Goal: Task Accomplishment & Management: Manage account settings

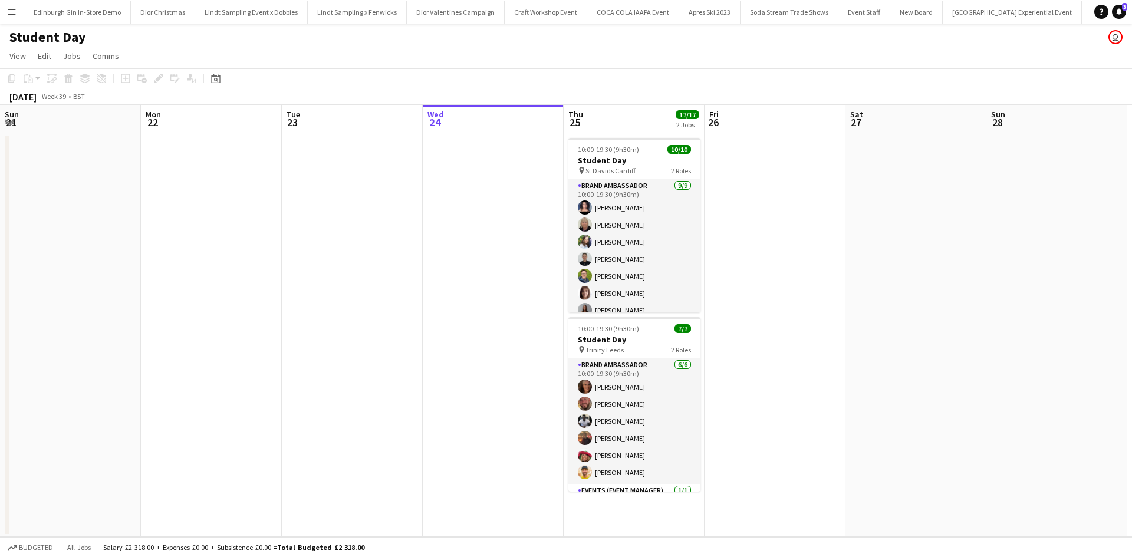
scroll to position [0, 282]
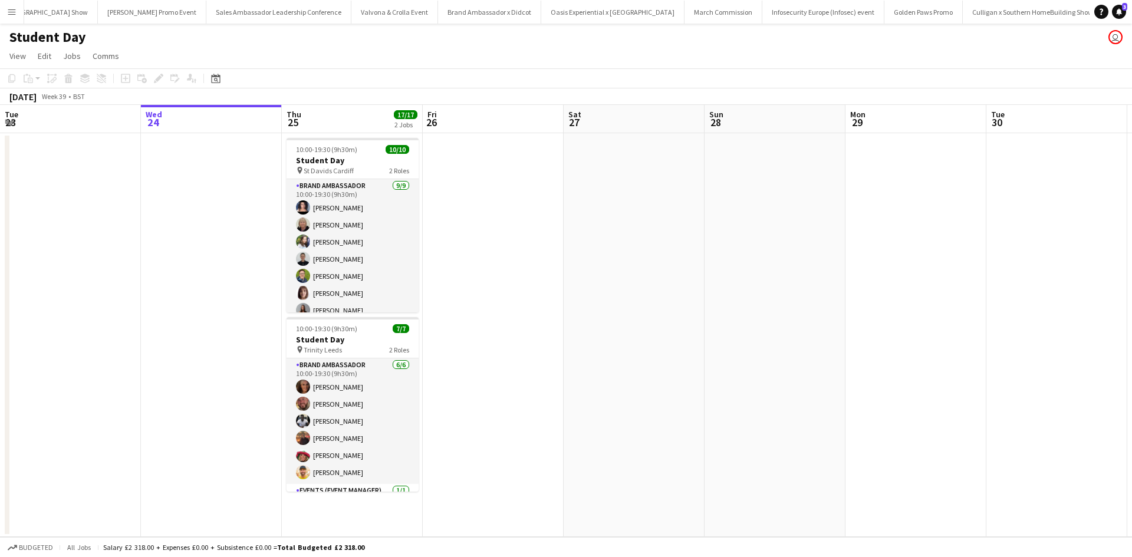
click at [12, 13] on app-icon "Menu" at bounding box center [11, 11] width 9 height 9
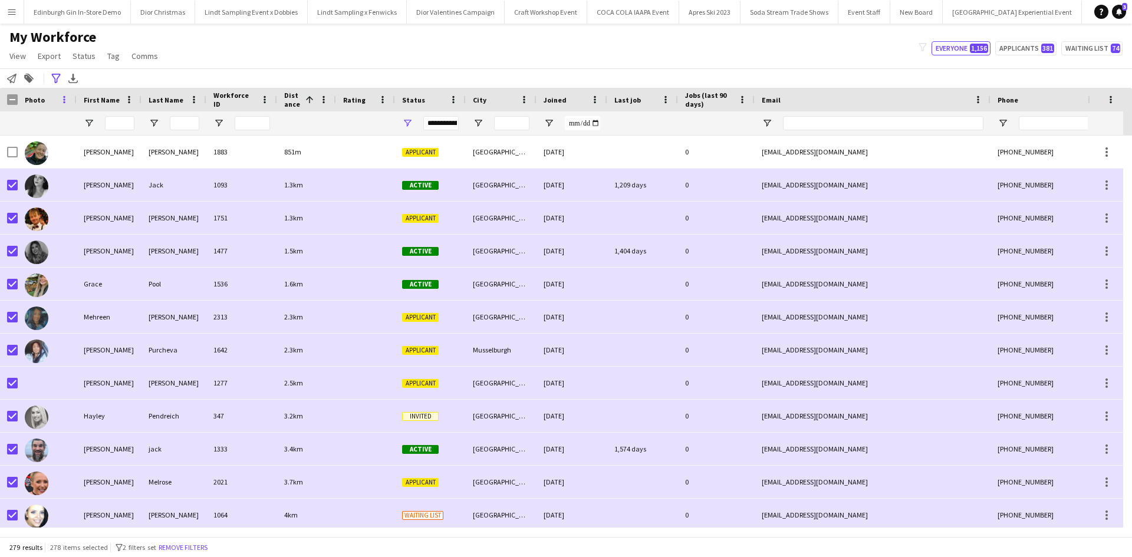
scroll to position [0, 11798]
click at [13, 15] on app-icon "Menu" at bounding box center [11, 11] width 9 height 9
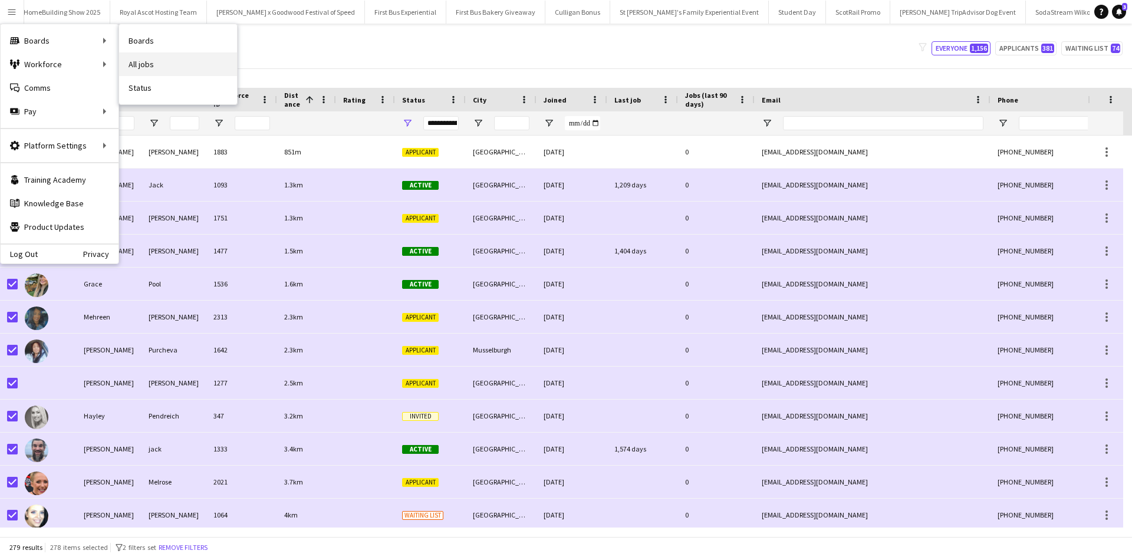
click at [147, 57] on link "All jobs" at bounding box center [178, 64] width 118 height 24
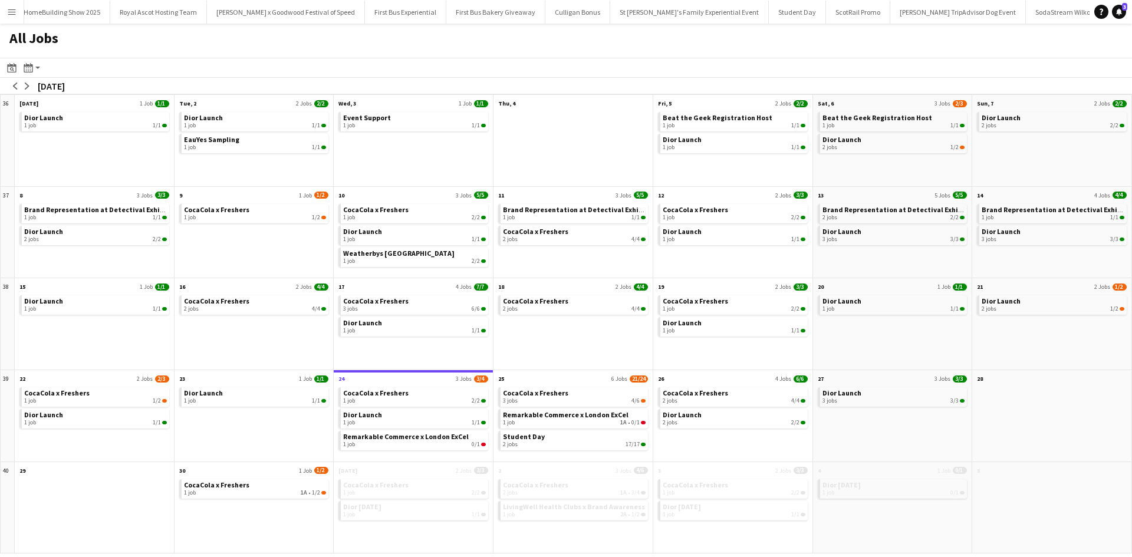
click at [9, 14] on app-icon "Menu" at bounding box center [11, 11] width 9 height 9
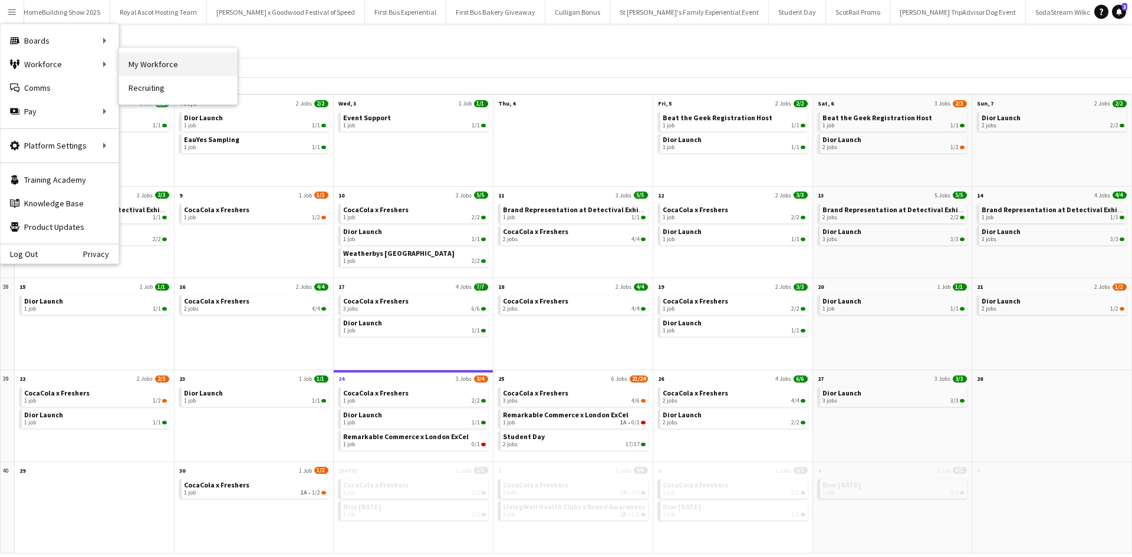
click at [141, 68] on link "My Workforce" at bounding box center [178, 64] width 118 height 24
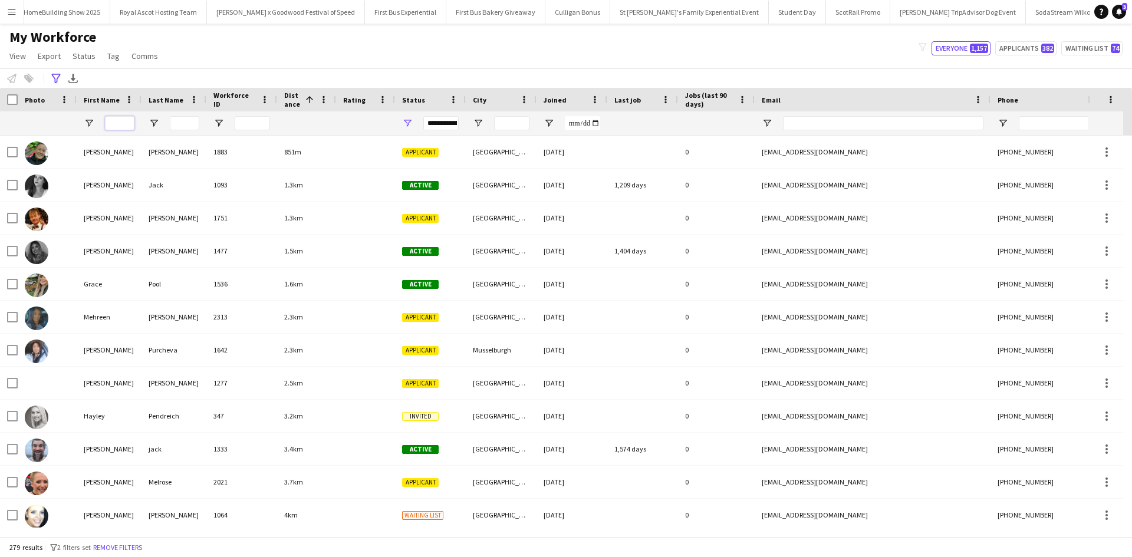
click at [121, 120] on input "First Name Filter Input" at bounding box center [119, 123] width 29 height 14
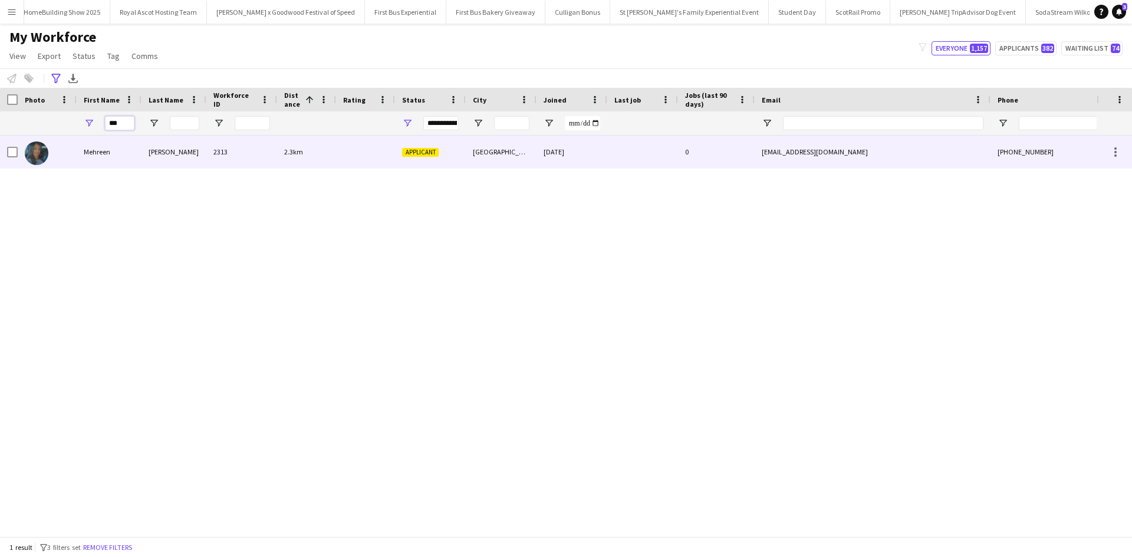
type input "***"
click at [96, 147] on div "Mehreen" at bounding box center [109, 152] width 65 height 32
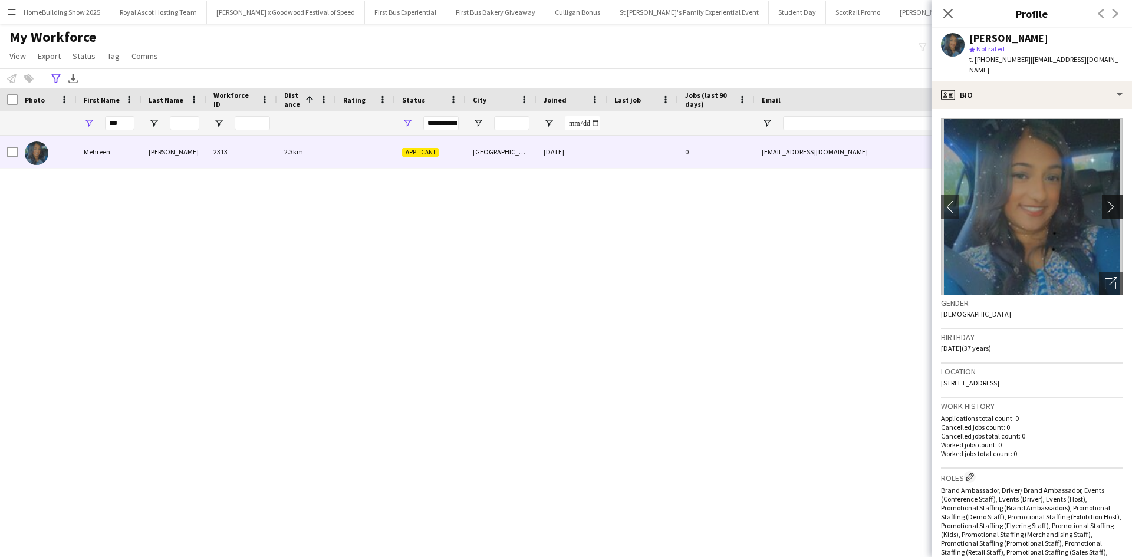
click at [1107, 200] on app-icon "chevron-right" at bounding box center [1114, 206] width 18 height 12
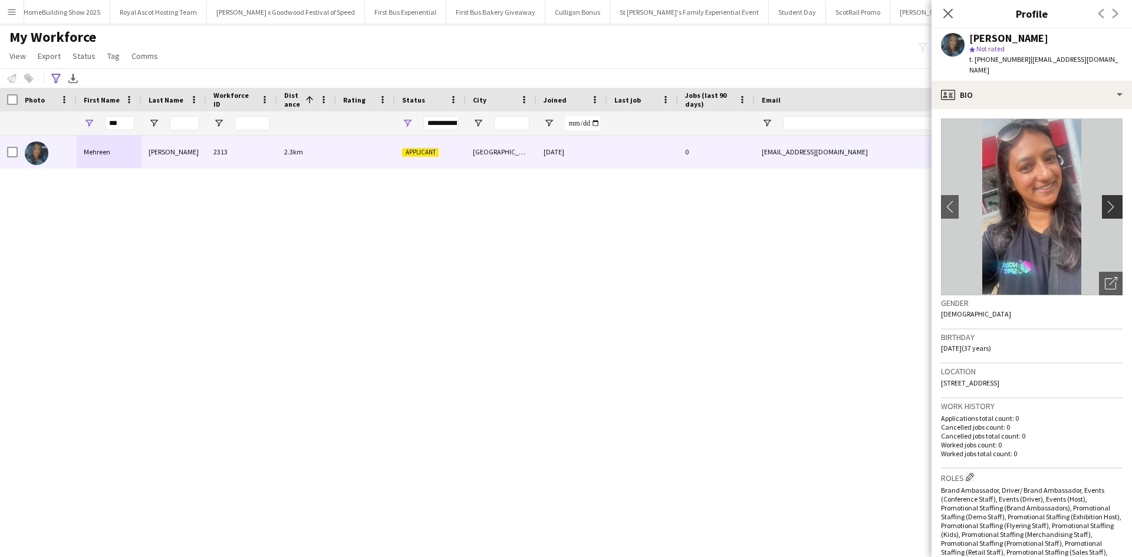
click at [1105, 200] on app-icon "chevron-right" at bounding box center [1114, 206] width 18 height 12
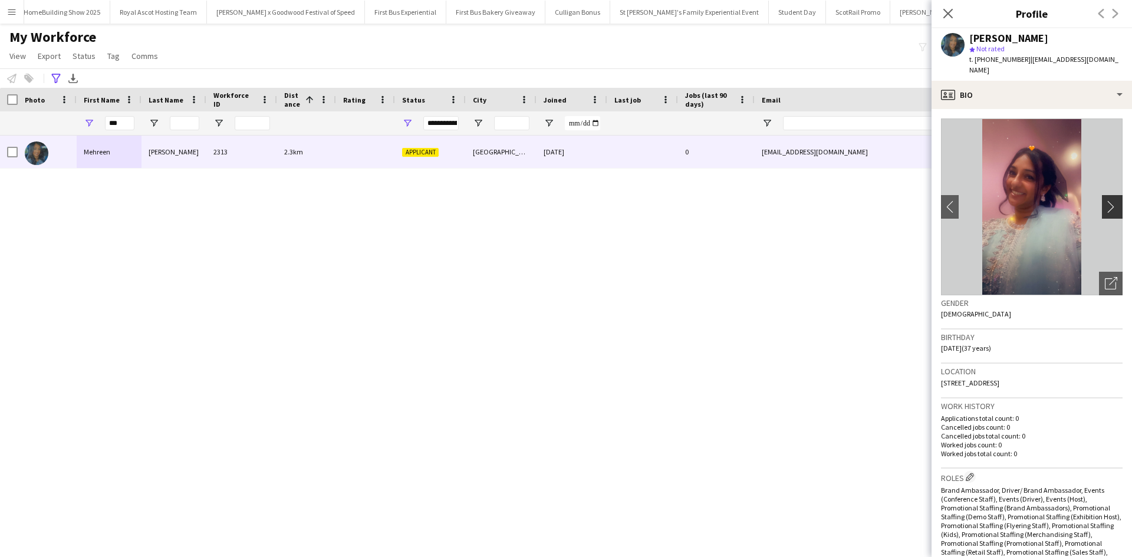
click at [1105, 200] on app-icon "chevron-right" at bounding box center [1114, 206] width 18 height 12
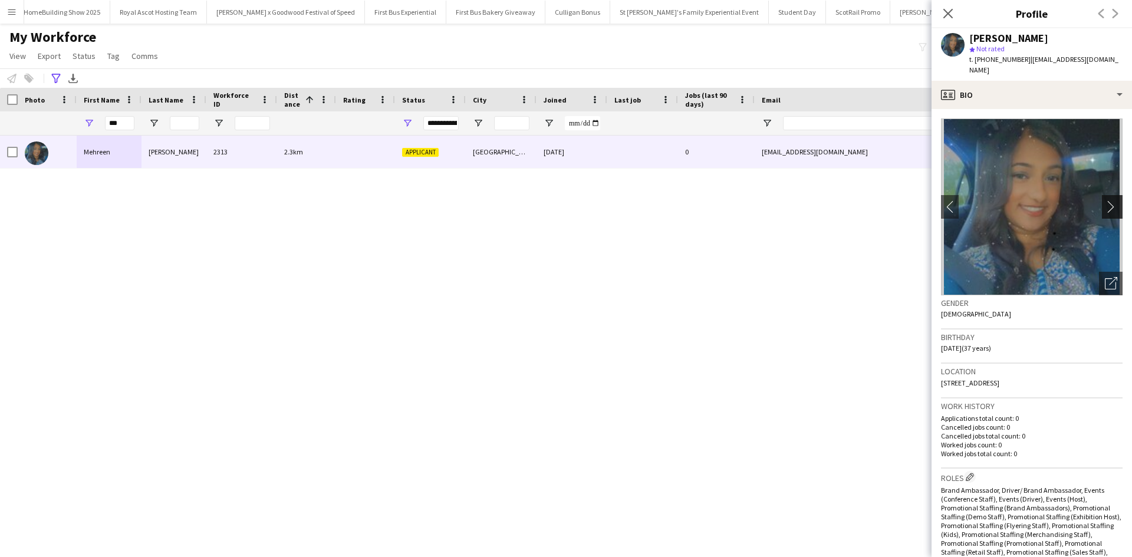
click at [1105, 200] on app-icon "chevron-right" at bounding box center [1114, 206] width 18 height 12
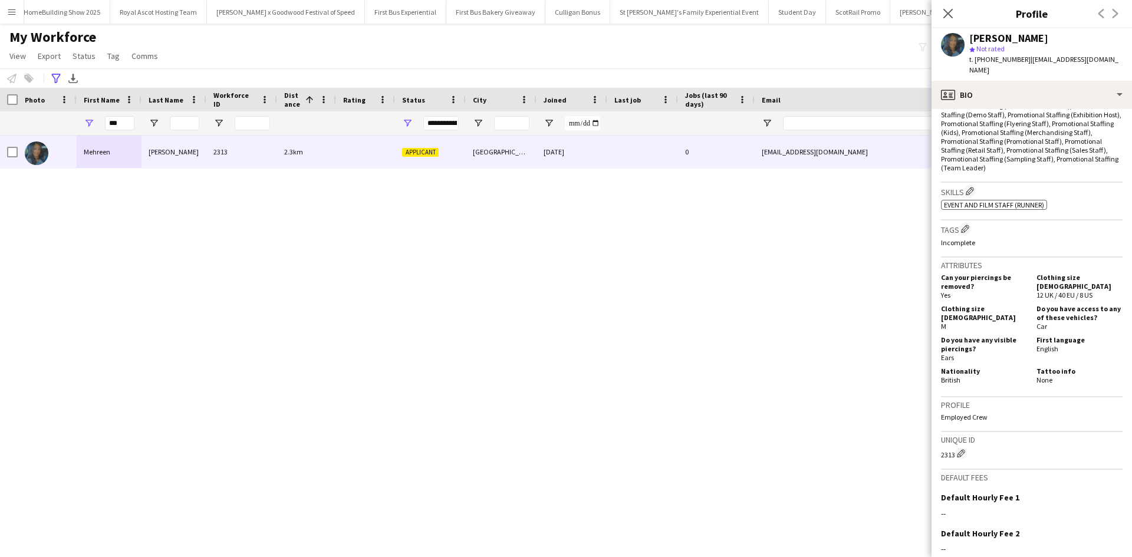
scroll to position [512, 0]
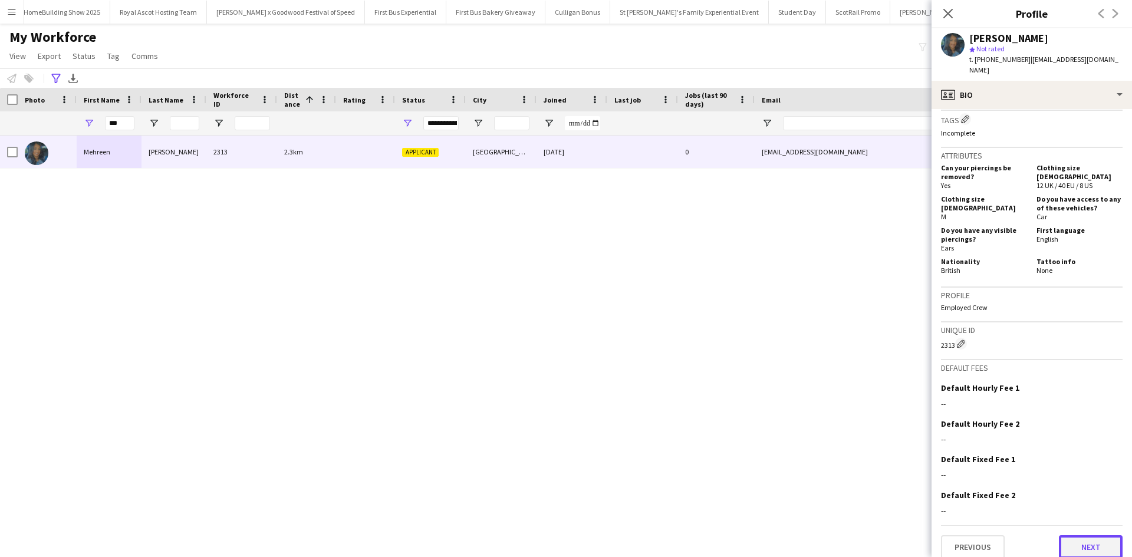
click at [1071, 537] on button "Next" at bounding box center [1091, 547] width 64 height 24
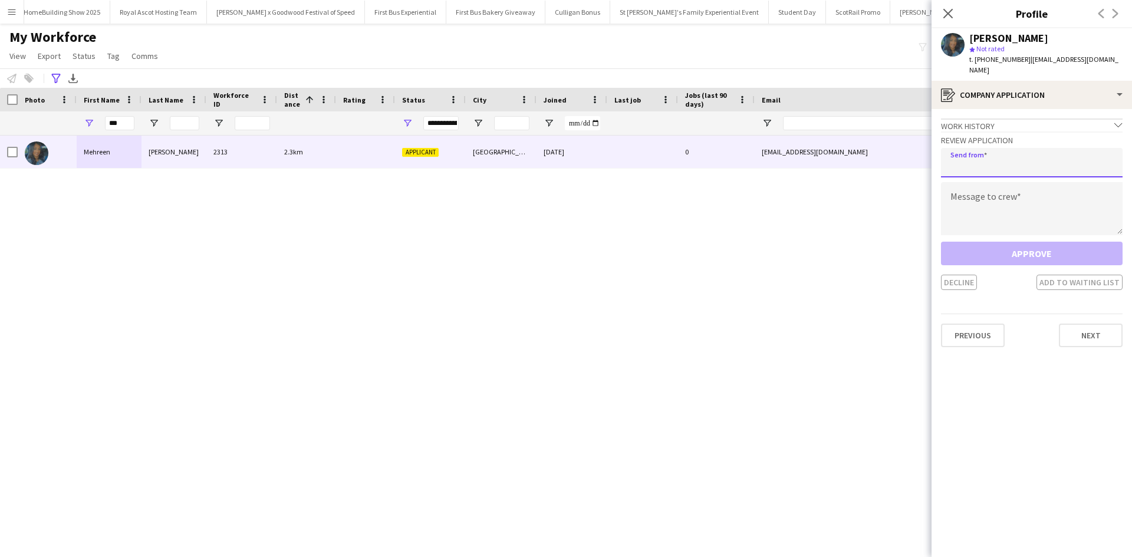
click at [1005, 156] on input "email" at bounding box center [1032, 162] width 182 height 29
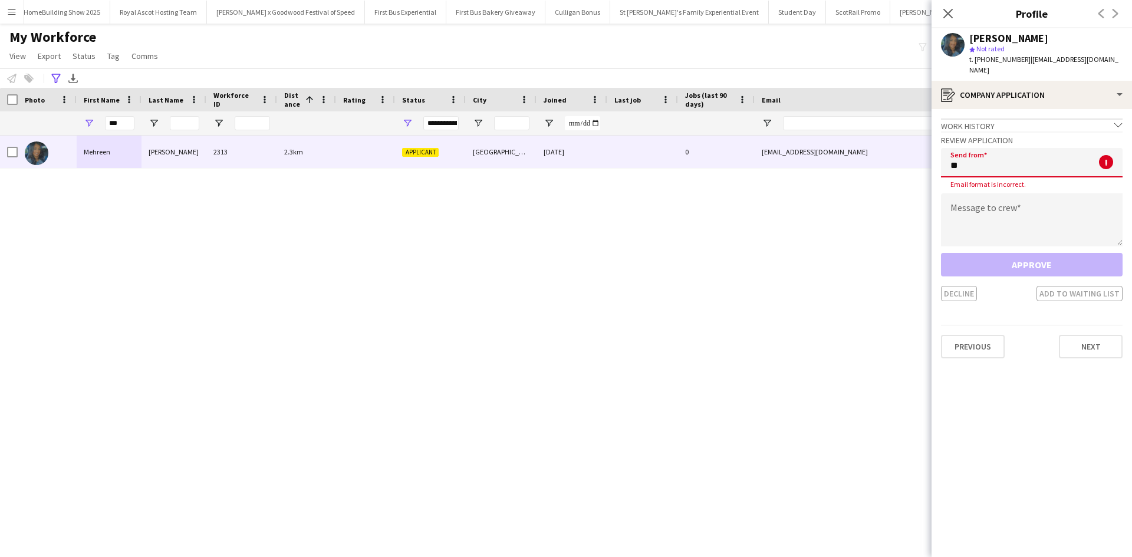
type input "*"
click at [948, 12] on icon "Close pop-in" at bounding box center [947, 13] width 11 height 11
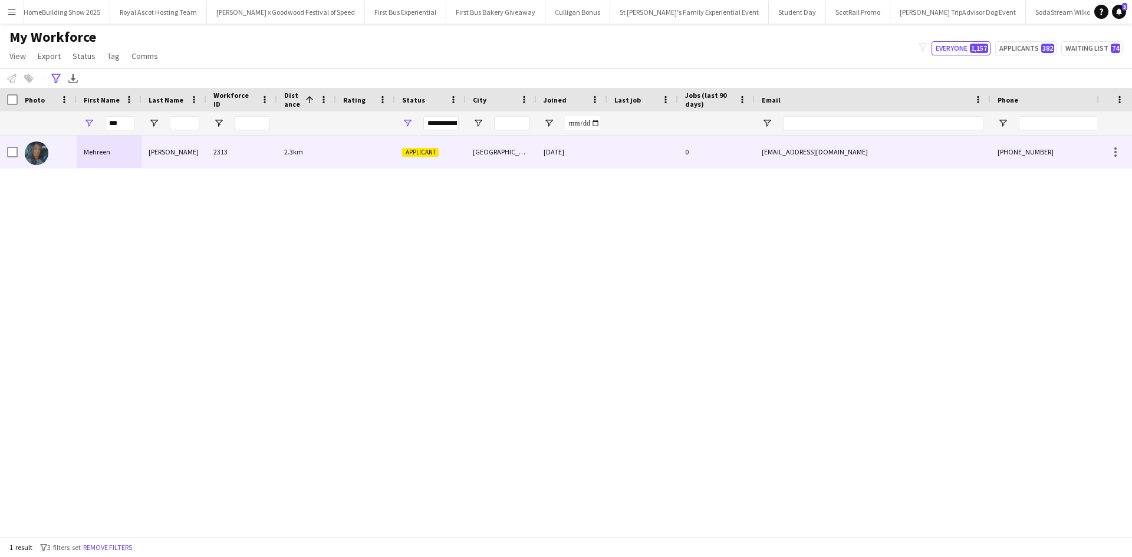
click at [103, 154] on div "Mehreen" at bounding box center [109, 152] width 65 height 32
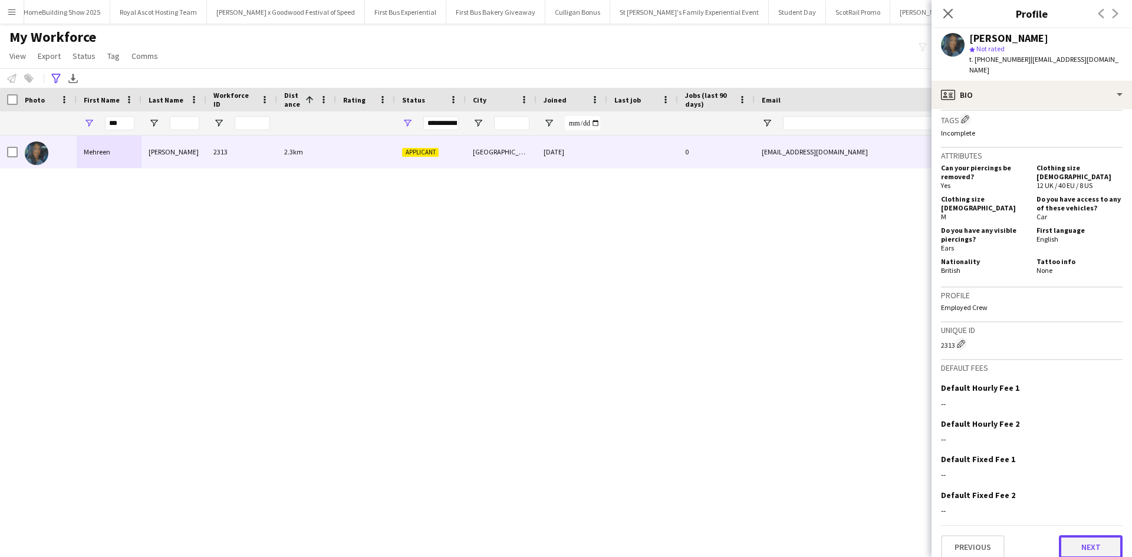
click at [1082, 535] on button "Next" at bounding box center [1091, 547] width 64 height 24
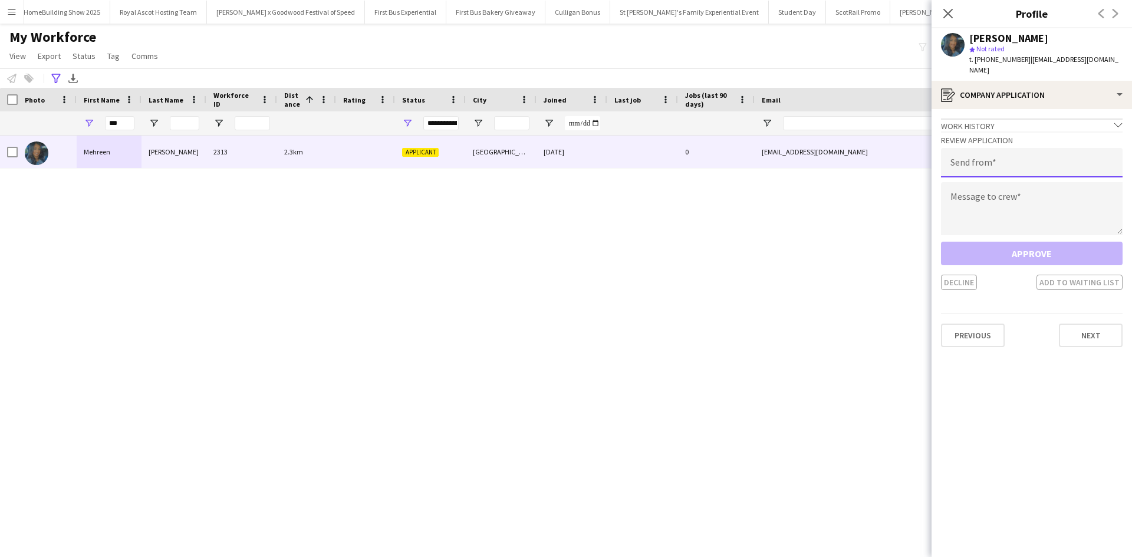
click at [1040, 156] on input "email" at bounding box center [1032, 162] width 182 height 29
type input "**********"
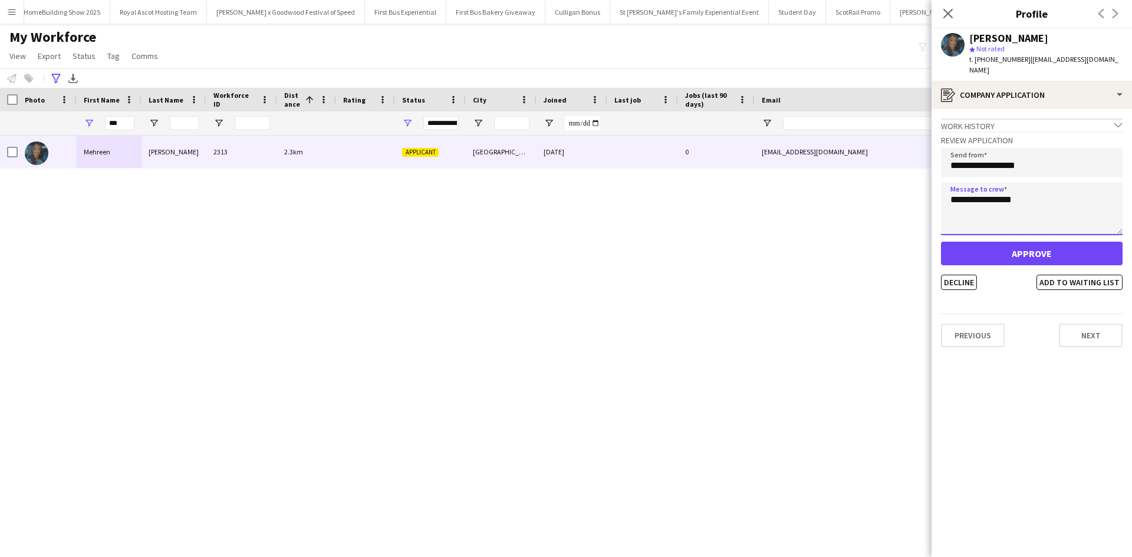
type textarea "**********"
click at [1030, 242] on button "Approve" at bounding box center [1032, 254] width 182 height 24
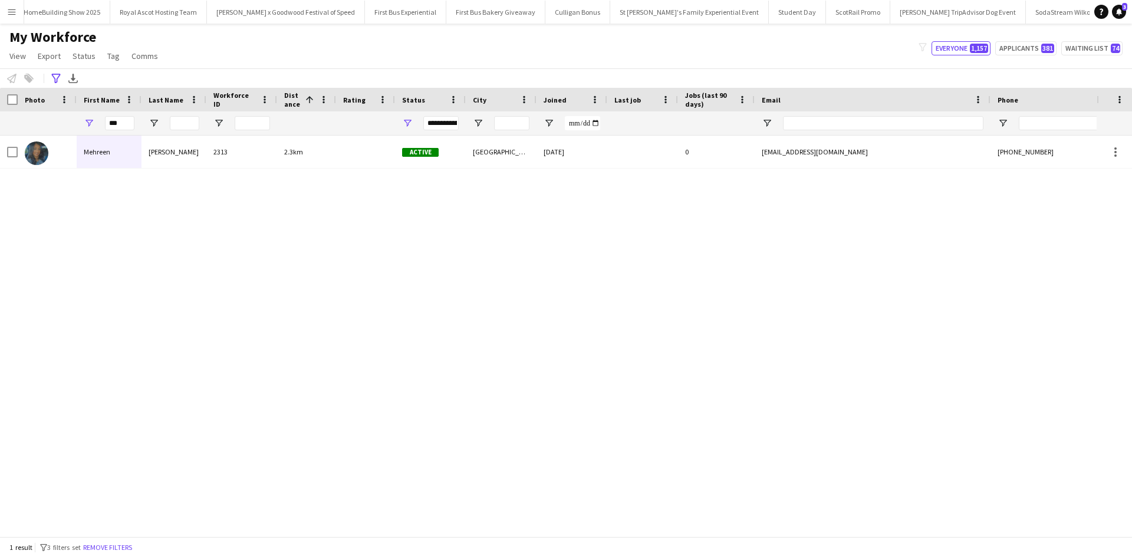
click at [6, 11] on button "Menu" at bounding box center [12, 12] width 24 height 24
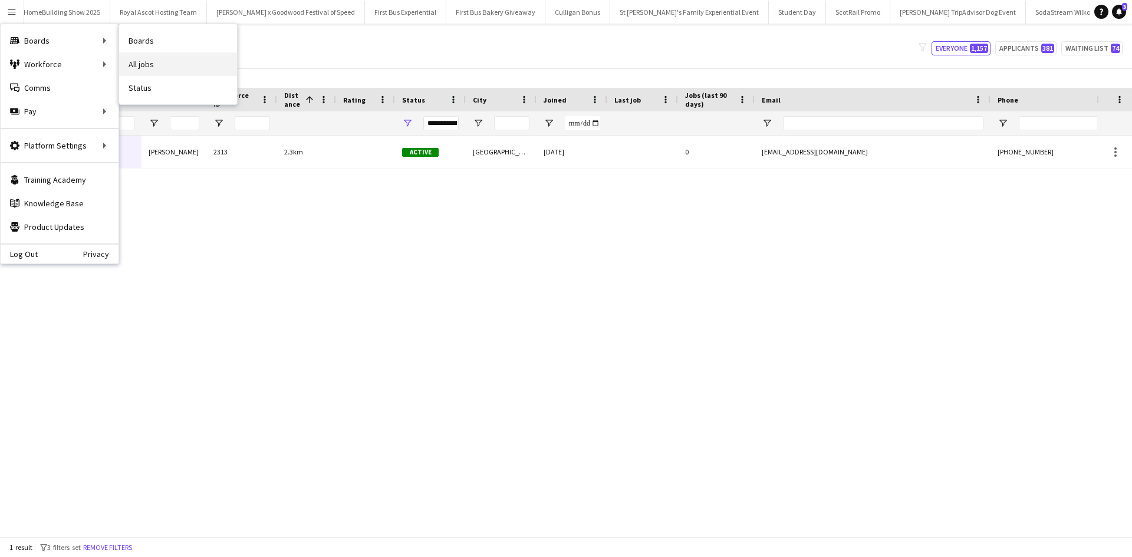
click at [152, 61] on link "All jobs" at bounding box center [178, 64] width 118 height 24
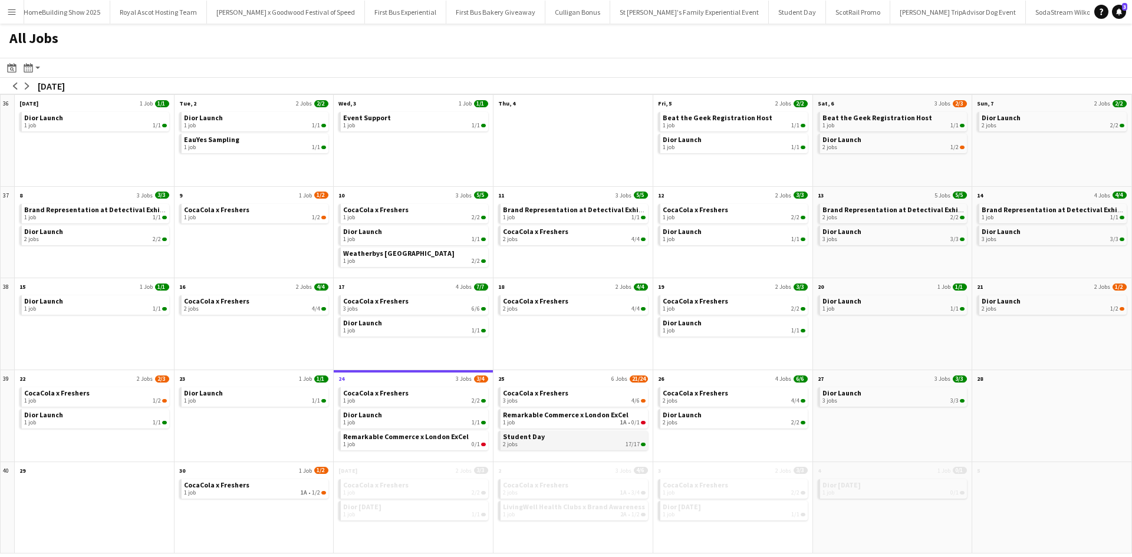
click at [594, 435] on link "Student Day 2 jobs 17/17" at bounding box center [574, 439] width 143 height 17
click at [438, 415] on link "Dior Launch 1 job 1/1" at bounding box center [414, 417] width 143 height 17
click at [406, 507] on link "Dior October 2025 1 job 1/1" at bounding box center [414, 509] width 143 height 17
click at [14, 11] on app-icon "Menu" at bounding box center [11, 11] width 9 height 9
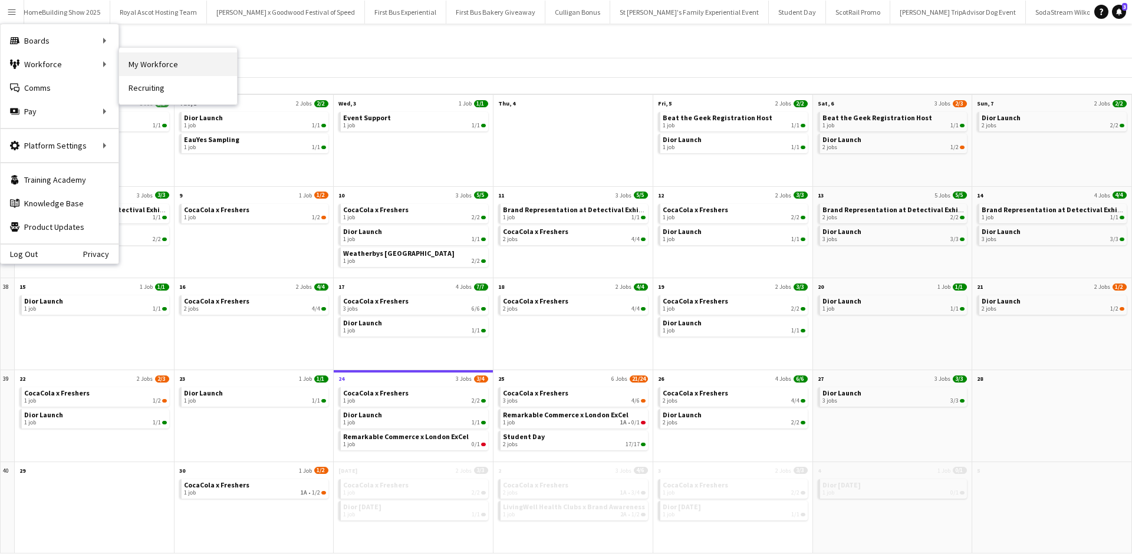
click at [160, 66] on link "My Workforce" at bounding box center [178, 64] width 118 height 24
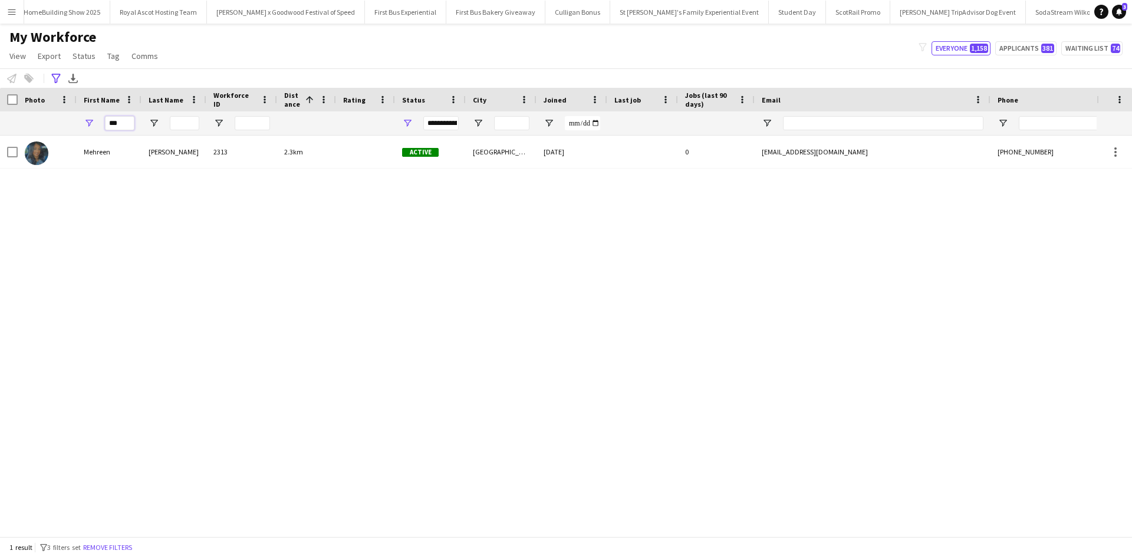
drag, startPoint x: 123, startPoint y: 123, endPoint x: 101, endPoint y: 124, distance: 21.8
click at [100, 124] on div "***" at bounding box center [109, 123] width 65 height 24
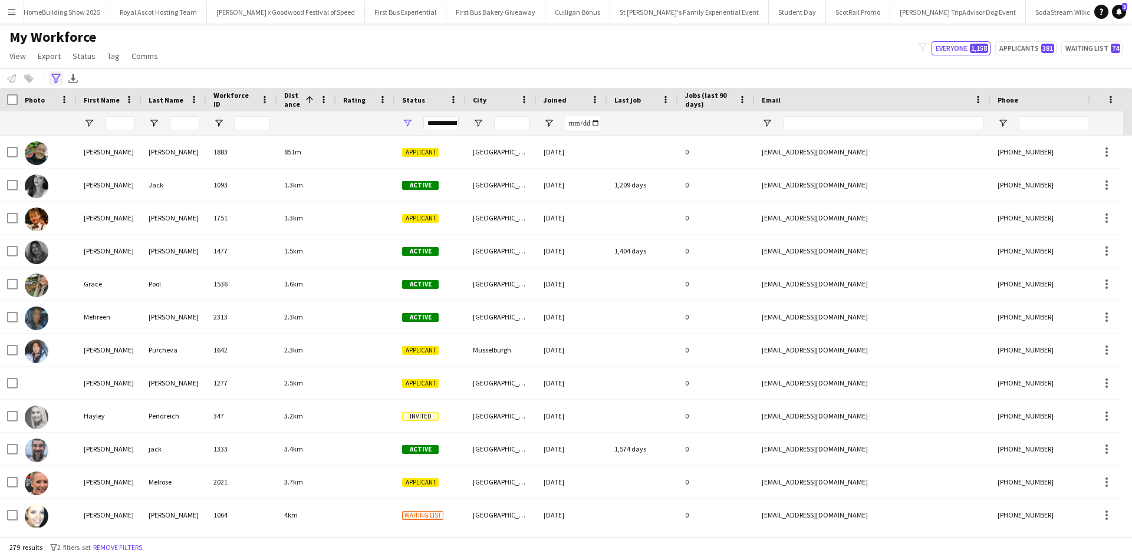
click at [57, 77] on icon "Advanced filters" at bounding box center [55, 78] width 9 height 9
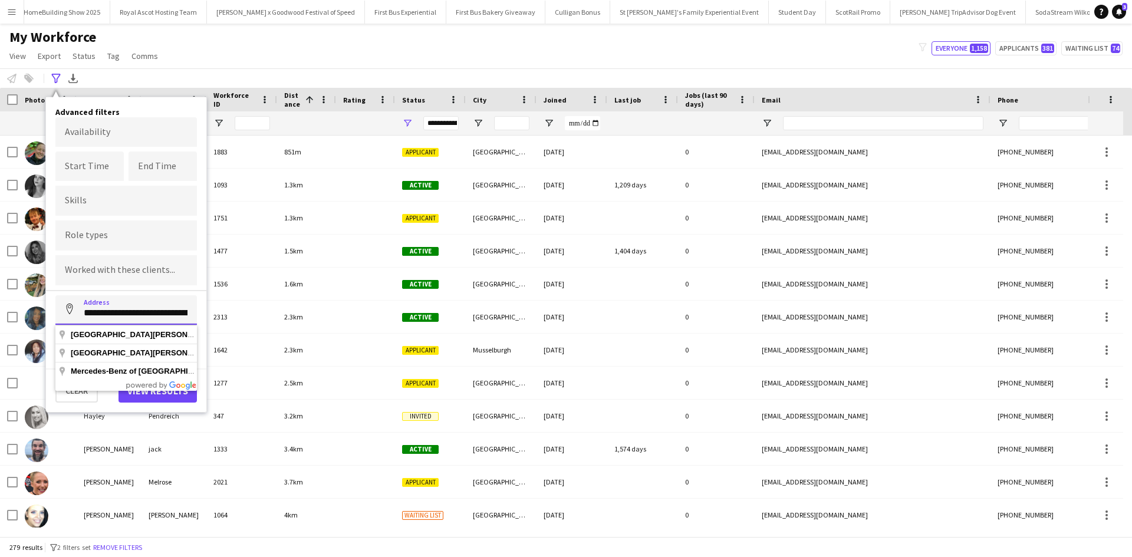
scroll to position [0, 64]
drag, startPoint x: 84, startPoint y: 313, endPoint x: 225, endPoint y: 309, distance: 141.0
click at [225, 309] on main "My Workforce View Views Default view New view Update view Delete view Edit name…" at bounding box center [566, 283] width 1132 height 518
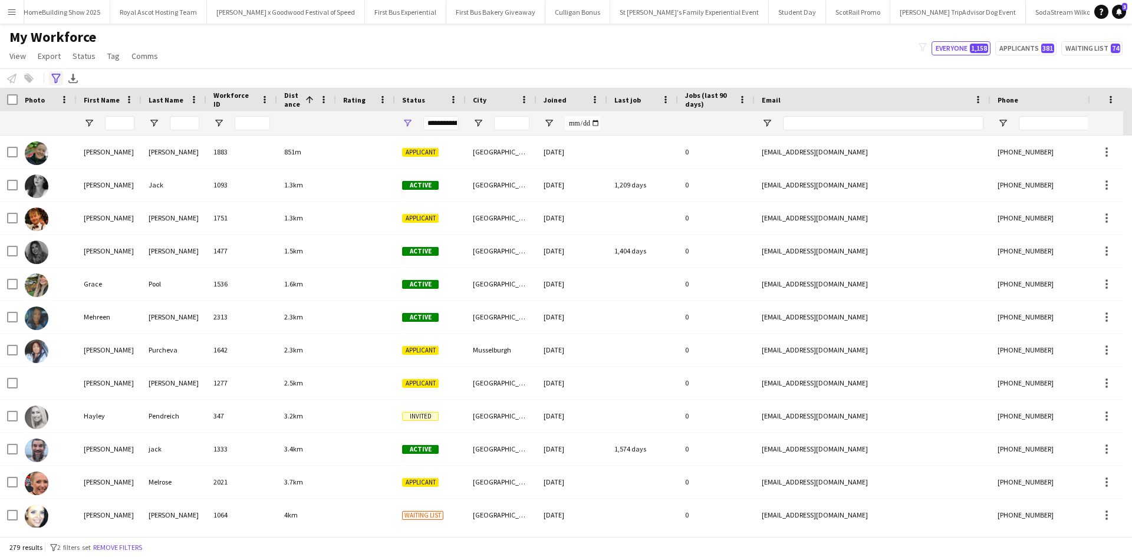
click at [57, 78] on icon "Advanced filters" at bounding box center [55, 78] width 9 height 9
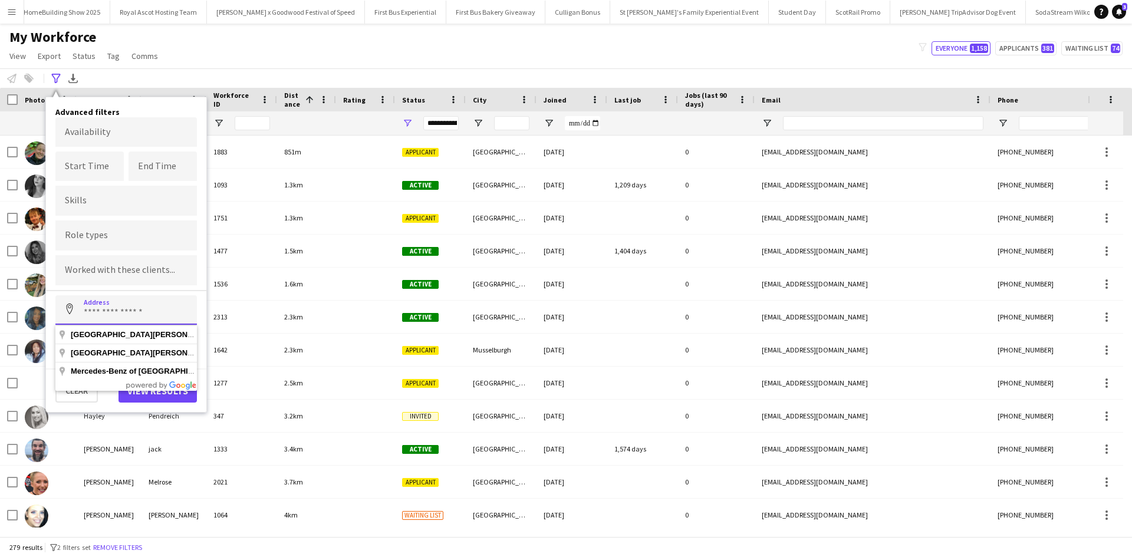
scroll to position [0, 0]
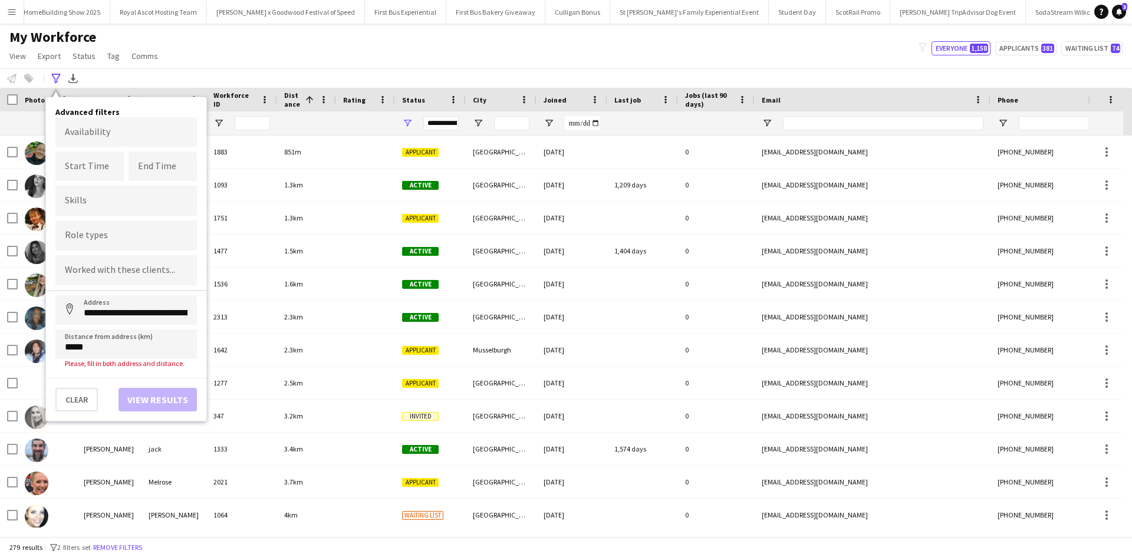
type input "**********"
click at [150, 389] on button "View results" at bounding box center [158, 391] width 78 height 24
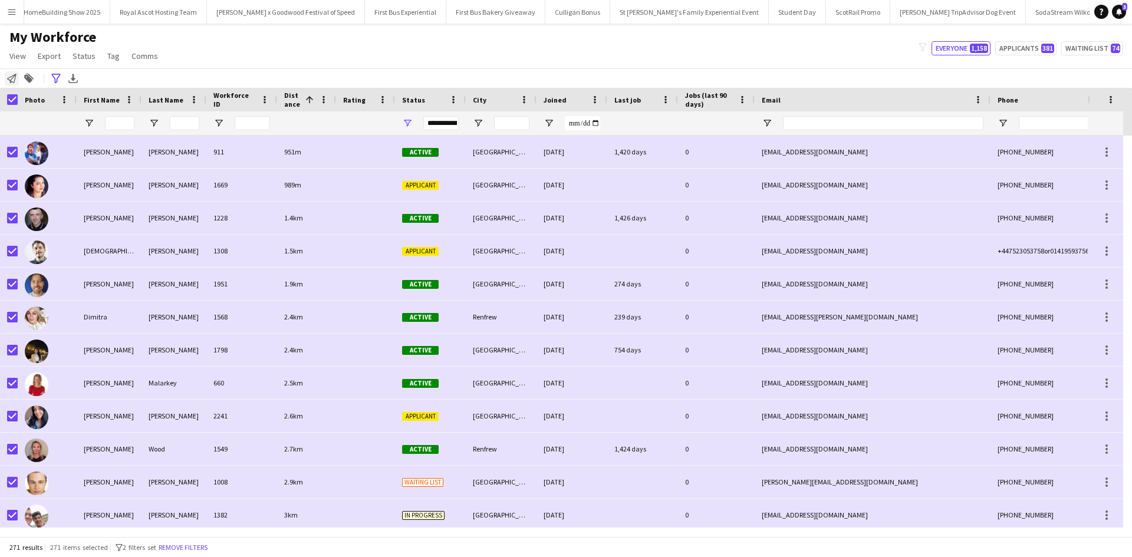
click at [14, 81] on icon "Notify workforce" at bounding box center [11, 78] width 9 height 9
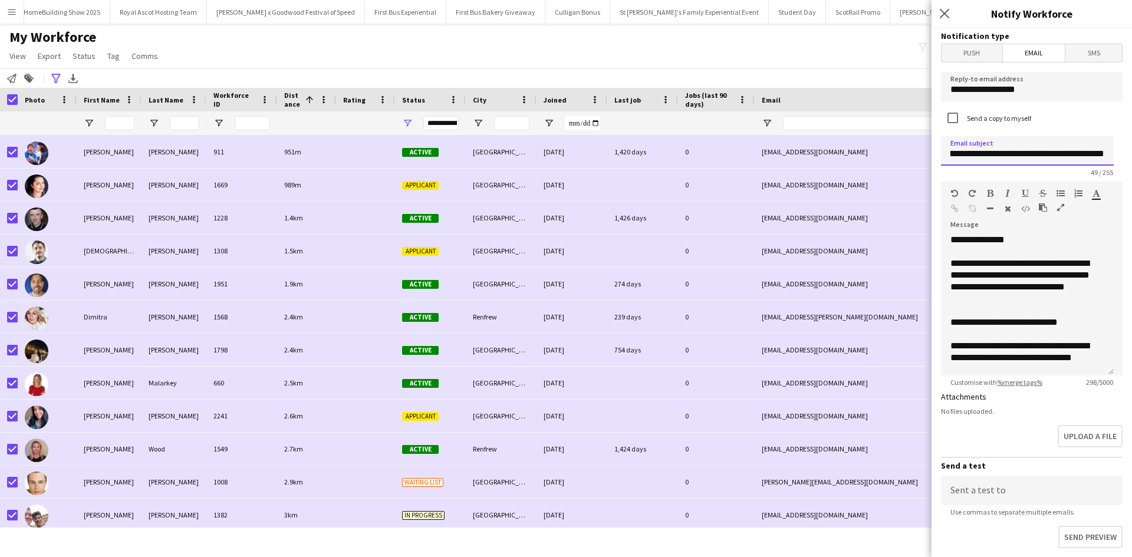
scroll to position [0, 50]
drag, startPoint x: 1061, startPoint y: 154, endPoint x: 1132, endPoint y: 155, distance: 70.8
click at [1132, 155] on div "**********" at bounding box center [1032, 292] width 200 height 529
click at [952, 153] on input "**********" at bounding box center [1027, 150] width 173 height 29
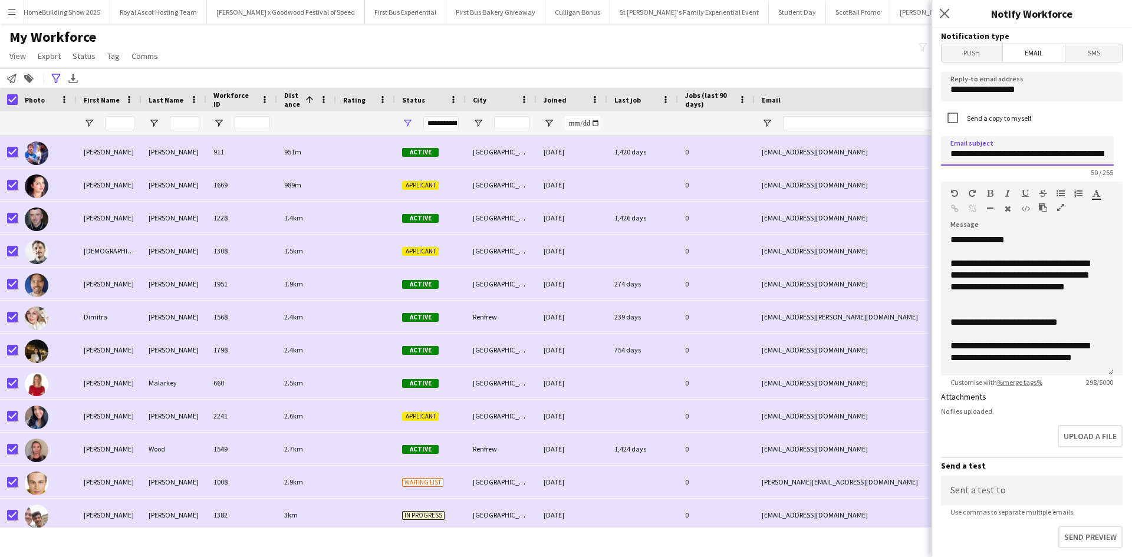
type input "**********"
drag, startPoint x: 1024, startPoint y: 286, endPoint x: 1025, endPoint y: 298, distance: 11.9
click at [1025, 298] on div "**********" at bounding box center [1023, 281] width 145 height 47
drag, startPoint x: 1073, startPoint y: 323, endPoint x: 949, endPoint y: 326, distance: 123.9
click at [949, 326] on div "**********" at bounding box center [1027, 305] width 173 height 142
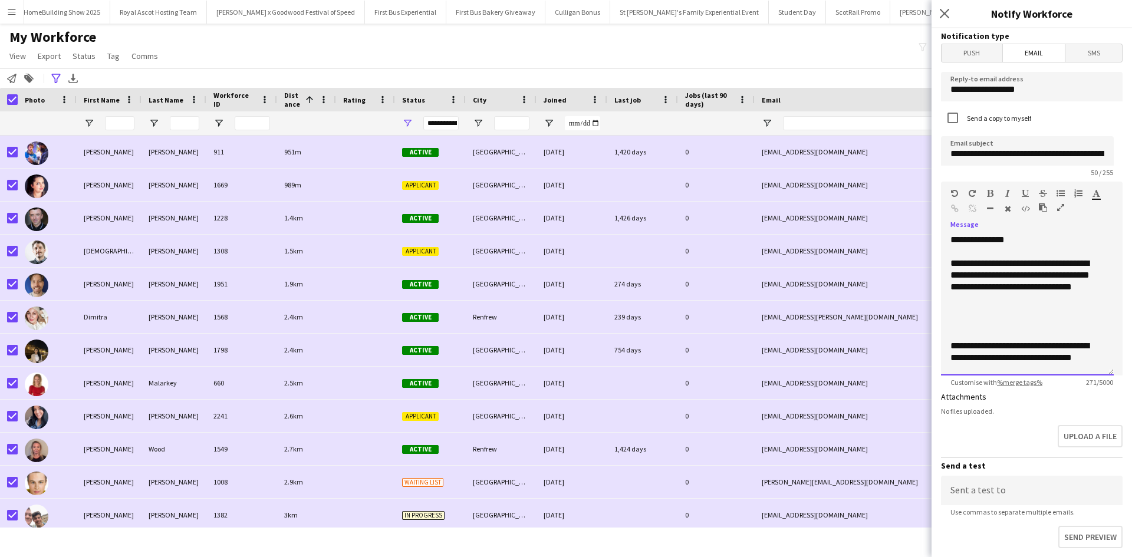
click at [1015, 285] on div "**********" at bounding box center [1023, 281] width 145 height 47
click at [1018, 319] on div at bounding box center [1023, 323] width 145 height 12
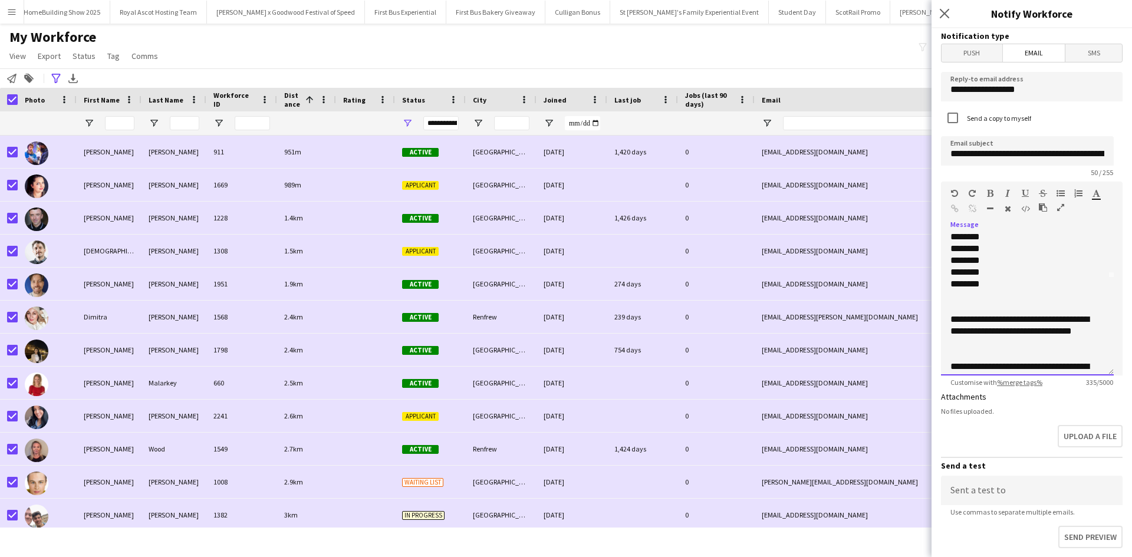
scroll to position [139, 0]
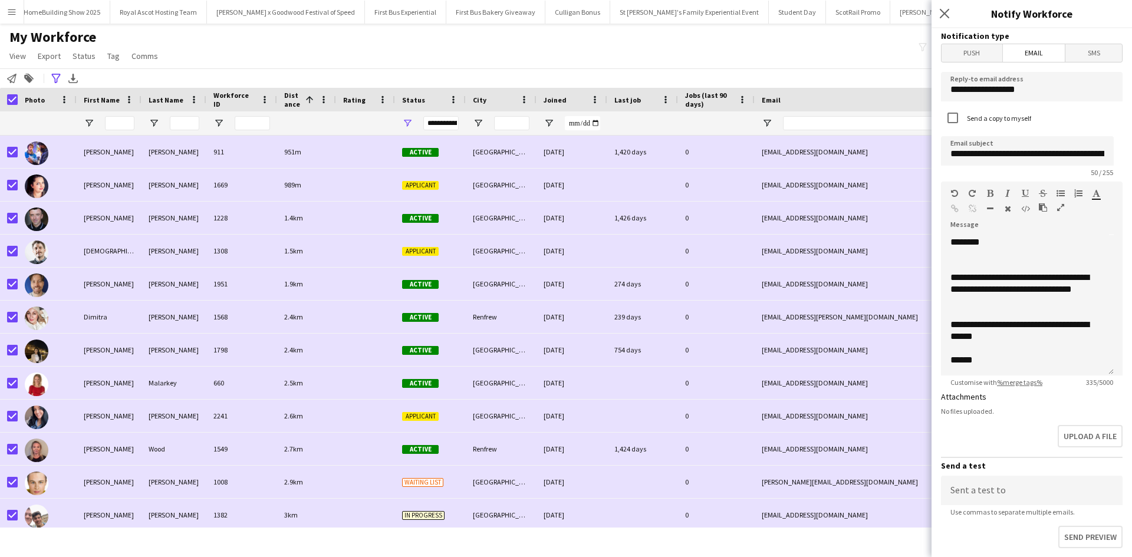
click at [1012, 445] on div "Upload a file" at bounding box center [1032, 438] width 182 height 37
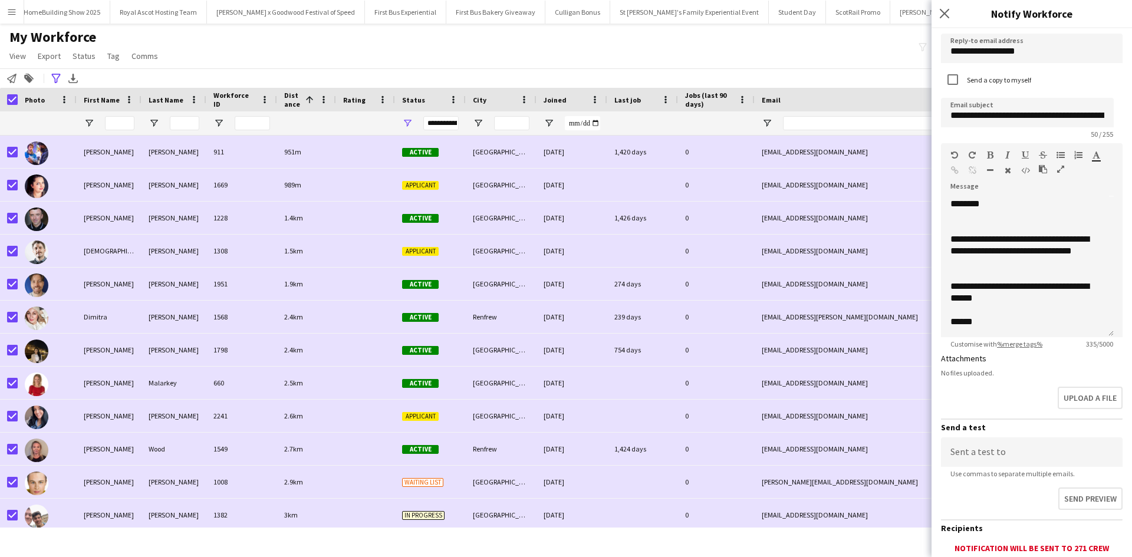
scroll to position [59, 0]
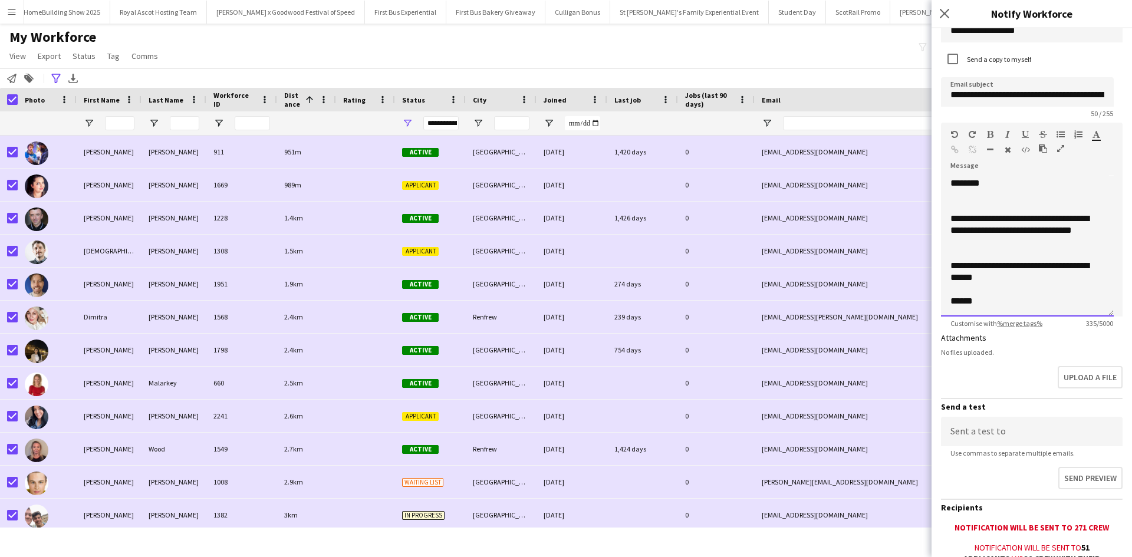
click at [1014, 301] on div "******" at bounding box center [1023, 301] width 145 height 12
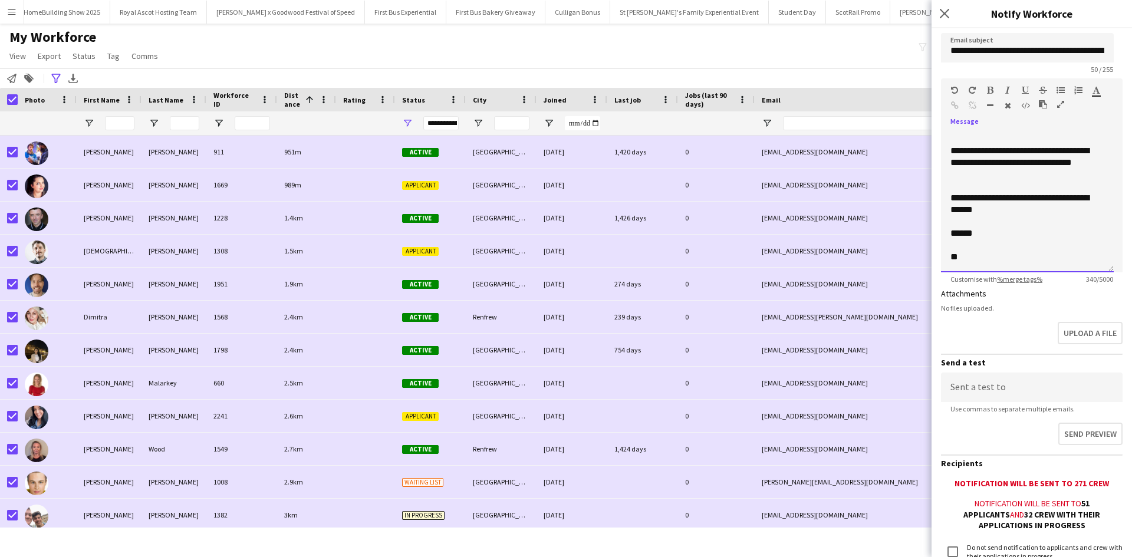
scroll to position [199, 0]
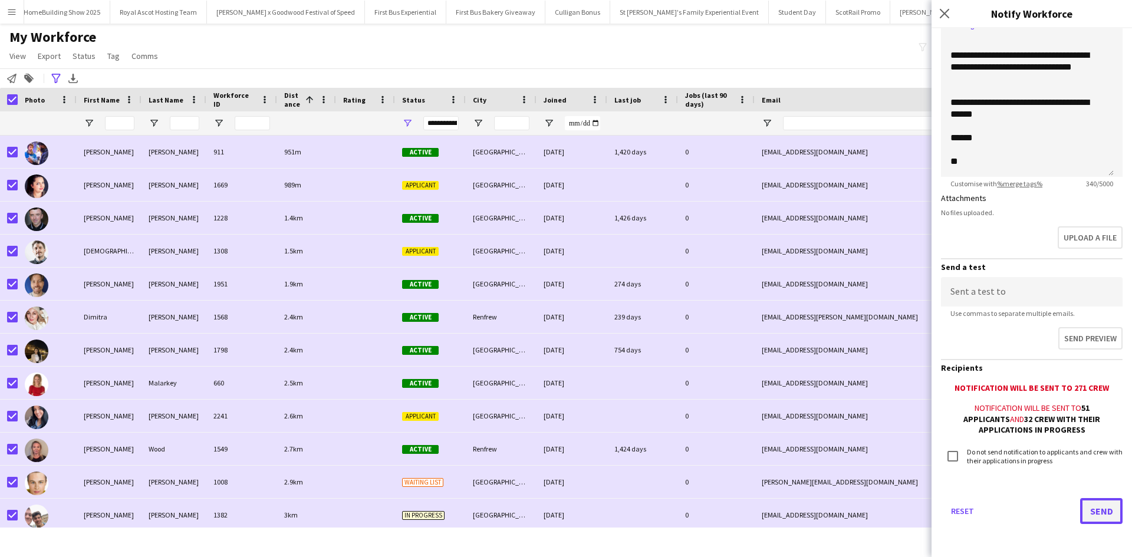
click at [1095, 509] on button "Send" at bounding box center [1101, 511] width 42 height 26
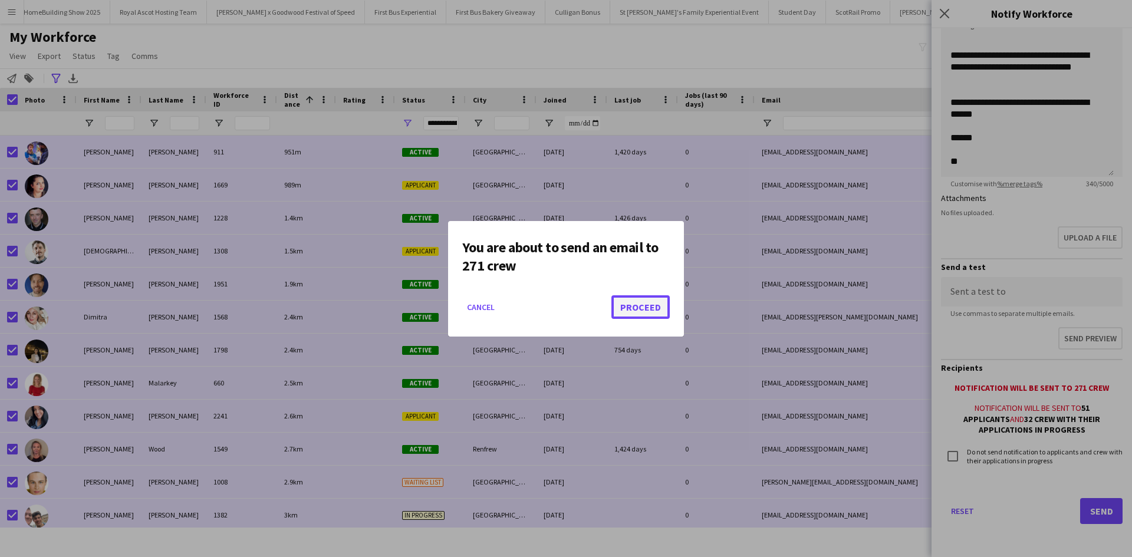
click at [634, 304] on button "Proceed" at bounding box center [640, 307] width 58 height 24
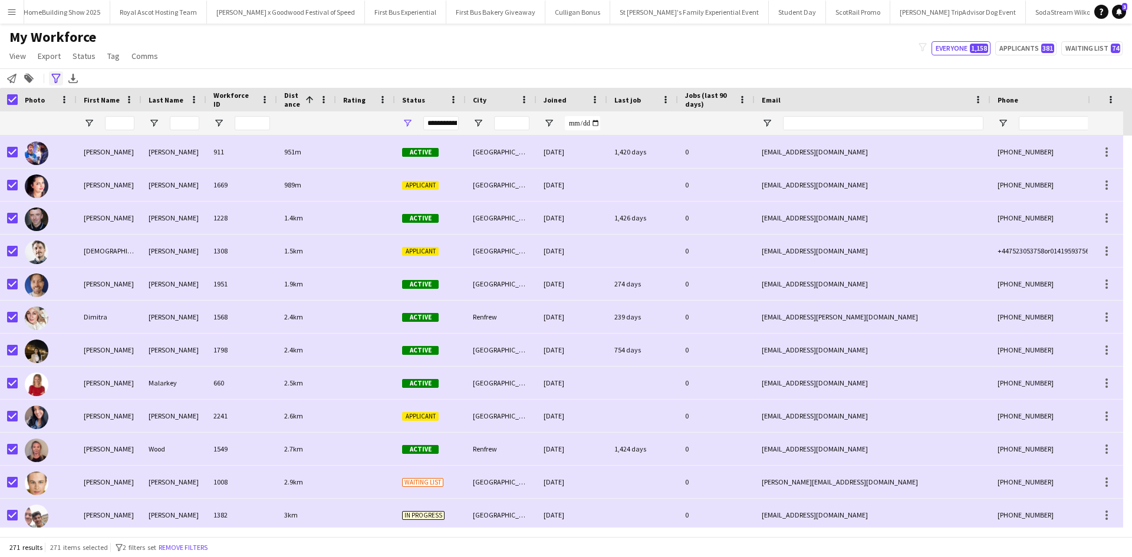
click at [60, 73] on div "Advanced filters" at bounding box center [56, 78] width 14 height 14
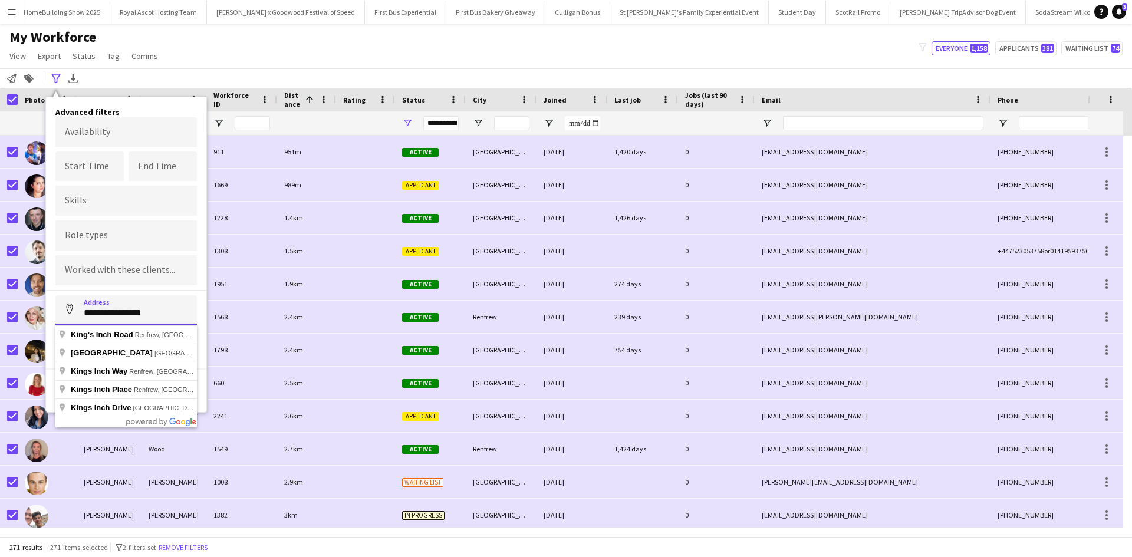
drag, startPoint x: 155, startPoint y: 312, endPoint x: 72, endPoint y: 316, distance: 83.2
click at [72, 316] on input "**********" at bounding box center [126, 309] width 142 height 29
type input "**********"
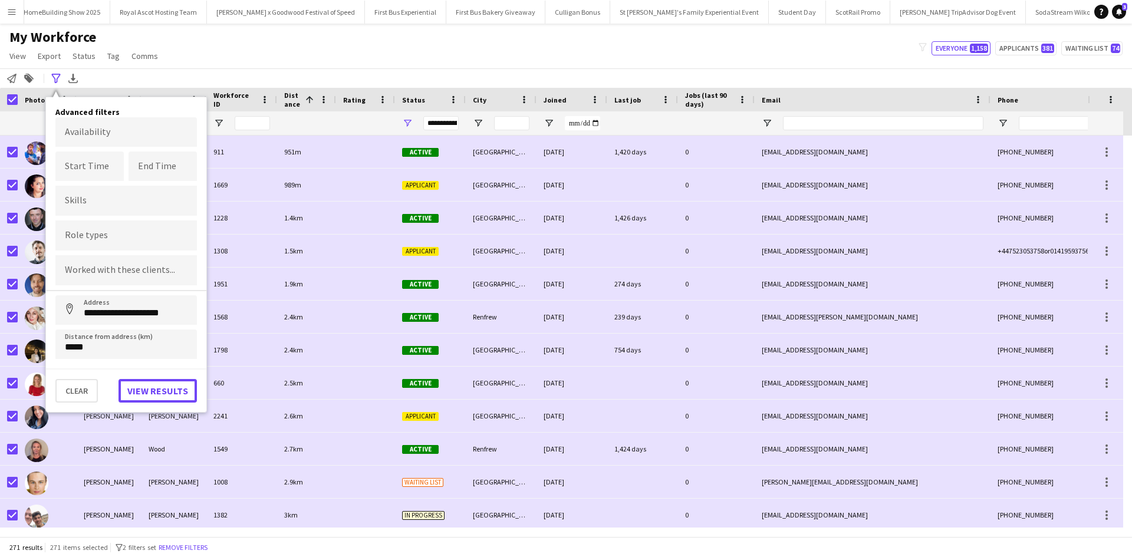
click at [148, 389] on button "View results" at bounding box center [158, 391] width 78 height 24
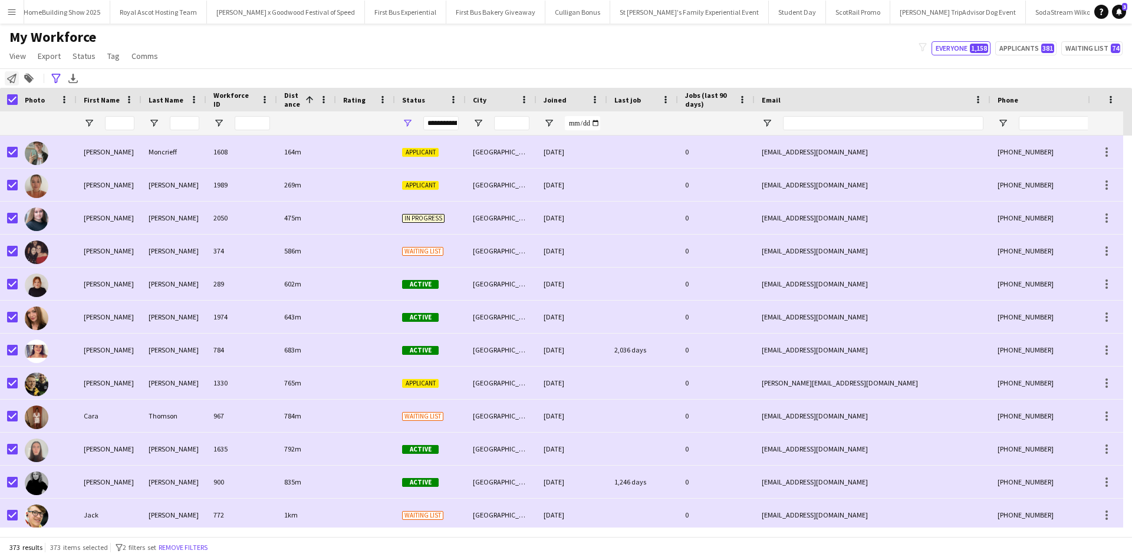
click at [12, 81] on icon "Notify workforce" at bounding box center [11, 78] width 9 height 9
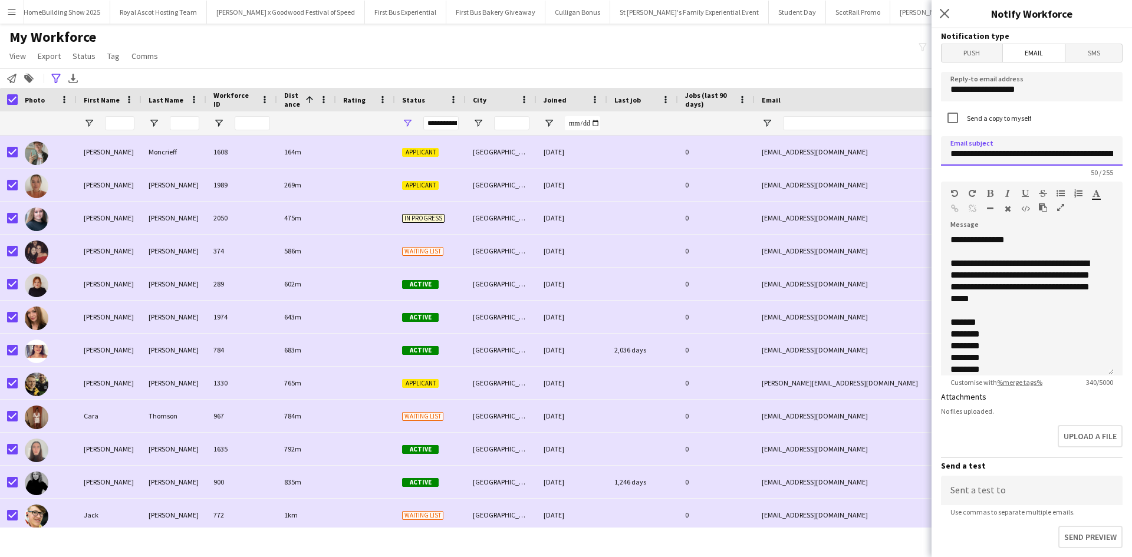
drag, startPoint x: 1025, startPoint y: 154, endPoint x: 988, endPoint y: 153, distance: 37.2
click at [988, 153] on input "**********" at bounding box center [1032, 150] width 182 height 29
type input "**********"
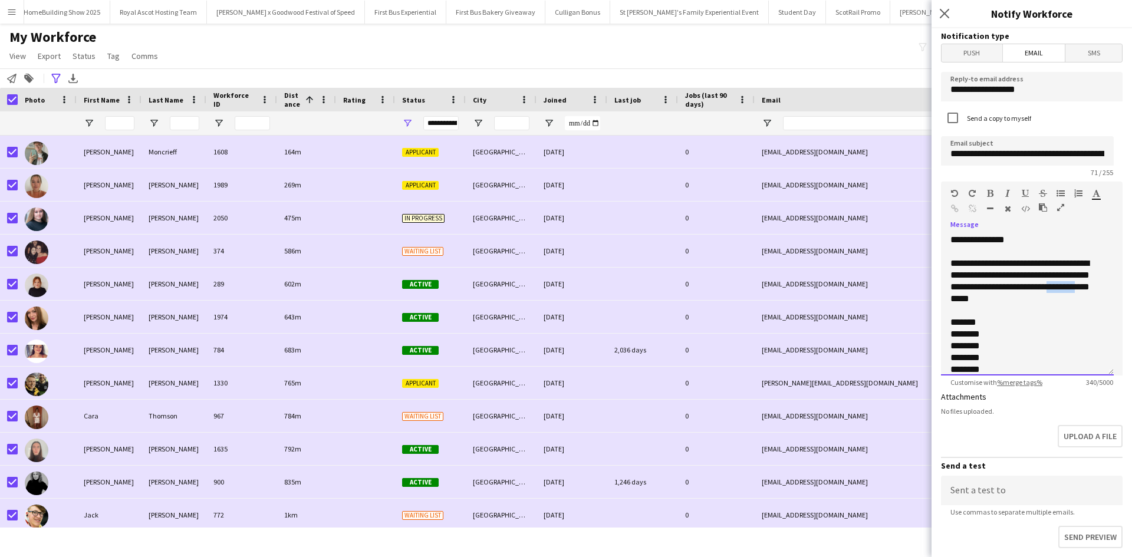
drag, startPoint x: 1024, startPoint y: 300, endPoint x: 986, endPoint y: 302, distance: 37.8
click at [986, 302] on div "**********" at bounding box center [1023, 281] width 145 height 47
click at [985, 321] on div "*******" at bounding box center [1023, 323] width 145 height 12
click at [986, 315] on div at bounding box center [1028, 311] width 154 height 12
click at [298, 62] on div "My Workforce View Views Default view New view Update view Delete view Edit name…" at bounding box center [566, 48] width 1132 height 40
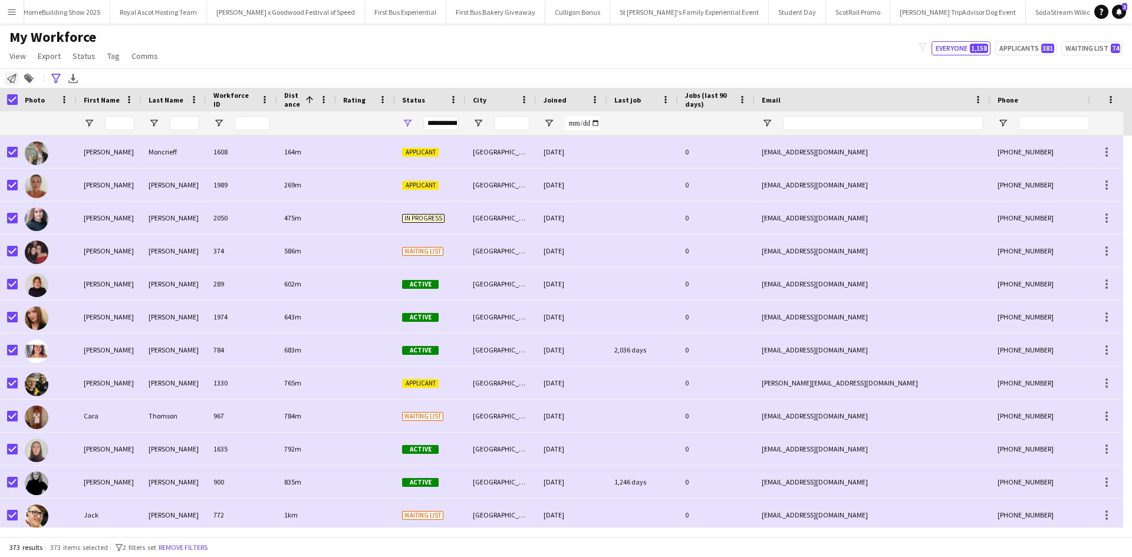
click at [12, 78] on icon at bounding box center [11, 78] width 9 height 9
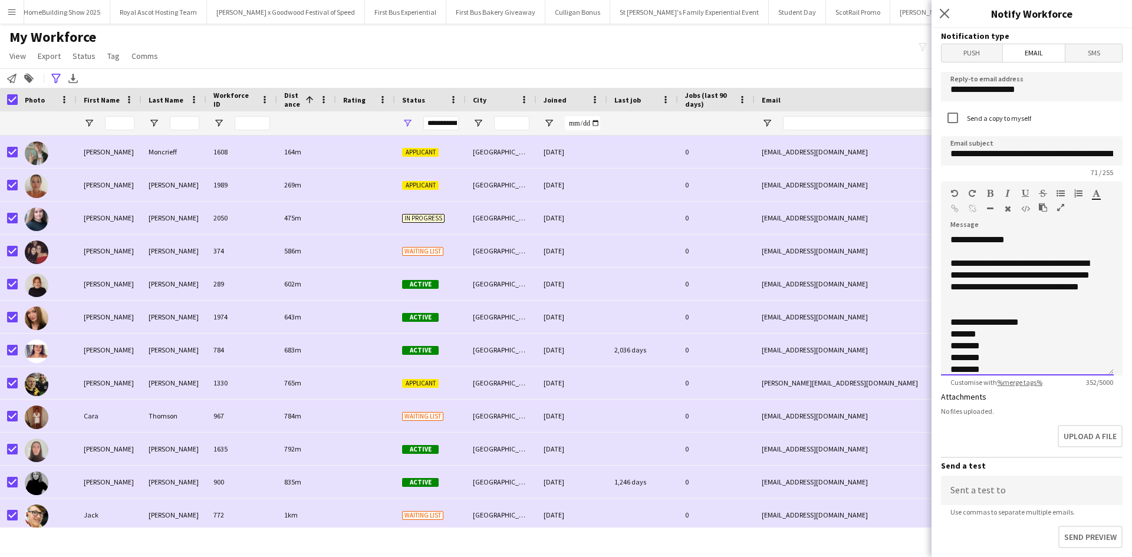
click at [1044, 320] on div "**********" at bounding box center [1023, 323] width 145 height 12
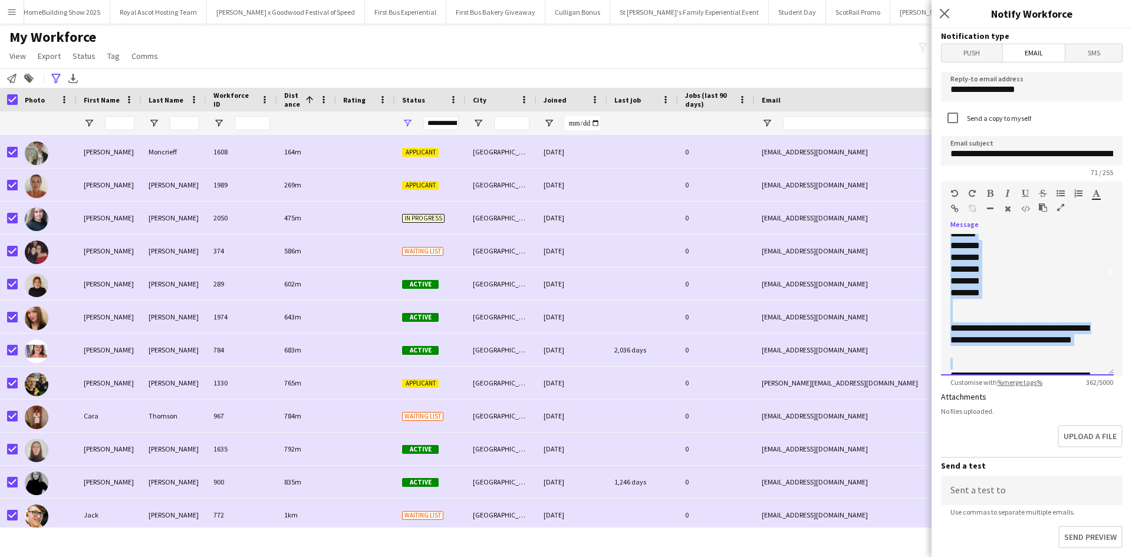
scroll to position [104, 0]
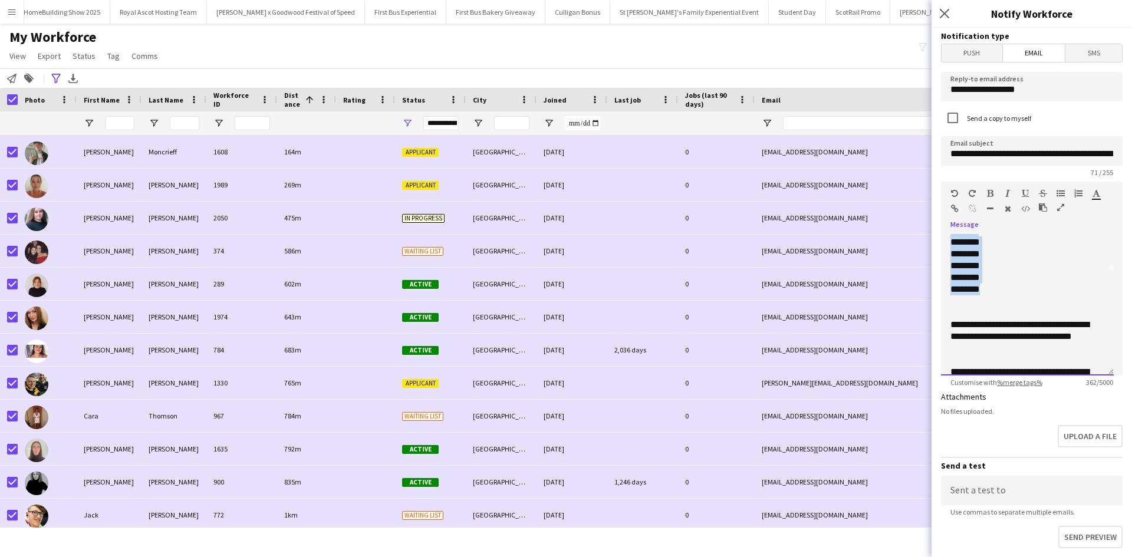
drag, startPoint x: 952, startPoint y: 334, endPoint x: 1015, endPoint y: 291, distance: 76.0
click at [1015, 291] on div "**********" at bounding box center [1027, 305] width 173 height 142
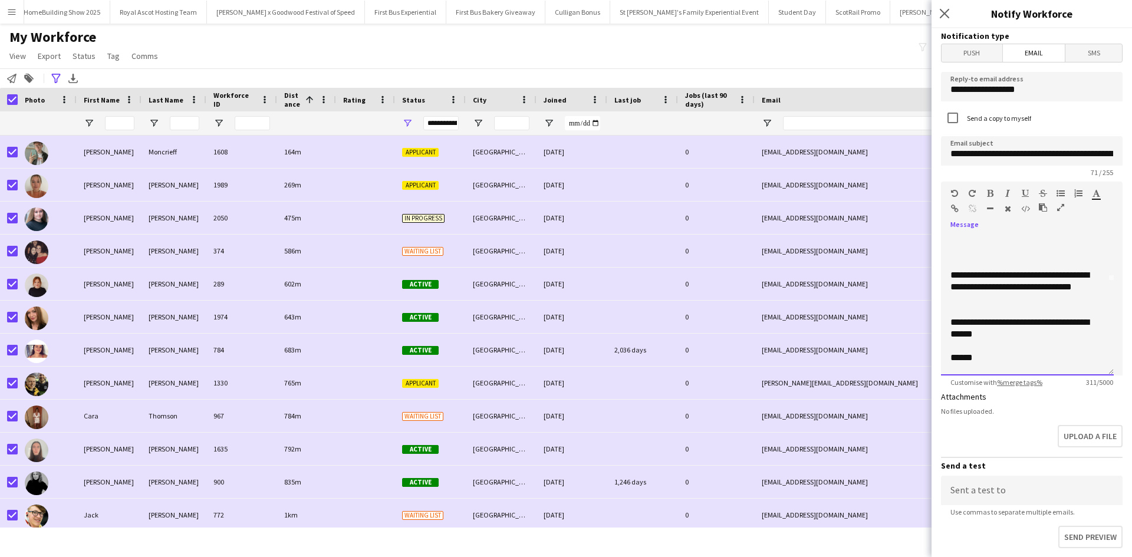
scroll to position [83, 0]
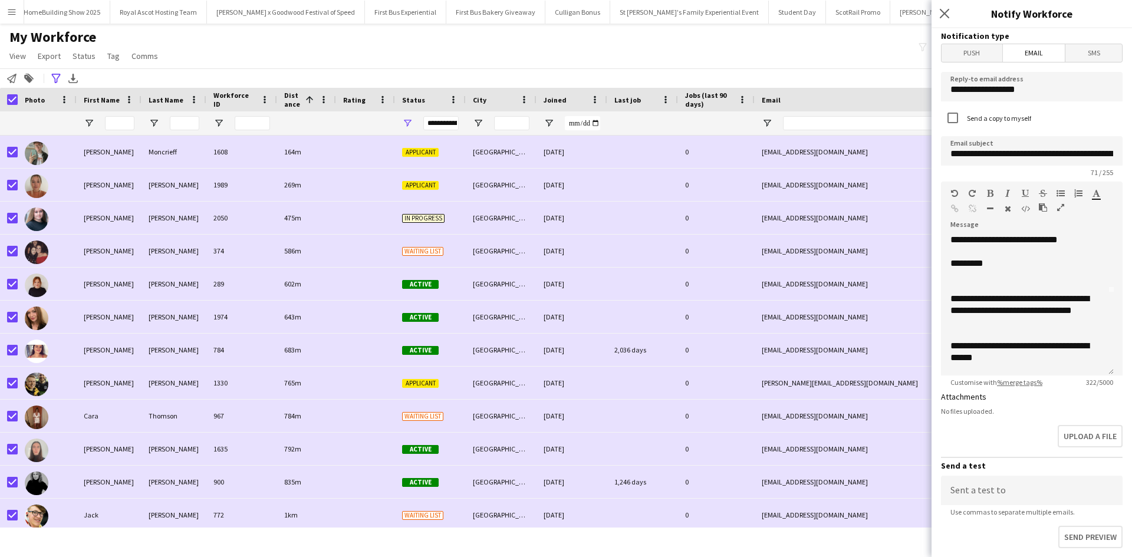
drag, startPoint x: 230, startPoint y: 55, endPoint x: 236, endPoint y: 55, distance: 6.5
click at [230, 55] on div "My Workforce View Views Default view New view Update view Delete view Edit name…" at bounding box center [566, 48] width 1132 height 40
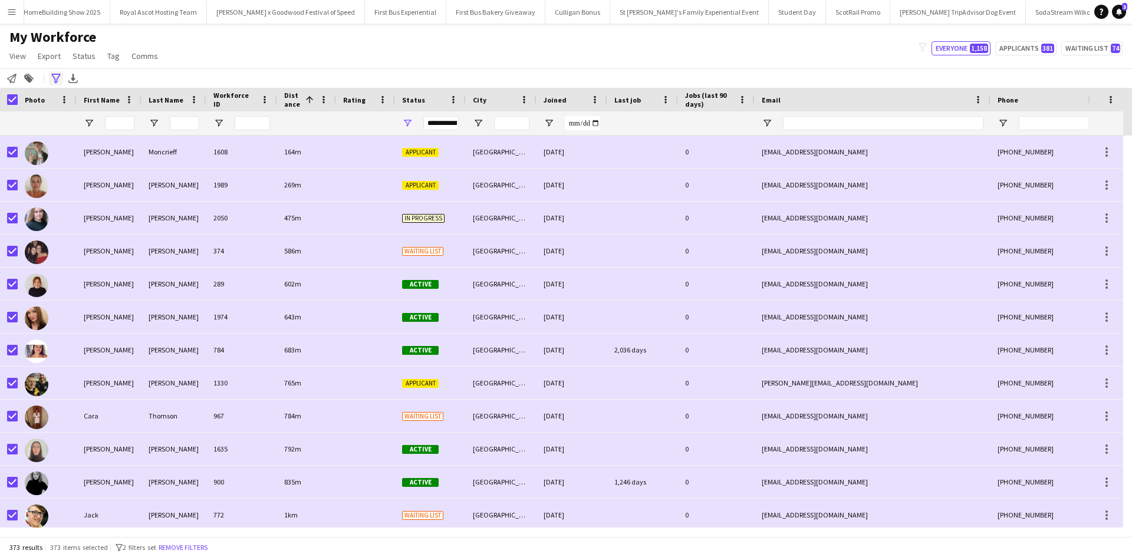
click at [55, 78] on icon "Advanced filters" at bounding box center [55, 78] width 9 height 9
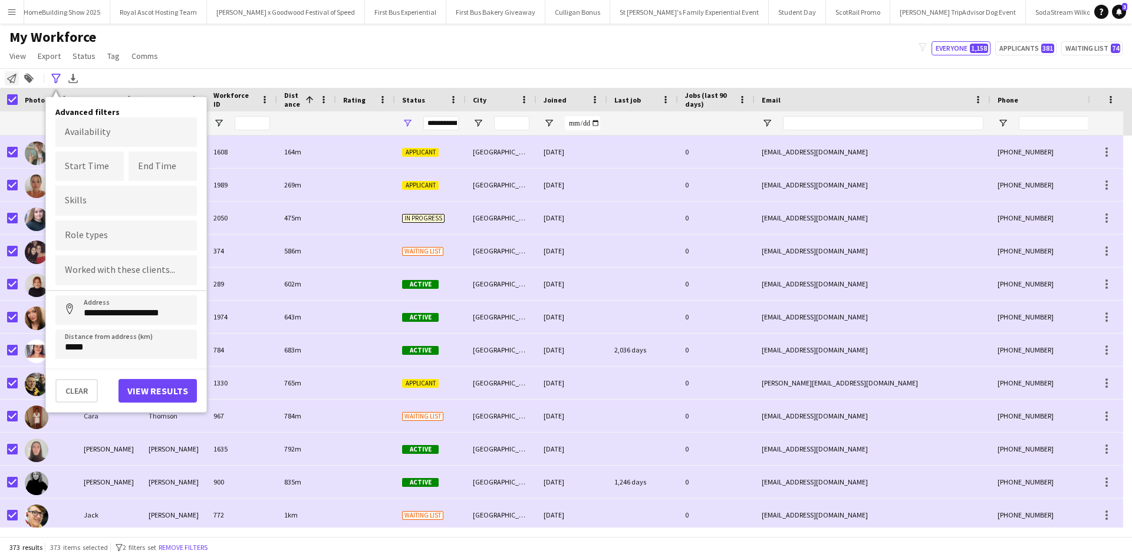
click at [8, 77] on icon "Notify workforce" at bounding box center [11, 78] width 9 height 9
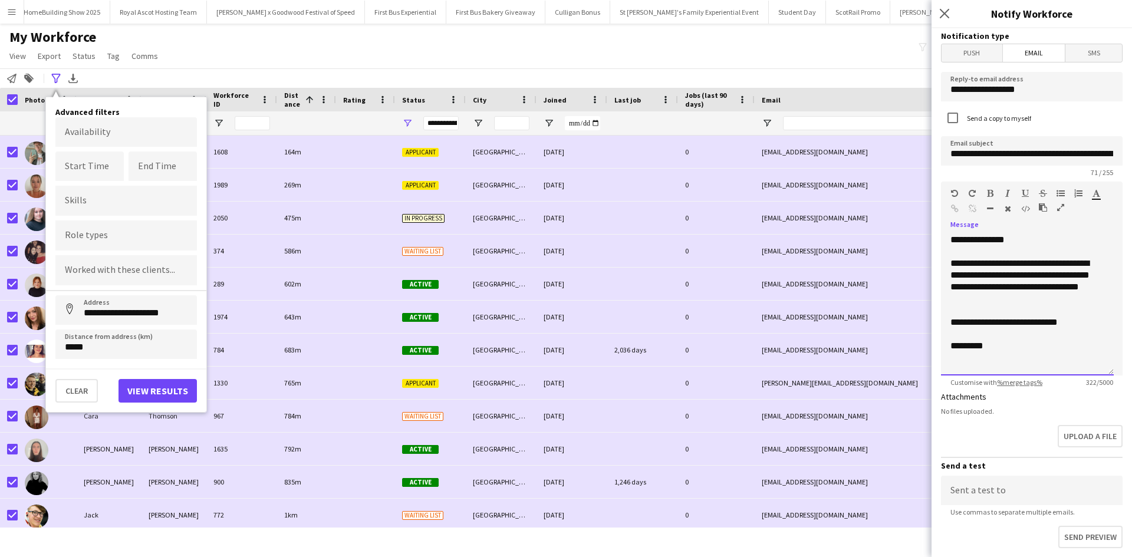
click at [1025, 343] on div "*********" at bounding box center [1023, 346] width 145 height 12
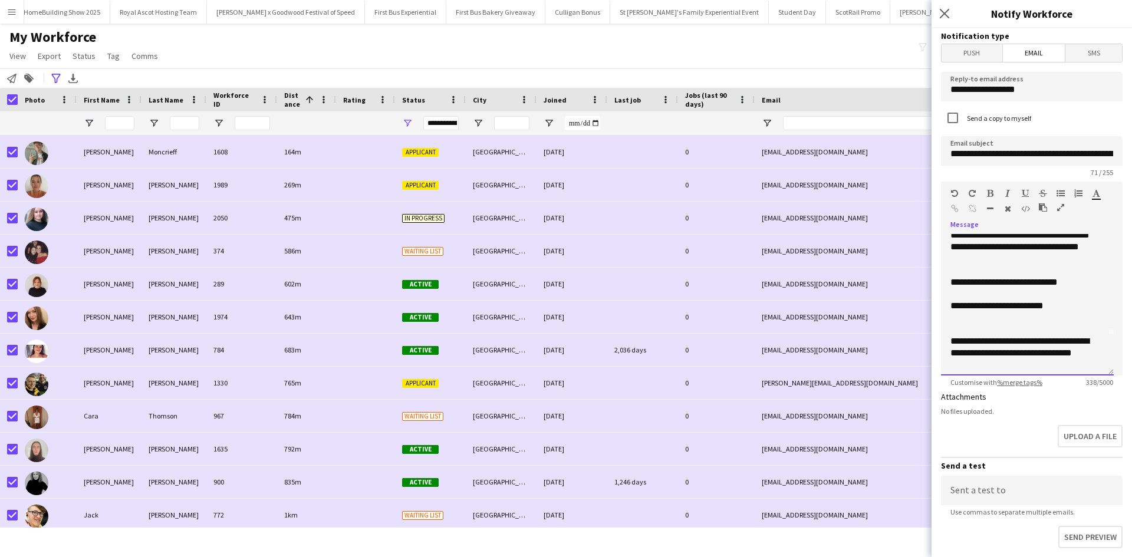
scroll to position [59, 0]
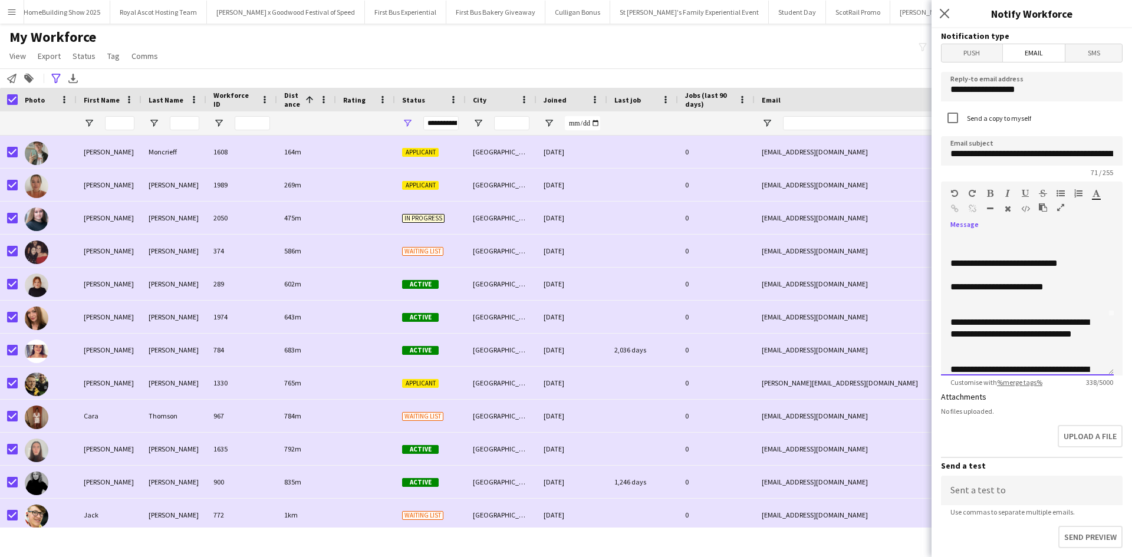
click at [963, 313] on div at bounding box center [1028, 311] width 154 height 12
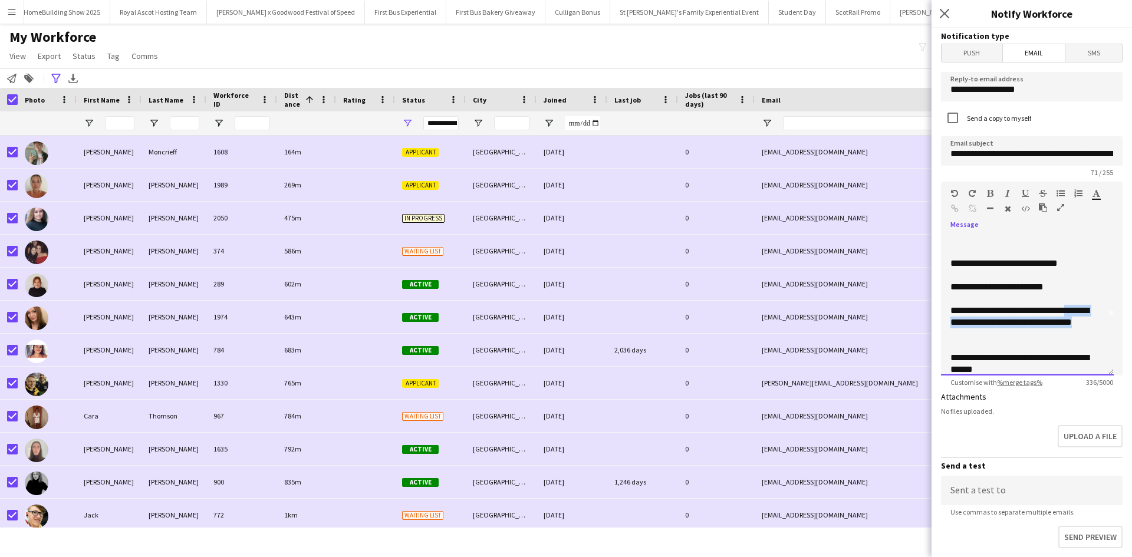
drag, startPoint x: 1081, startPoint y: 312, endPoint x: 1080, endPoint y: 331, distance: 19.5
click at [1080, 331] on div "**********" at bounding box center [1023, 322] width 145 height 35
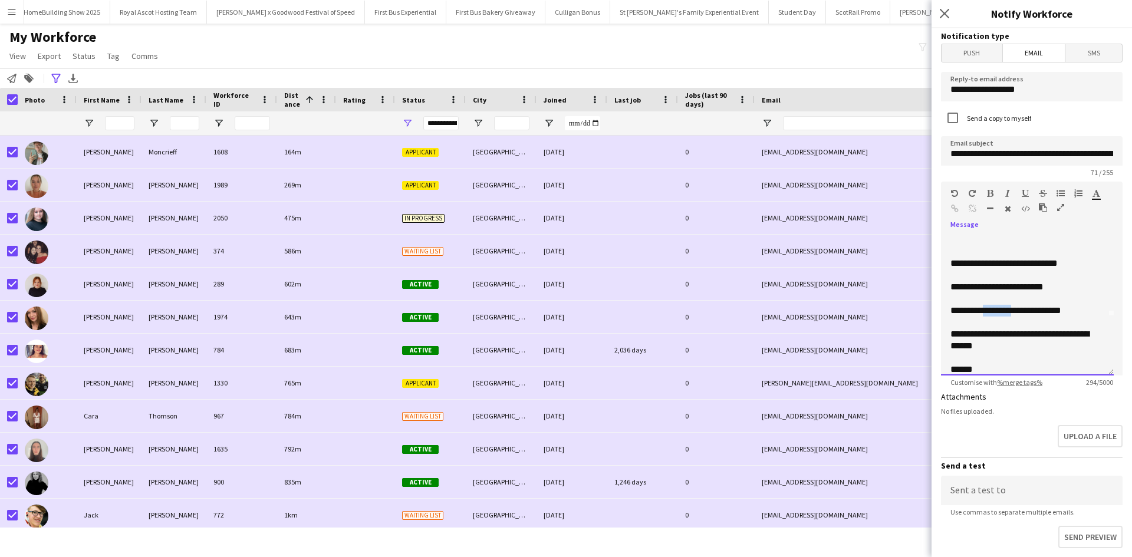
drag, startPoint x: 1015, startPoint y: 314, endPoint x: 988, endPoint y: 314, distance: 27.1
click at [988, 314] on div "**********" at bounding box center [1023, 311] width 145 height 12
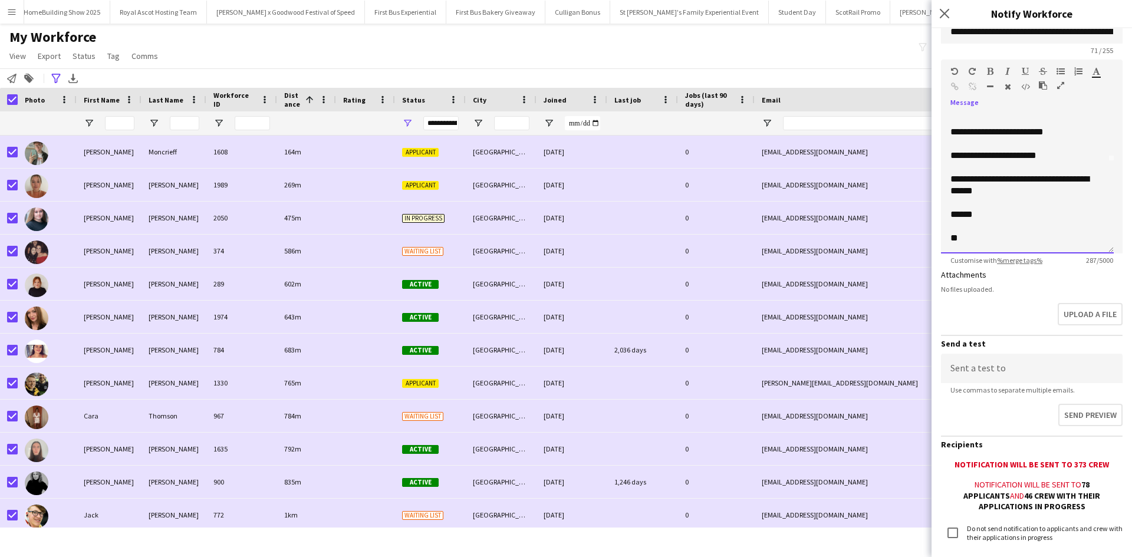
scroll to position [199, 0]
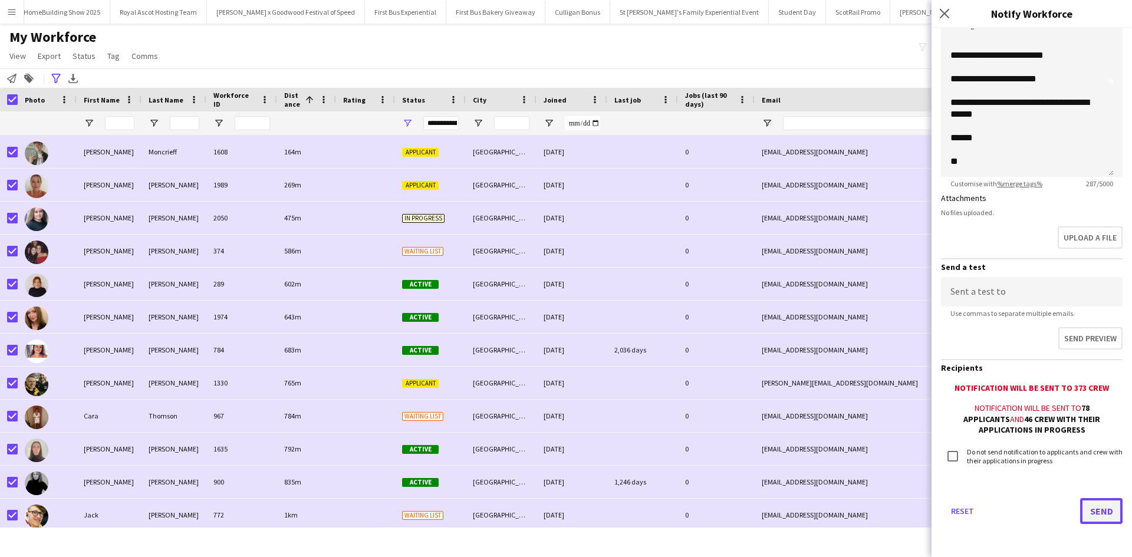
click at [1086, 507] on button "Send" at bounding box center [1101, 511] width 42 height 26
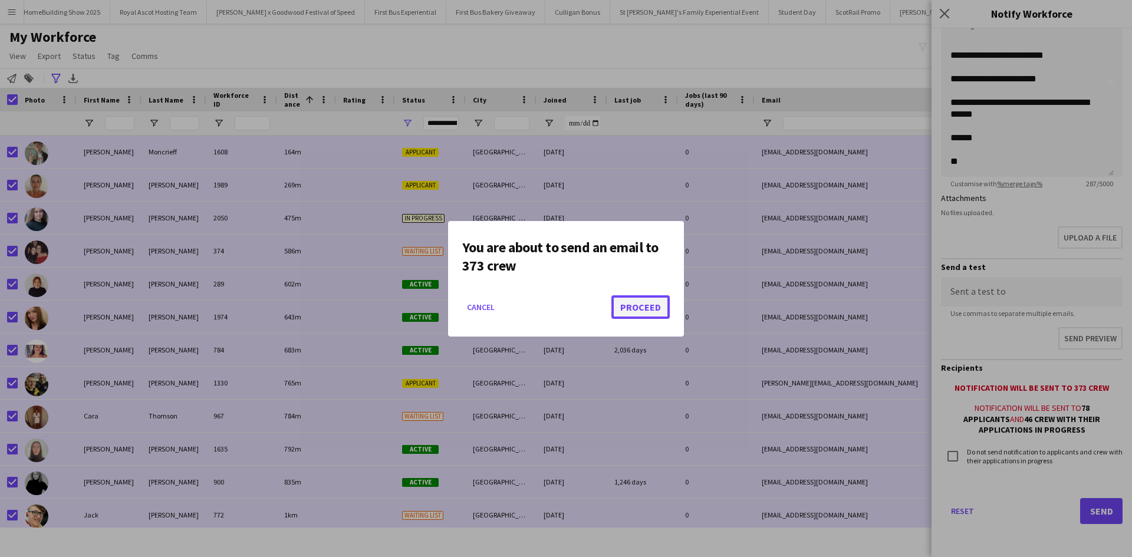
click at [656, 298] on button "Proceed" at bounding box center [640, 307] width 58 height 24
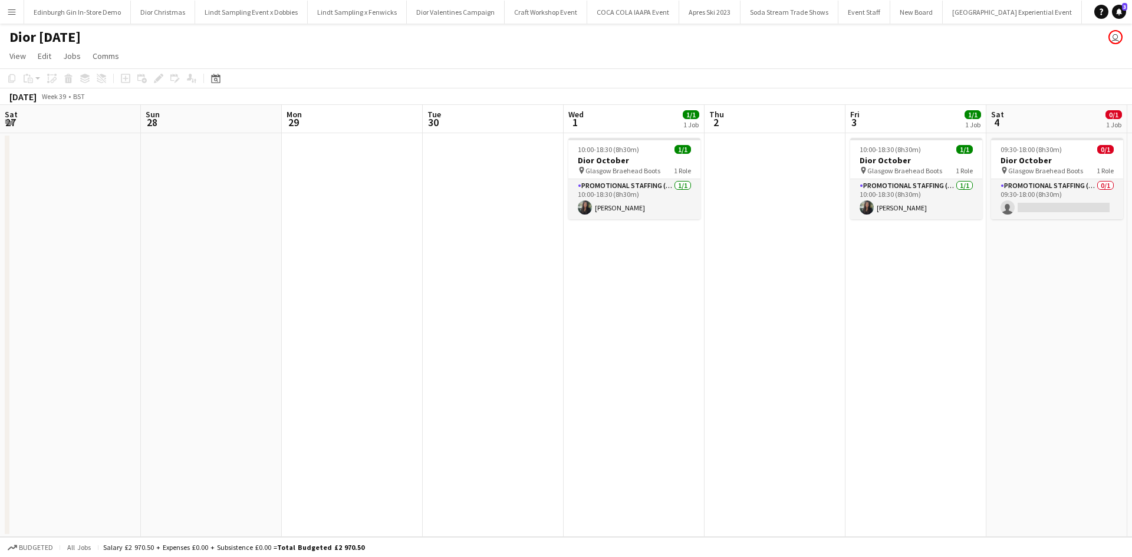
scroll to position [0, 247]
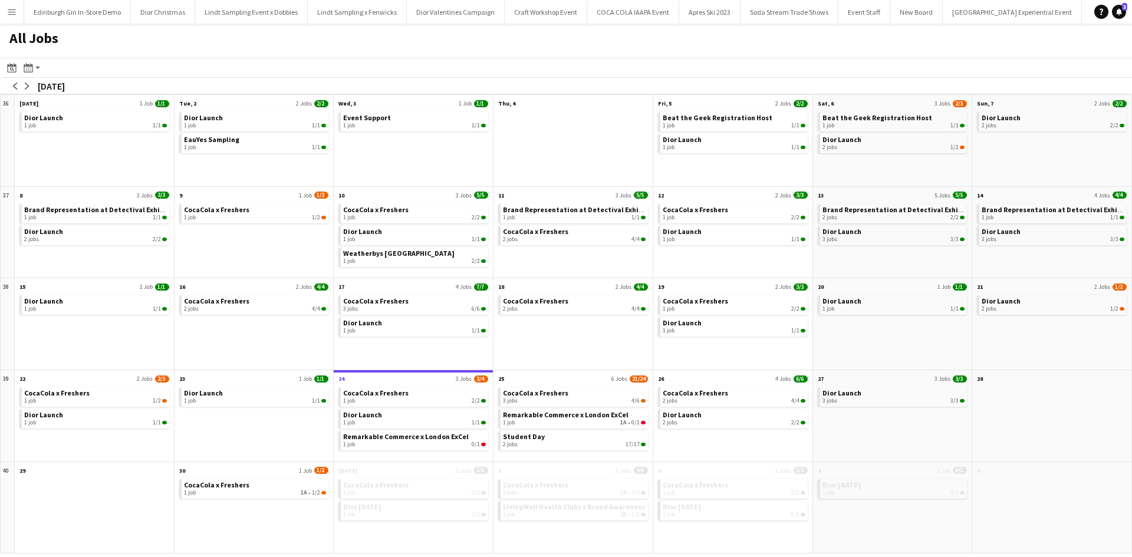
scroll to position [0, 11798]
click at [392, 513] on div "1 job 1/1" at bounding box center [414, 514] width 143 height 7
click at [72, 399] on div "1 job 1/2" at bounding box center [95, 400] width 143 height 7
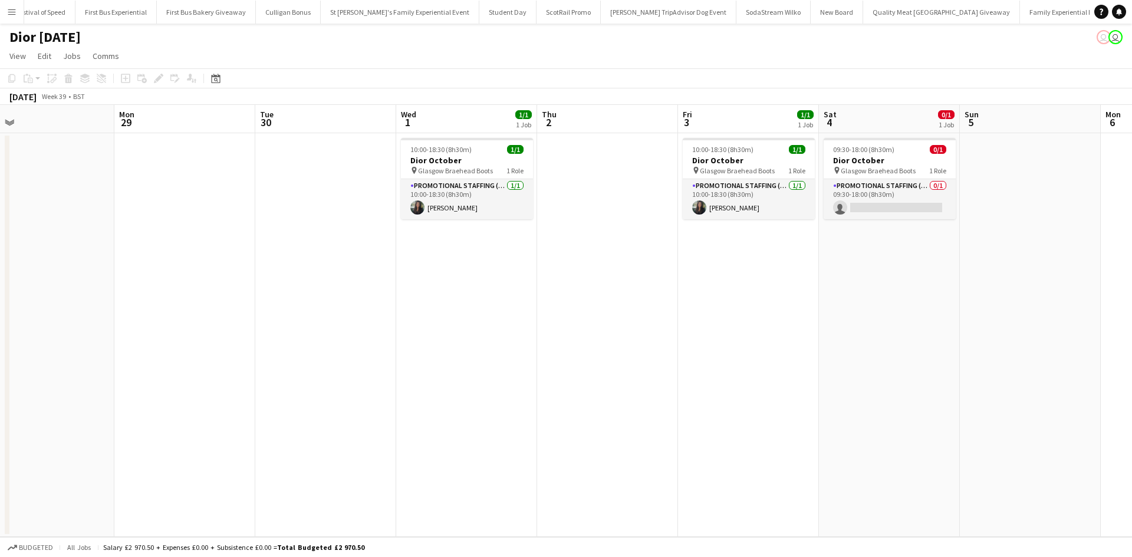
scroll to position [0, 12389]
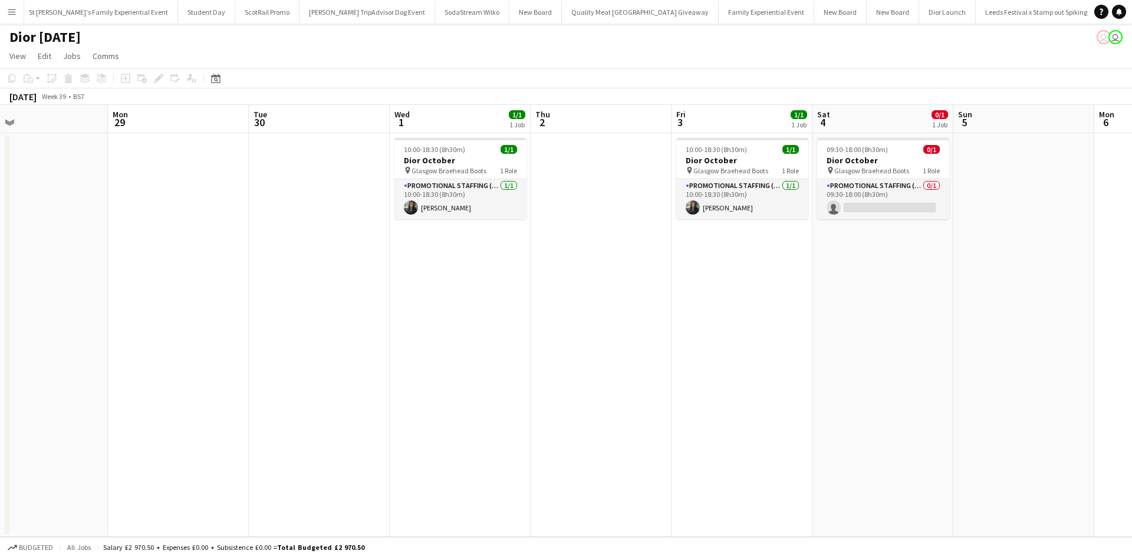
drag, startPoint x: 800, startPoint y: 459, endPoint x: 38, endPoint y: 396, distance: 765.0
click at [44, 397] on app-calendar-viewport "Thu 25 Fri 26 Sat 27 Sun 28 Mon 29 Tue 30 Wed 1 1/1 1 Job Thu 2 Fri 3 1/1 1 Job…" at bounding box center [566, 321] width 1132 height 432
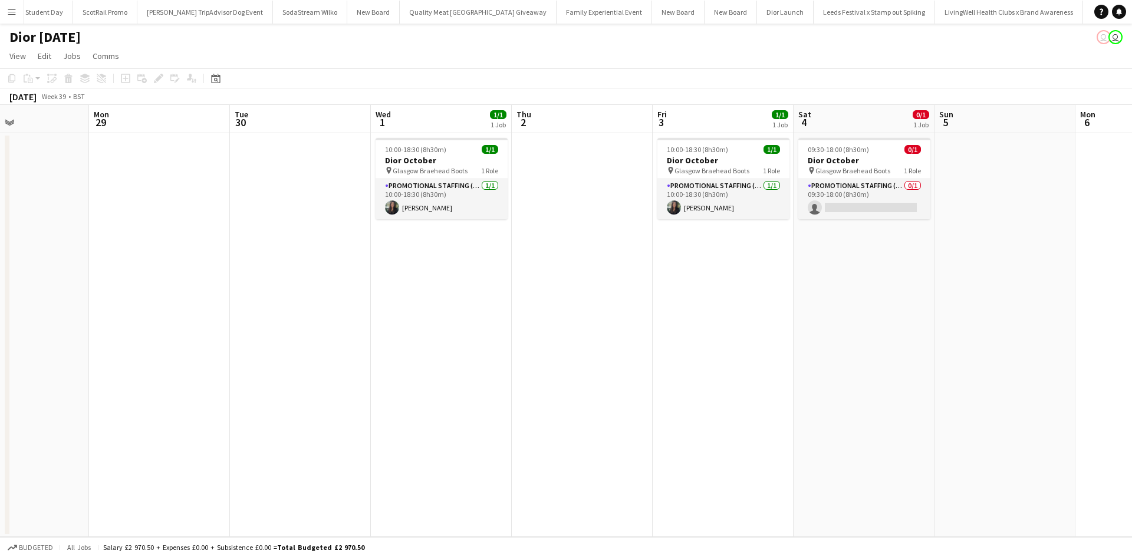
scroll to position [0, 12667]
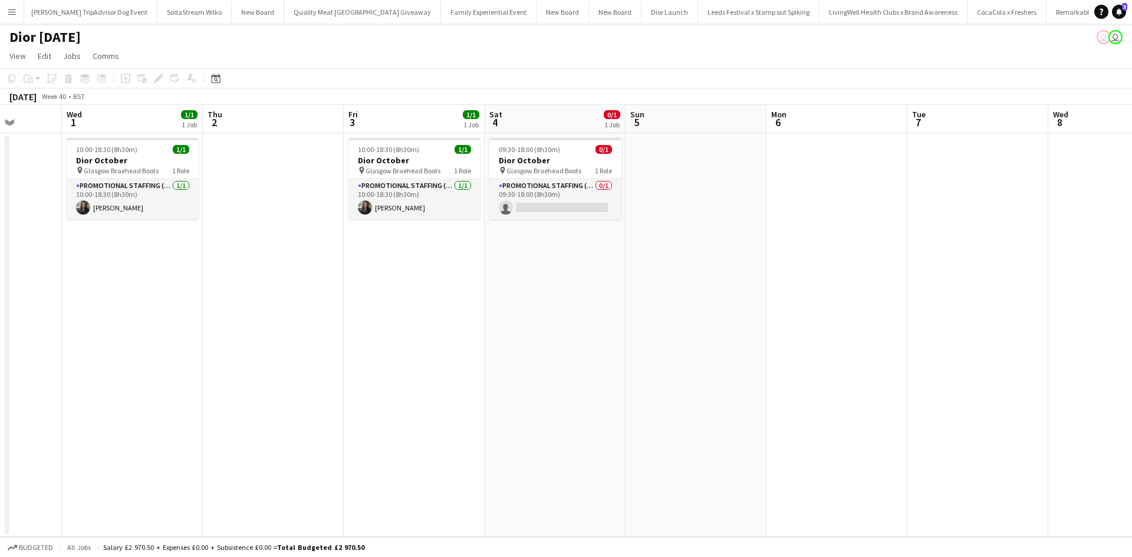
drag, startPoint x: 737, startPoint y: 407, endPoint x: 15, endPoint y: 318, distance: 727.1
click at [0, 318] on app-calendar-viewport "Sat 27 Sun 28 Mon 29 Tue 30 Wed 1 1/1 1 Job Thu 2 Fri 3 1/1 1 Job Sat 4 0/1 1 J…" at bounding box center [566, 321] width 1132 height 432
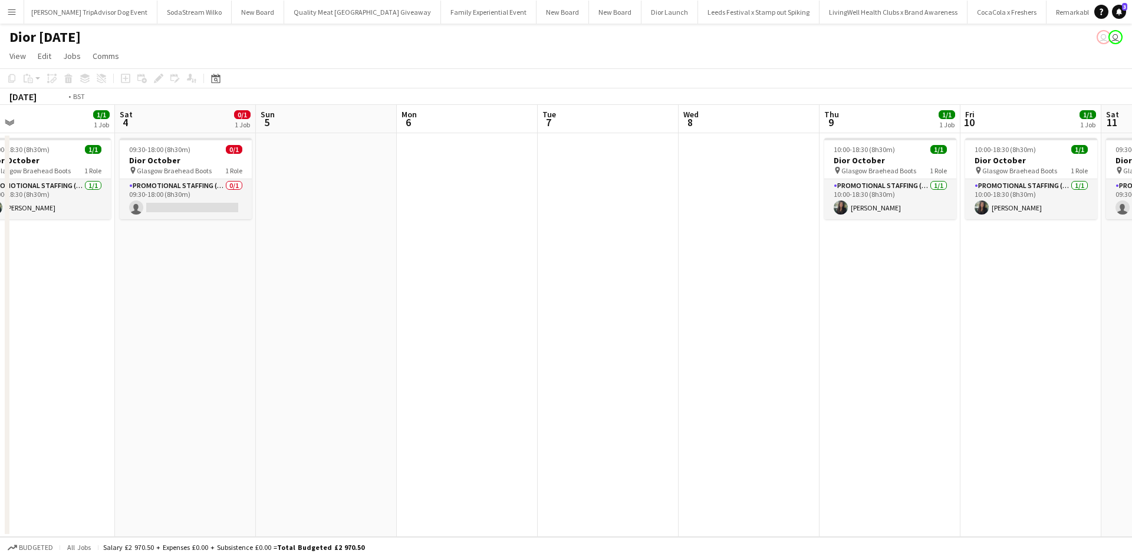
drag, startPoint x: 742, startPoint y: 394, endPoint x: 111, endPoint y: 320, distance: 634.8
click at [127, 321] on app-calendar-viewport "Tue 30 Wed 1 1/1 1 Job Thu 2 Fri 3 1/1 1 Job Sat 4 0/1 1 Job Sun 5 Mon 6 Tue 7 …" at bounding box center [566, 321] width 1132 height 432
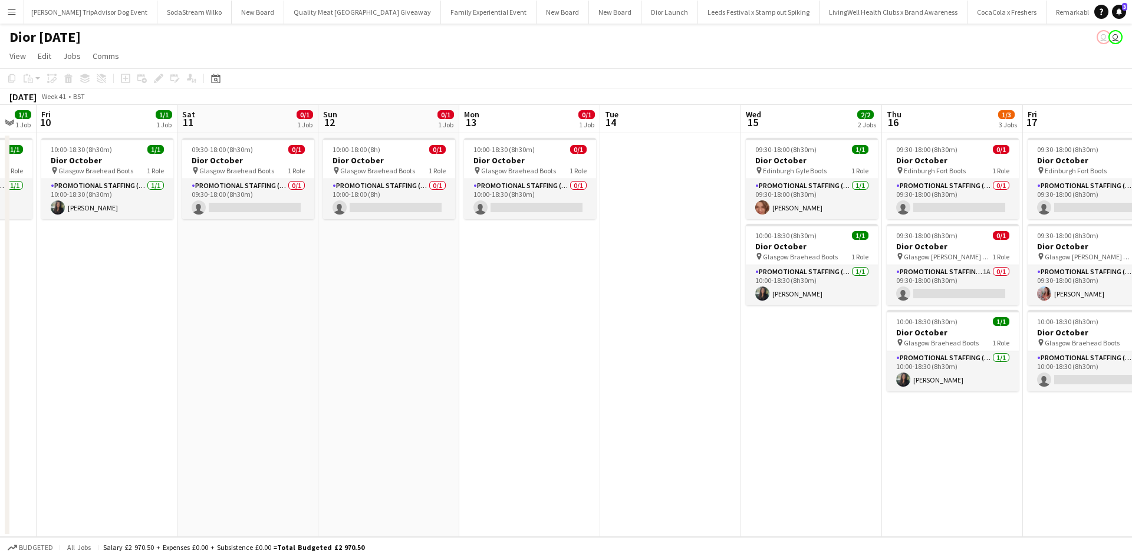
drag, startPoint x: 627, startPoint y: 382, endPoint x: 64, endPoint y: 312, distance: 568.0
click at [65, 313] on app-calendar-viewport "Mon 6 Tue 7 Wed 8 Thu 9 1/1 1 Job Fri 10 1/1 1 Job Sat 11 0/1 1 Job Sun 12 0/1 …" at bounding box center [566, 321] width 1132 height 432
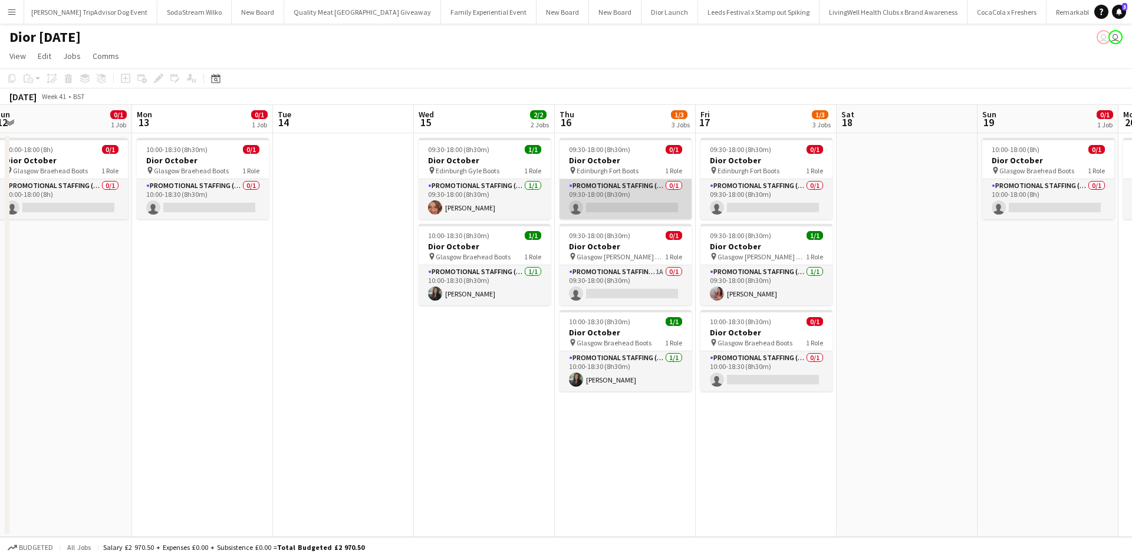
click at [629, 206] on app-card-role "Promotional Staffing (Sales Staff) 0/1 09:30-18:00 (8h30m) single-neutral-actio…" at bounding box center [626, 199] width 132 height 40
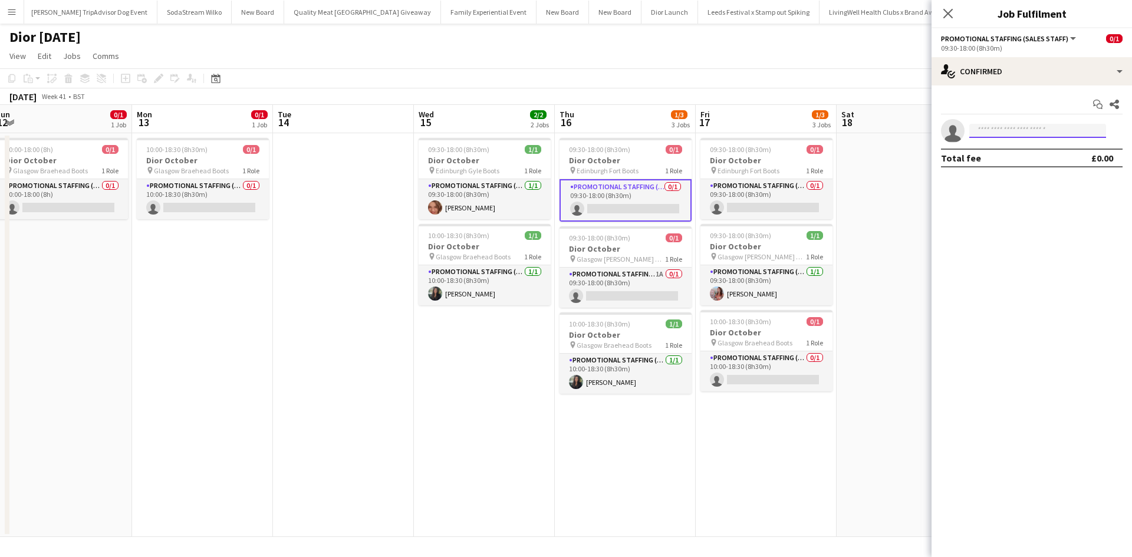
click at [989, 131] on input at bounding box center [1037, 131] width 137 height 14
type input "***"
click at [1001, 152] on span "Mehreen Parvez" at bounding box center [1013, 148] width 68 height 10
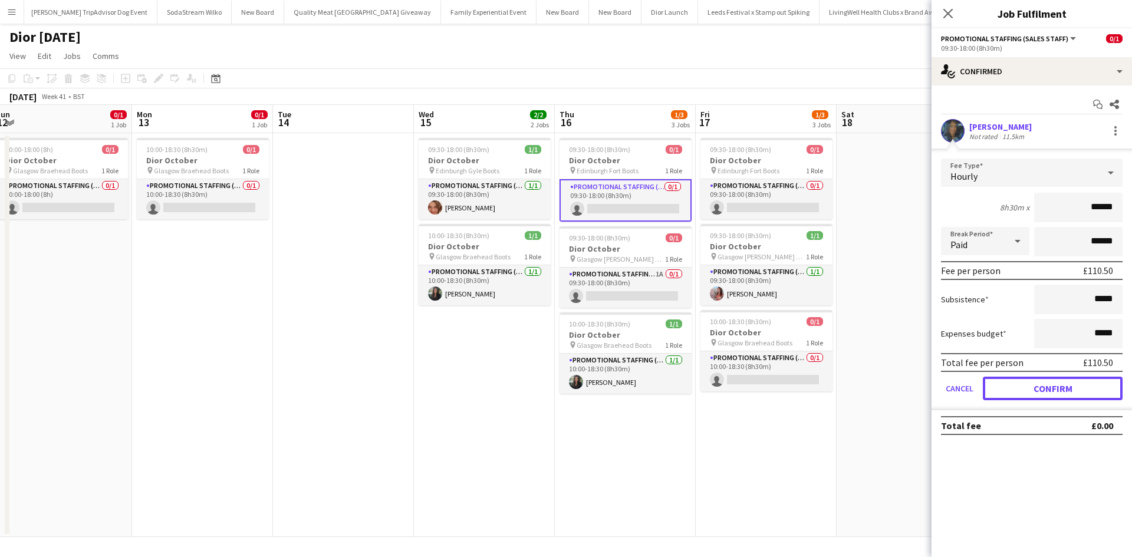
click at [1067, 382] on button "Confirm" at bounding box center [1053, 389] width 140 height 24
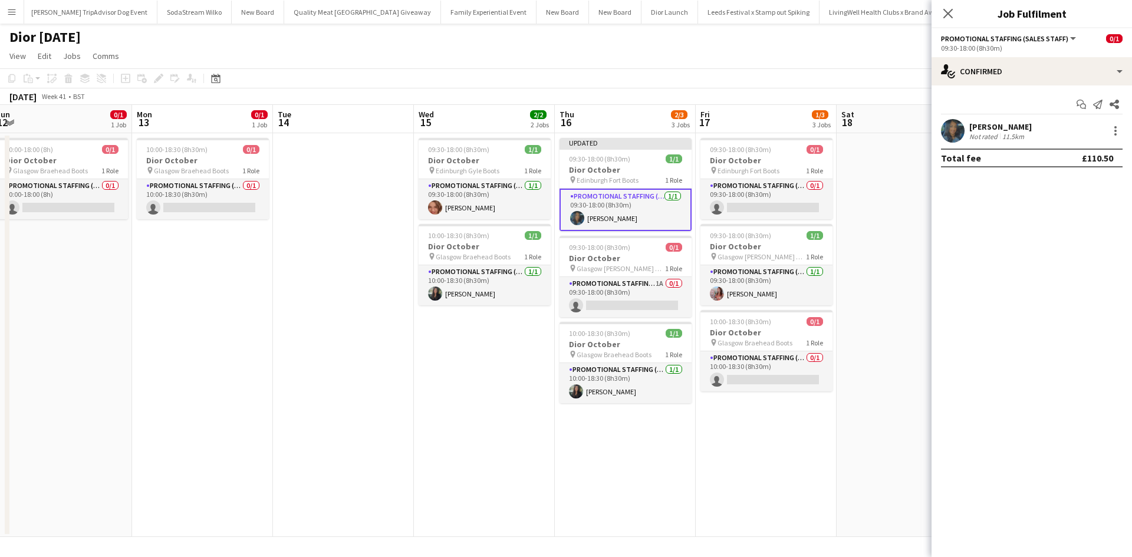
click at [838, 399] on app-date-cell at bounding box center [907, 335] width 141 height 404
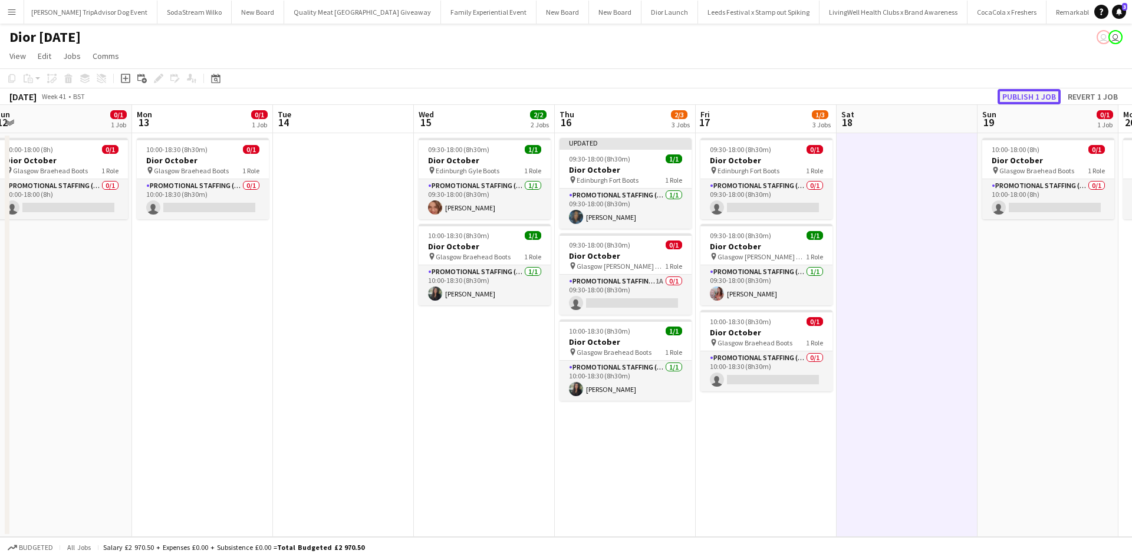
click at [1012, 92] on button "Publish 1 job" at bounding box center [1029, 96] width 63 height 15
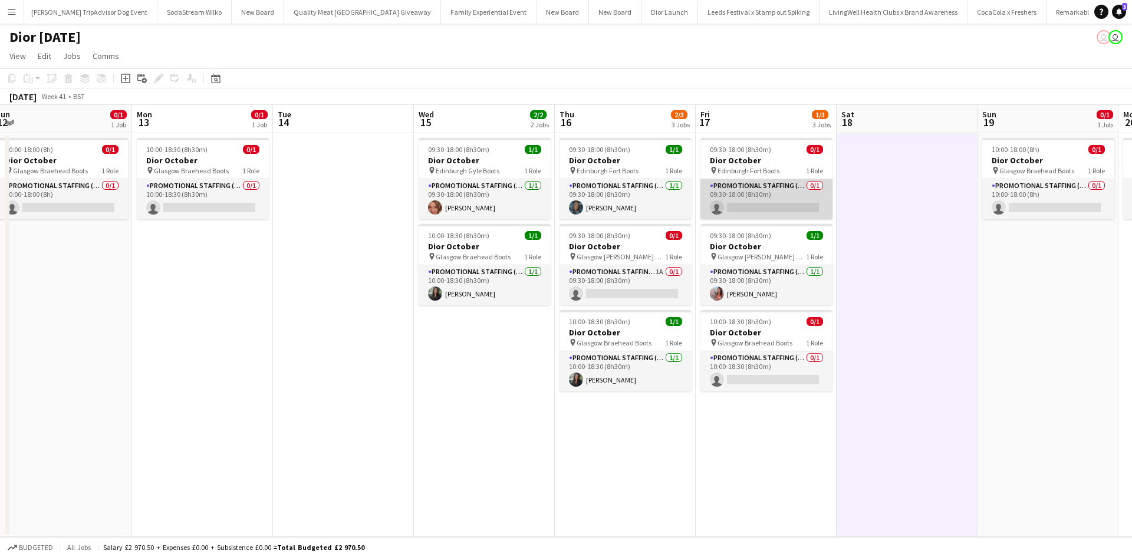
click at [793, 211] on app-card-role "Promotional Staffing (Sales Staff) 0/1 09:30-18:00 (8h30m) single-neutral-actio…" at bounding box center [767, 199] width 132 height 40
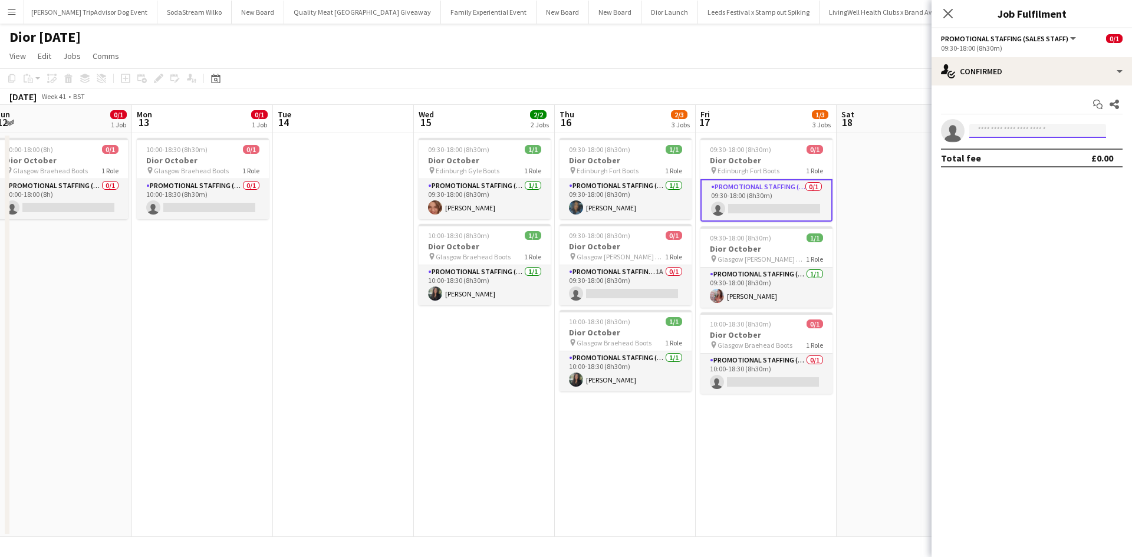
click at [1012, 138] on body "Menu Boards Boards Boards All jobs Status Workforce Workforce My Workforce Recr…" at bounding box center [566, 278] width 1132 height 557
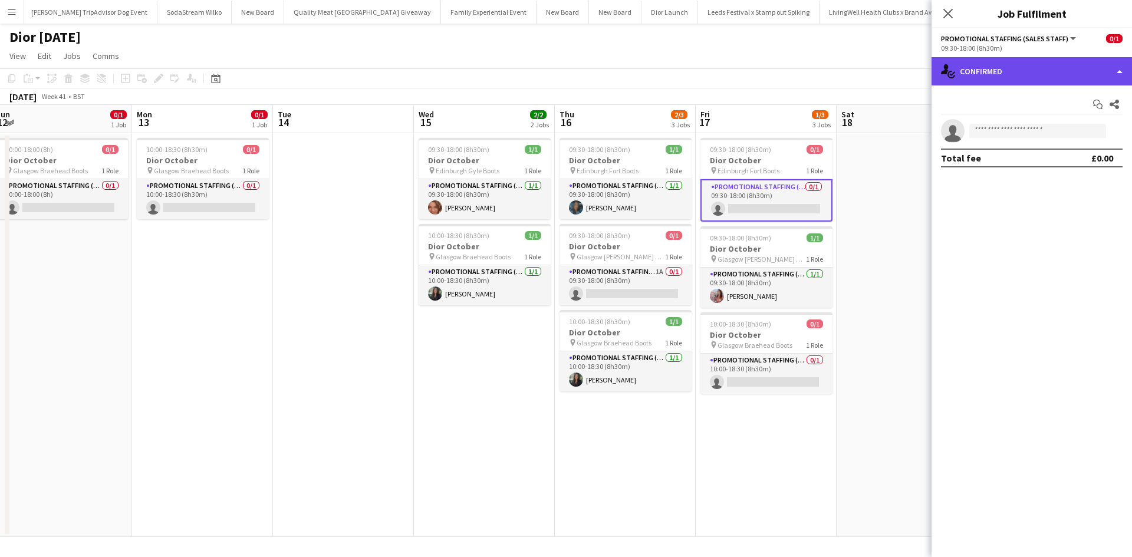
click at [1024, 77] on div "single-neutral-actions-check-2 Confirmed" at bounding box center [1032, 71] width 200 height 28
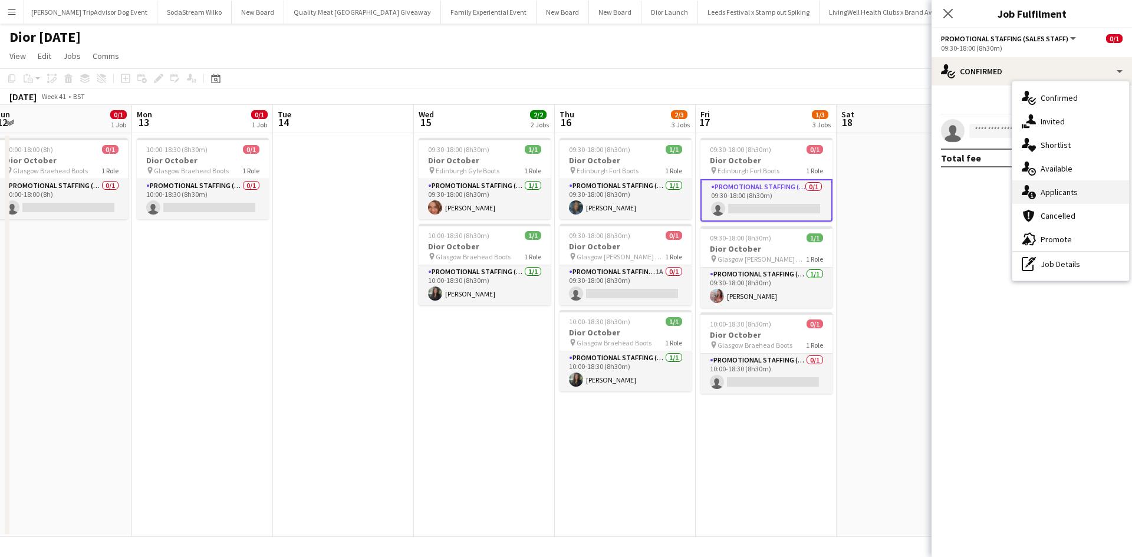
click at [1069, 187] on span "Applicants" at bounding box center [1059, 192] width 37 height 11
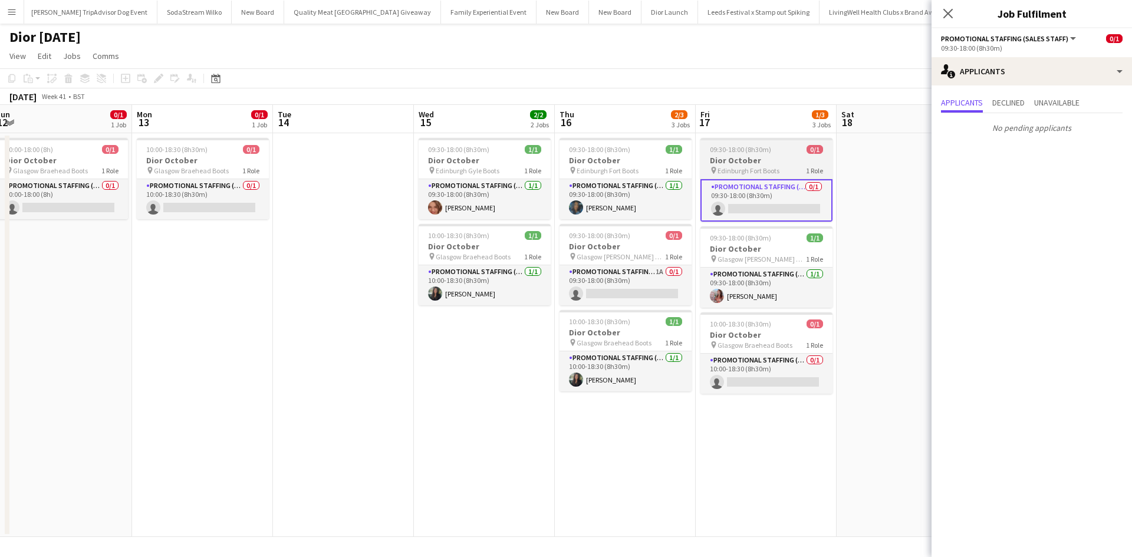
click at [784, 206] on app-card-role "Promotional Staffing (Sales Staff) 0/1 09:30-18:00 (8h30m) single-neutral-actio…" at bounding box center [767, 200] width 132 height 42
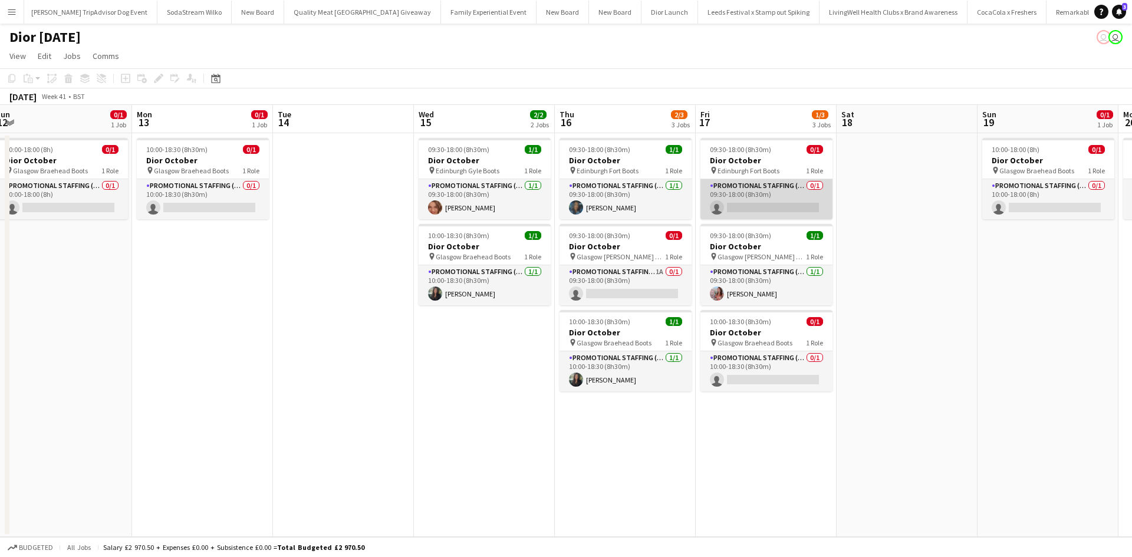
click at [789, 206] on app-card-role "Promotional Staffing (Sales Staff) 0/1 09:30-18:00 (8h30m) single-neutral-actio…" at bounding box center [767, 199] width 132 height 40
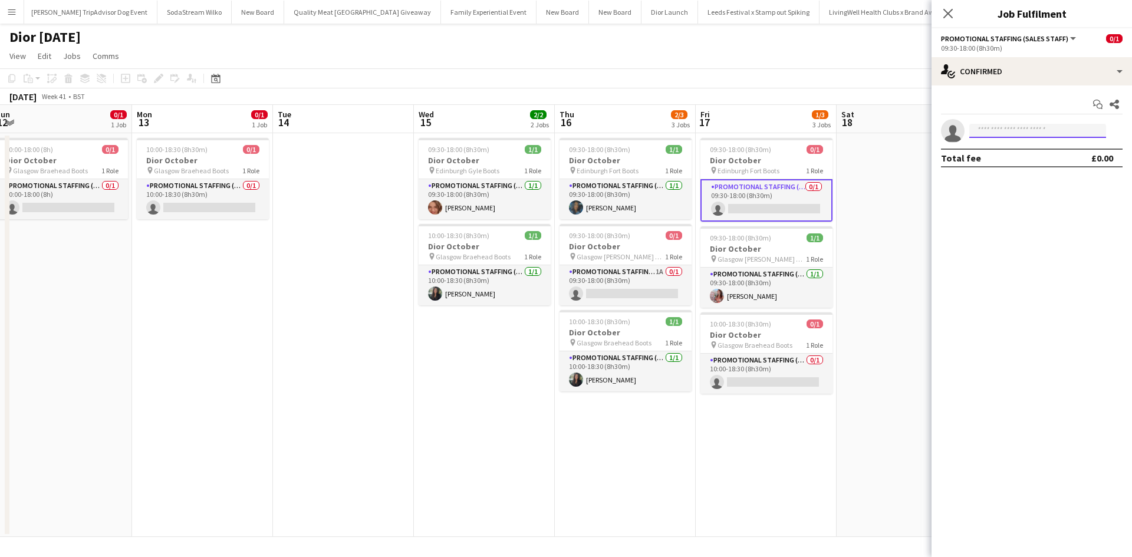
click at [1023, 136] on input at bounding box center [1037, 131] width 137 height 14
type input "***"
click at [1018, 150] on span "Mehreen Parvez" at bounding box center [1013, 148] width 68 height 10
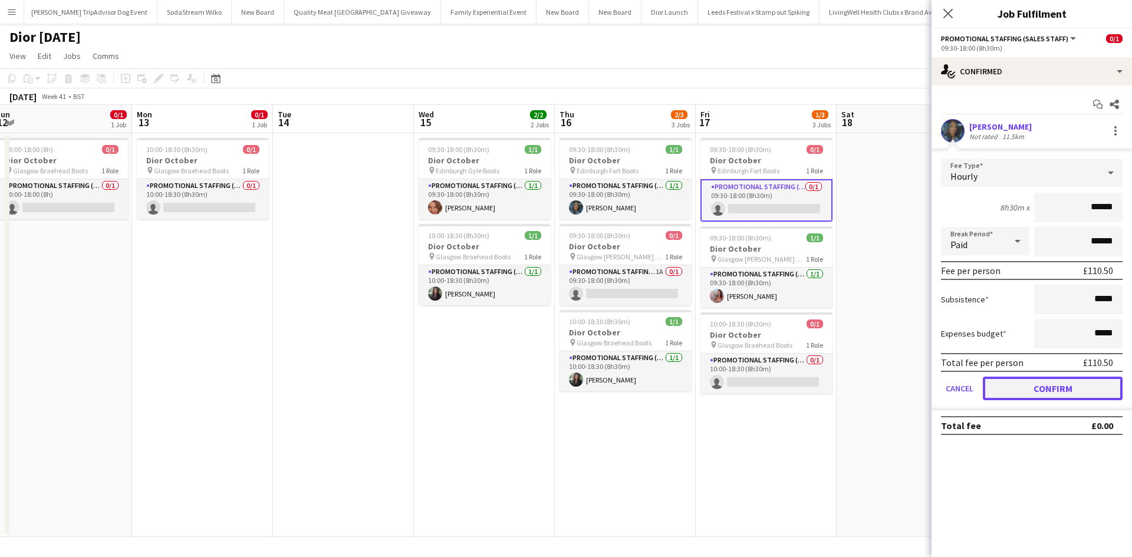
click at [1057, 385] on button "Confirm" at bounding box center [1053, 389] width 140 height 24
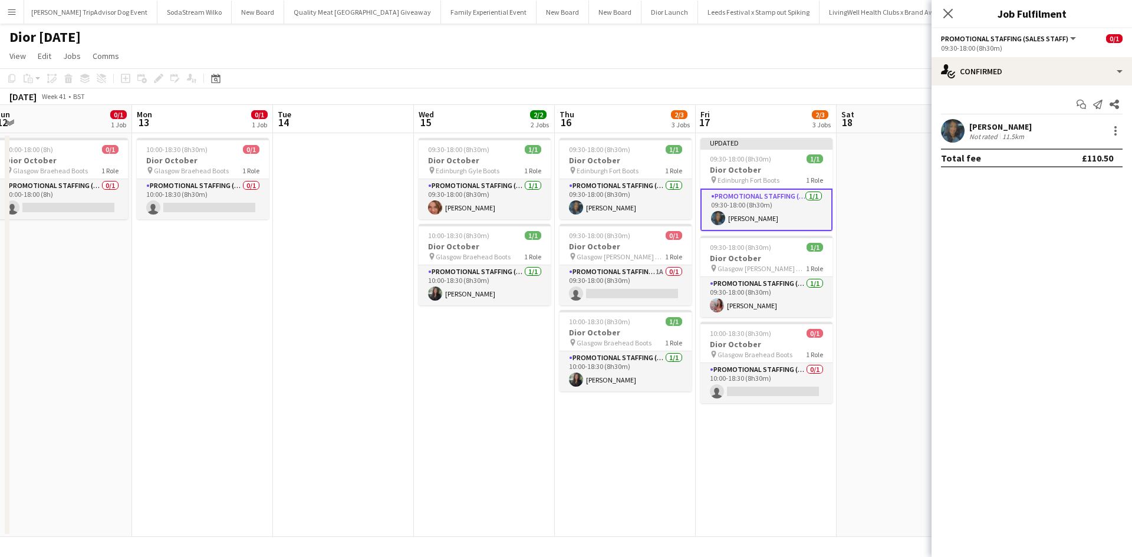
click at [870, 435] on app-date-cell at bounding box center [907, 335] width 141 height 404
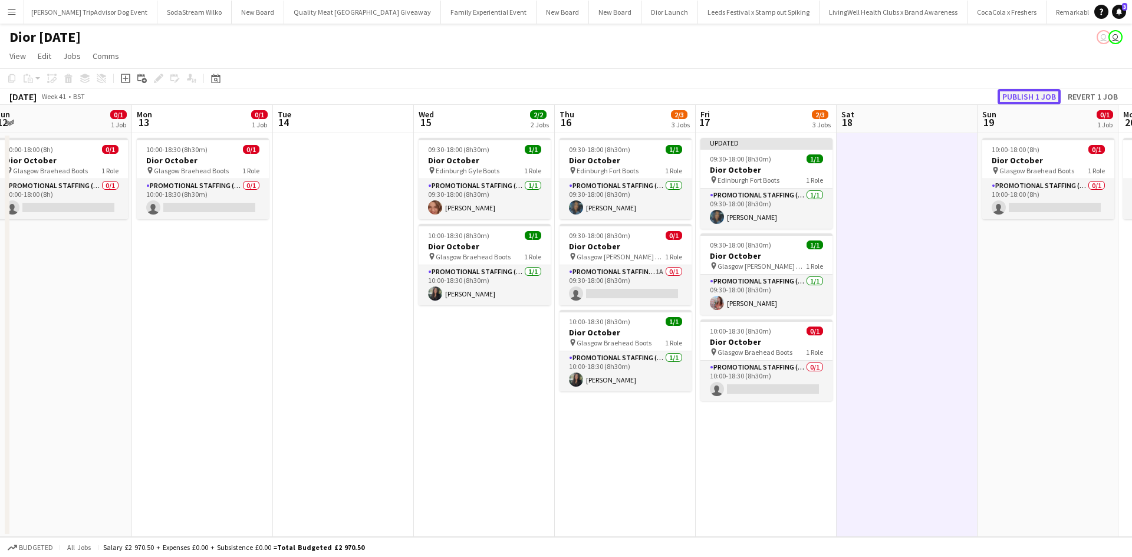
click at [1051, 103] on button "Publish 1 job" at bounding box center [1029, 96] width 63 height 15
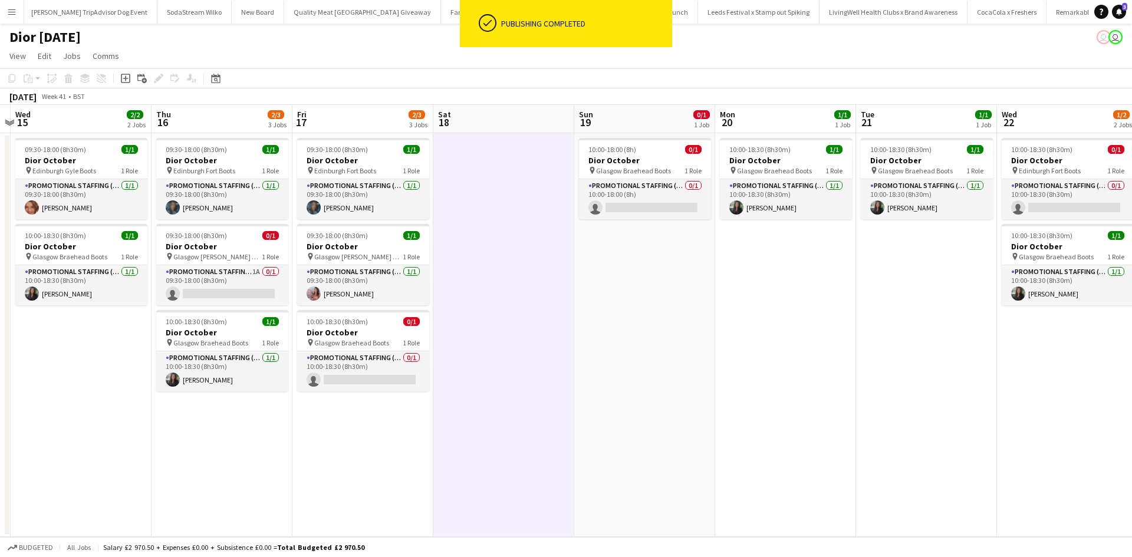
drag, startPoint x: 1014, startPoint y: 401, endPoint x: 610, endPoint y: 408, distance: 403.4
click at [610, 408] on app-calendar-viewport "Sun 12 0/1 1 Job Mon 13 0/1 1 Job Tue 14 Wed 15 2/2 2 Jobs Thu 16 2/3 3 Jobs Fr…" at bounding box center [566, 321] width 1132 height 432
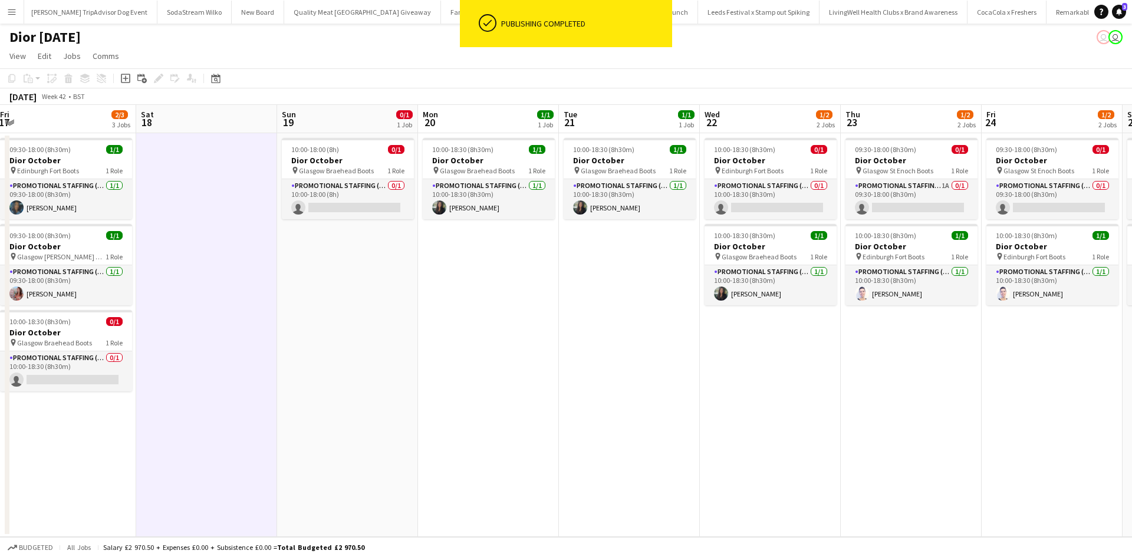
scroll to position [0, 436]
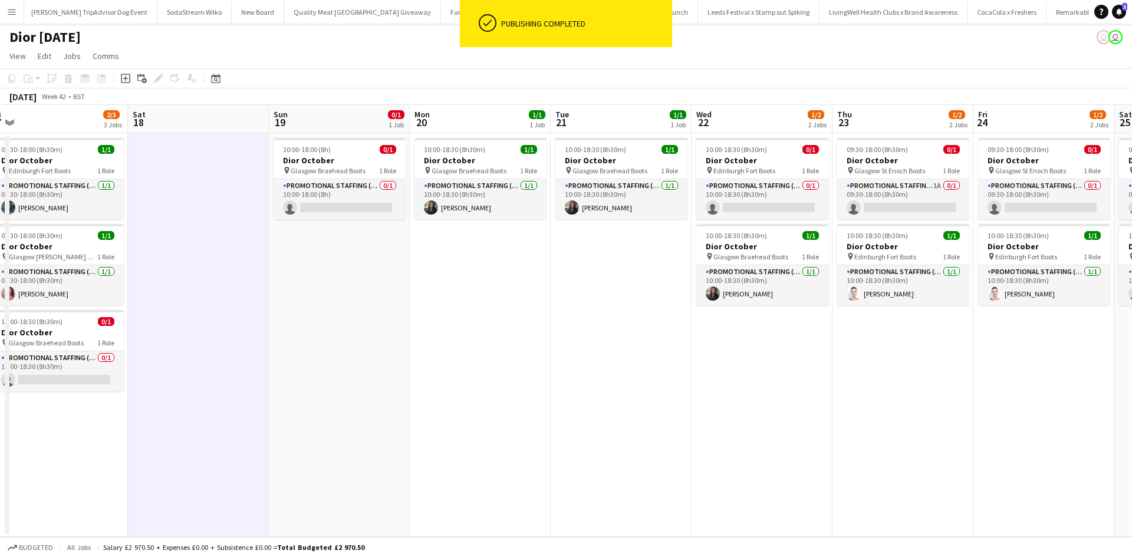
drag, startPoint x: 919, startPoint y: 426, endPoint x: 613, endPoint y: 411, distance: 306.4
click at [613, 412] on app-calendar-viewport "Tue 14 Wed 15 2/2 2 Jobs Thu 16 2/3 3 Jobs Fri 17 2/3 3 Jobs Sat 18 Sun 19 0/1 …" at bounding box center [566, 321] width 1132 height 432
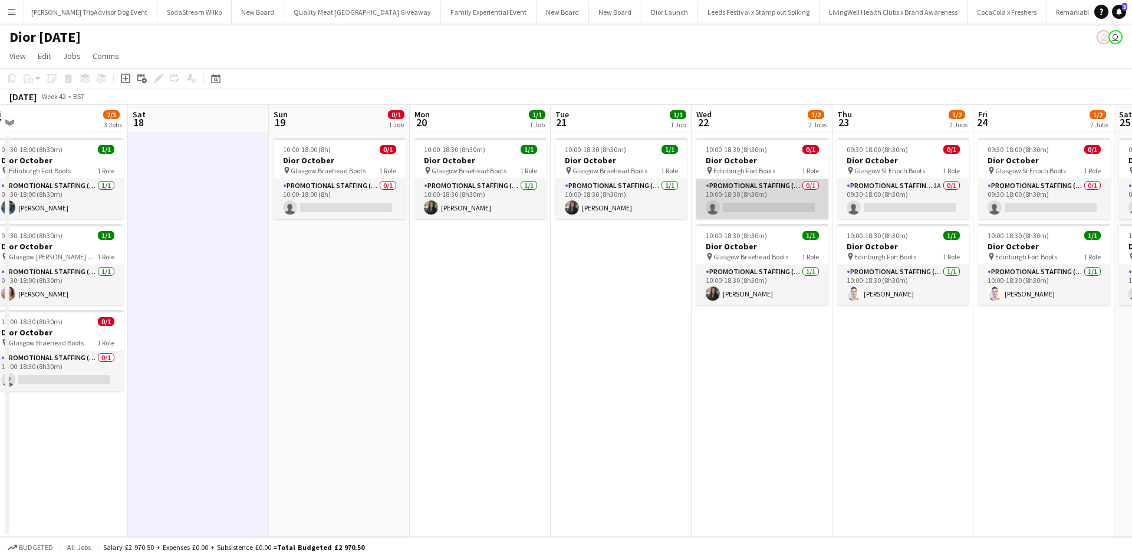
click at [749, 203] on app-card-role "Promotional Staffing (Sales Staff) 0/1 10:00-18:30 (8h30m) single-neutral-actio…" at bounding box center [762, 199] width 132 height 40
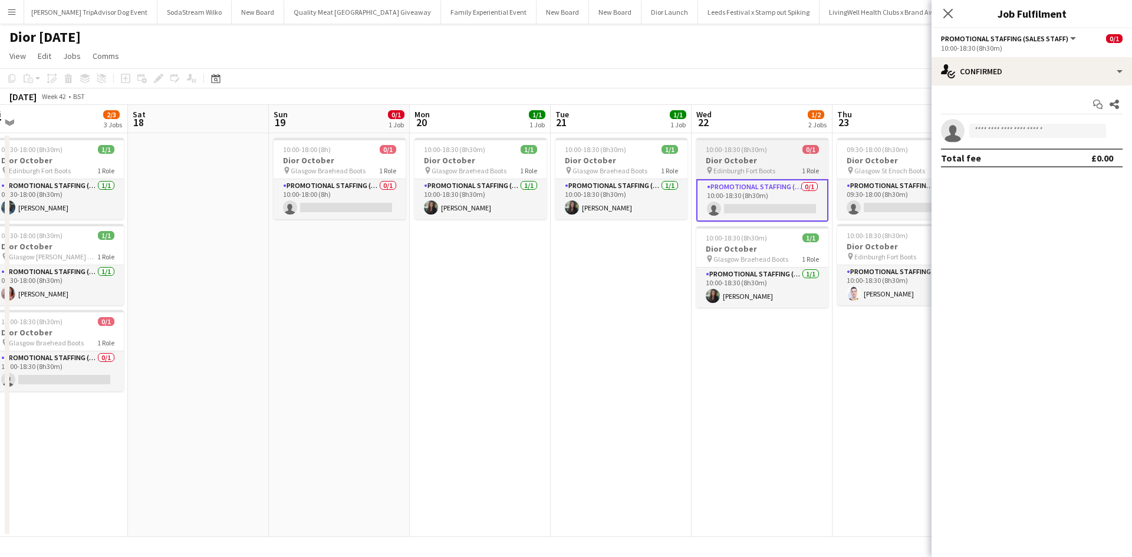
click at [785, 159] on h3 "Dior October" at bounding box center [762, 160] width 132 height 11
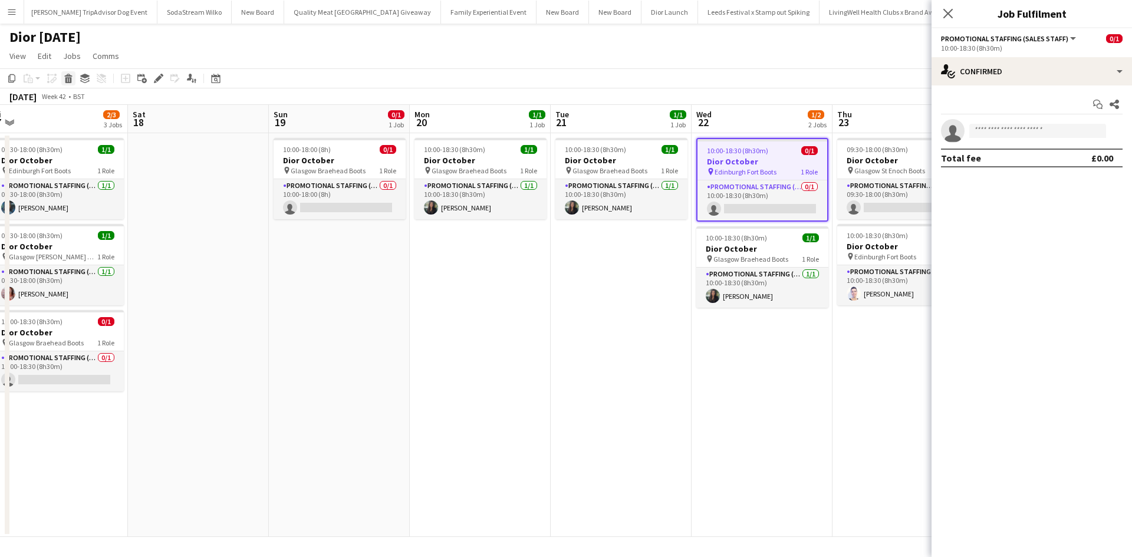
click at [71, 78] on icon at bounding box center [68, 80] width 6 height 6
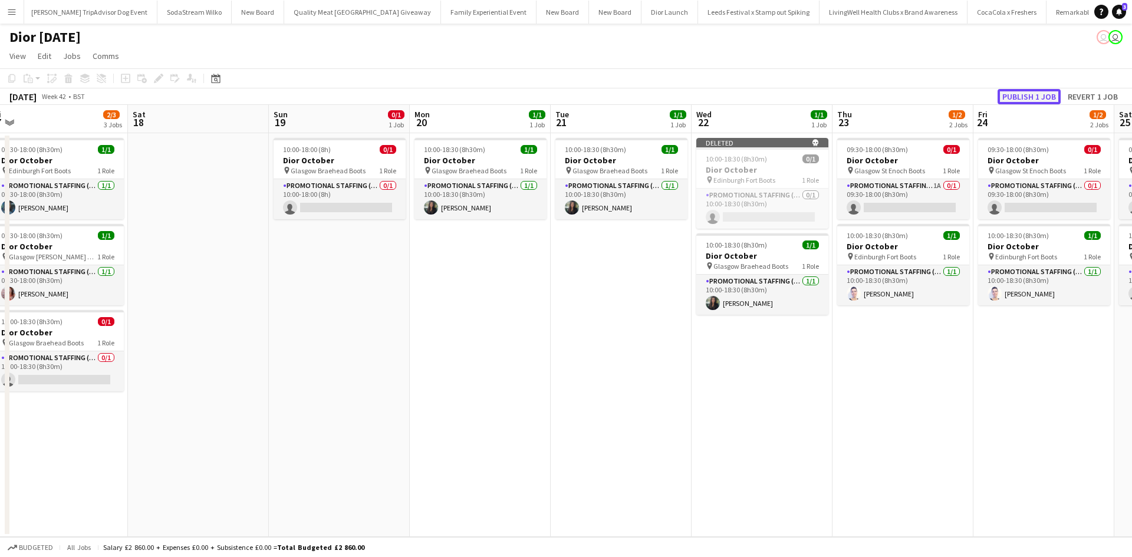
click at [1030, 101] on button "Publish 1 job" at bounding box center [1029, 96] width 63 height 15
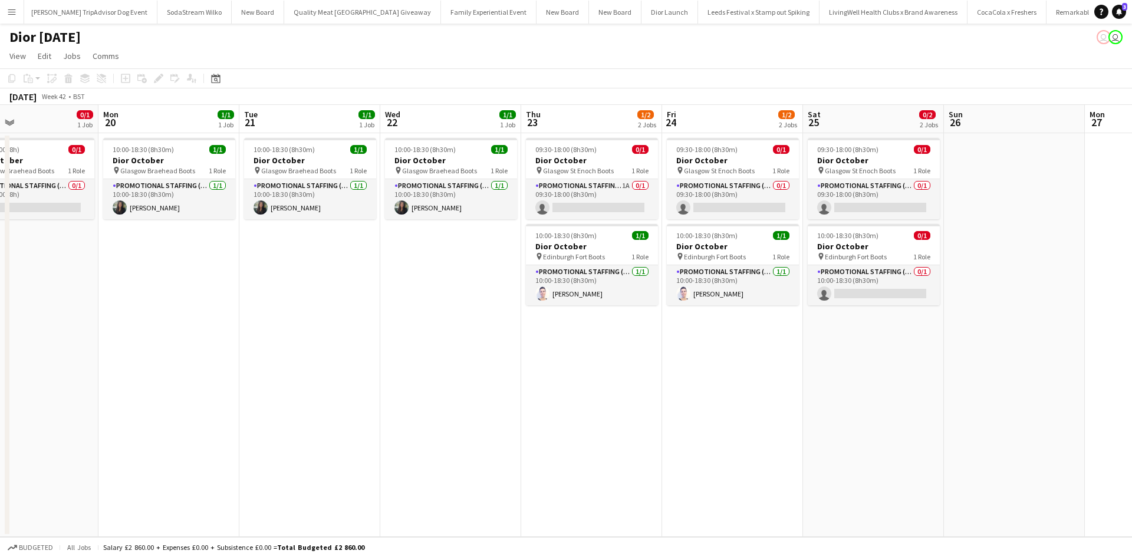
scroll to position [0, 472]
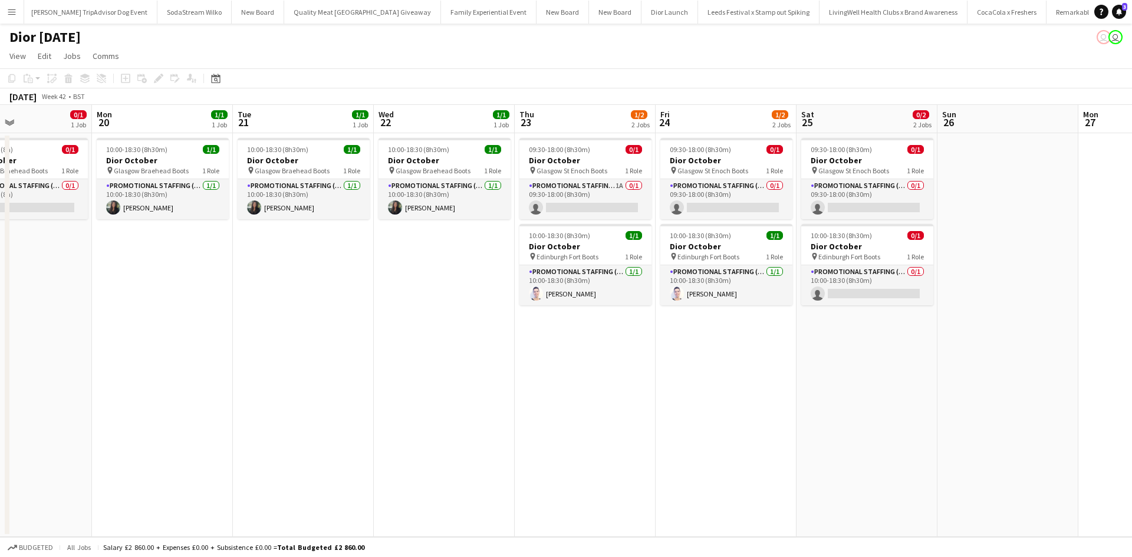
drag, startPoint x: 969, startPoint y: 379, endPoint x: 652, endPoint y: 357, distance: 318.6
click at [652, 357] on app-calendar-viewport "Thu 16 2/3 3 Jobs Fri 17 2/3 3 Jobs Sat 18 Sun 19 0/1 1 Job Mon 20 1/1 1 Job Tu…" at bounding box center [566, 321] width 1132 height 432
click at [863, 290] on app-card-role "Promotional Staffing (Sales Staff) 0/1 10:00-18:30 (8h30m) single-neutral-actio…" at bounding box center [867, 285] width 132 height 40
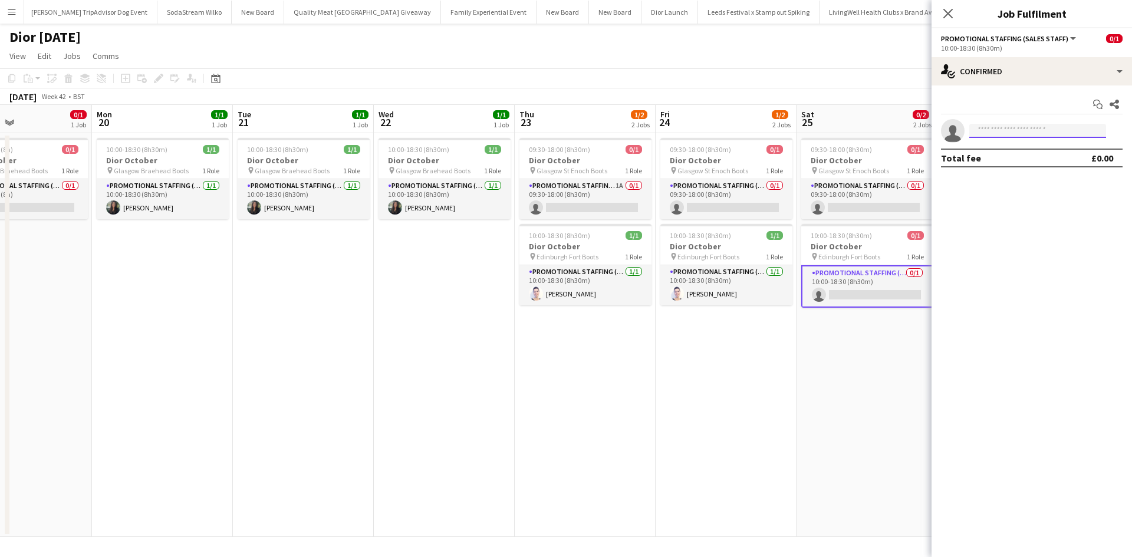
click at [1029, 133] on input at bounding box center [1037, 131] width 137 height 14
type input "***"
click at [1018, 153] on span "mehreenparvez88@hotmail.com" at bounding box center [1038, 157] width 118 height 9
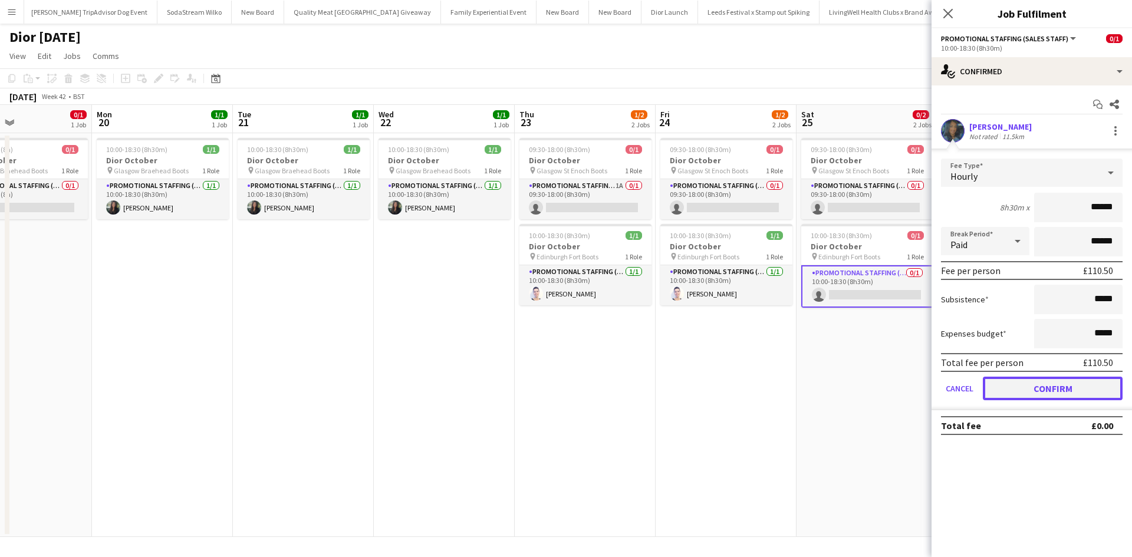
click at [1070, 386] on button "Confirm" at bounding box center [1053, 389] width 140 height 24
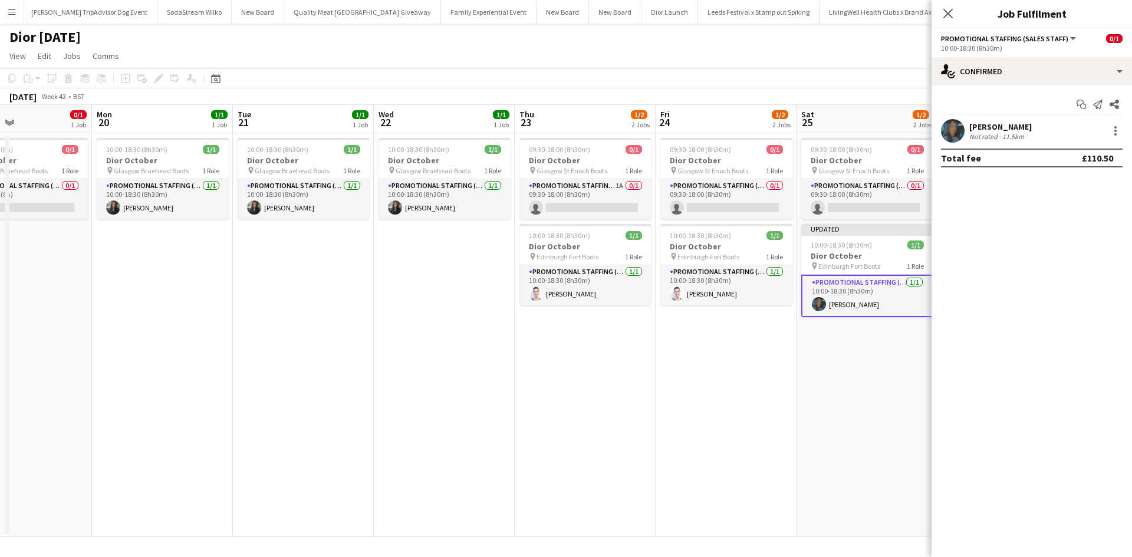
click at [817, 411] on app-date-cell "09:30-18:00 (8h30m) 0/1 Dior October pin Glasgow St Enoch Boots 1 Role Promotio…" at bounding box center [867, 335] width 141 height 404
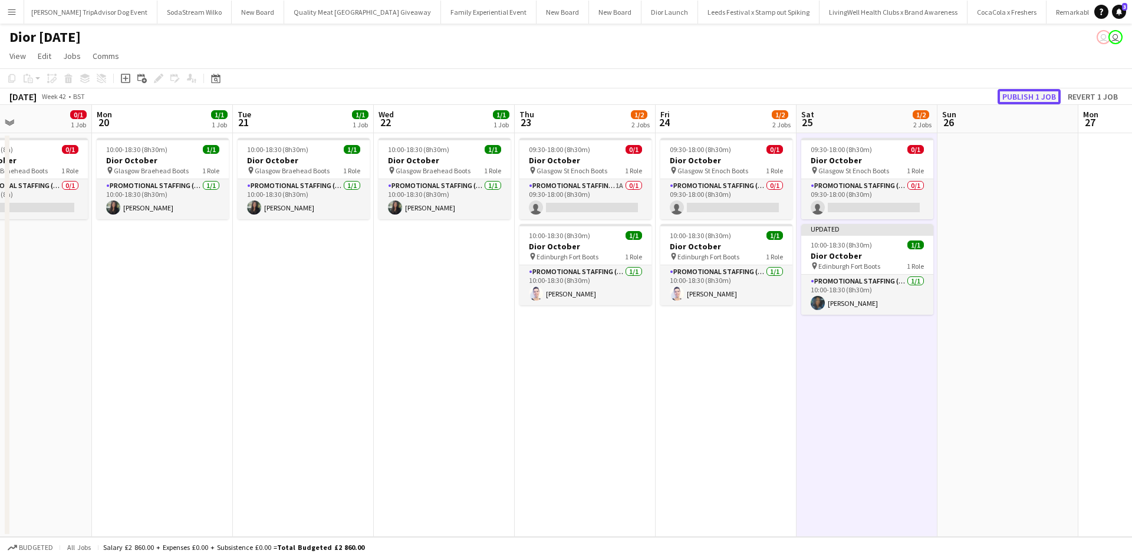
click at [1013, 101] on button "Publish 1 job" at bounding box center [1029, 96] width 63 height 15
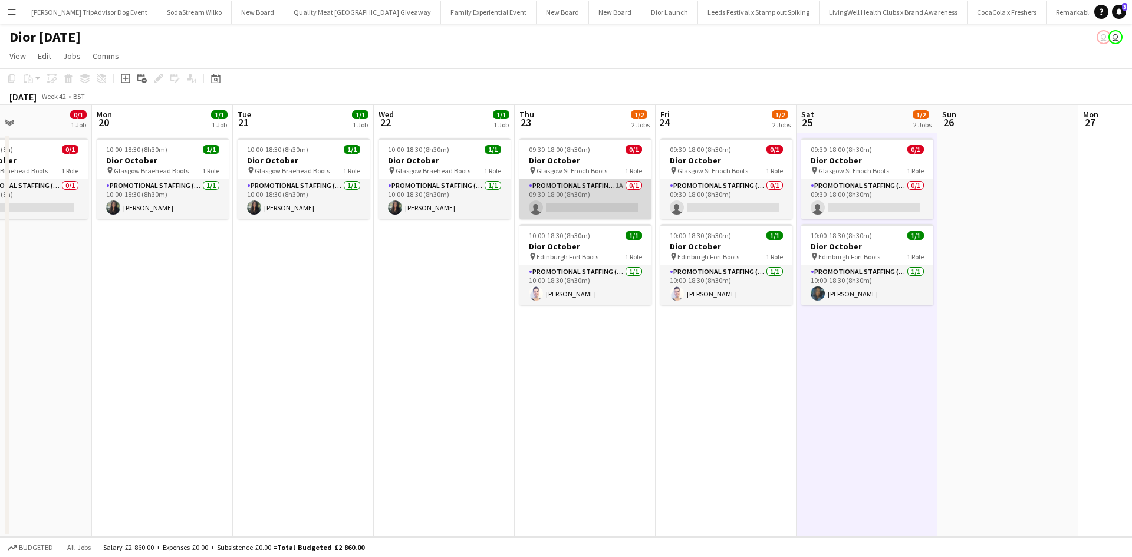
click at [602, 194] on app-card-role "Promotional Staffing (Sales Staff) 1A 0/1 09:30-18:00 (8h30m) single-neutral-ac…" at bounding box center [585, 199] width 132 height 40
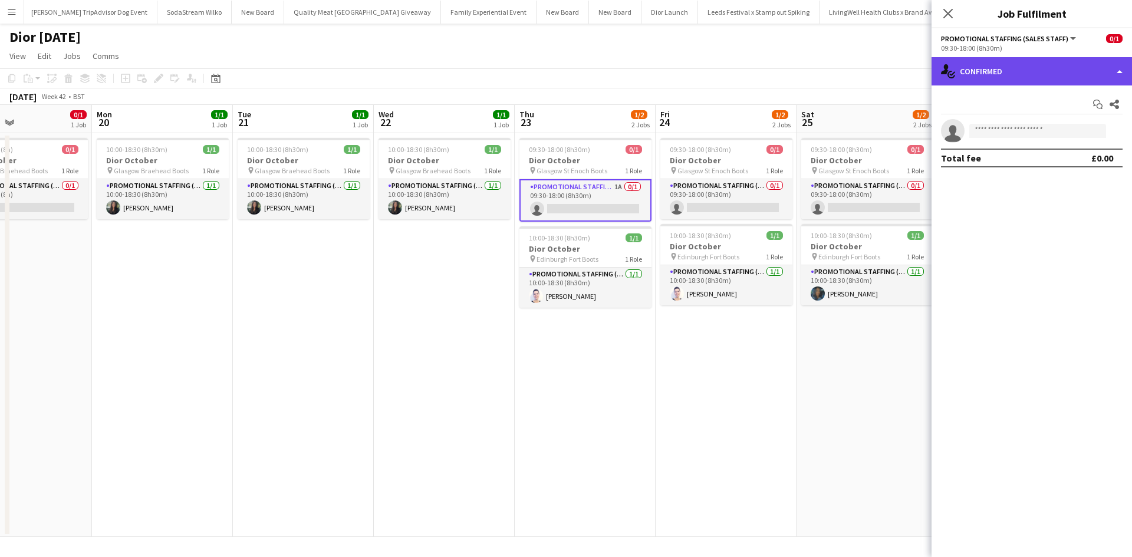
click at [1087, 80] on div "single-neutral-actions-check-2 Confirmed" at bounding box center [1032, 71] width 200 height 28
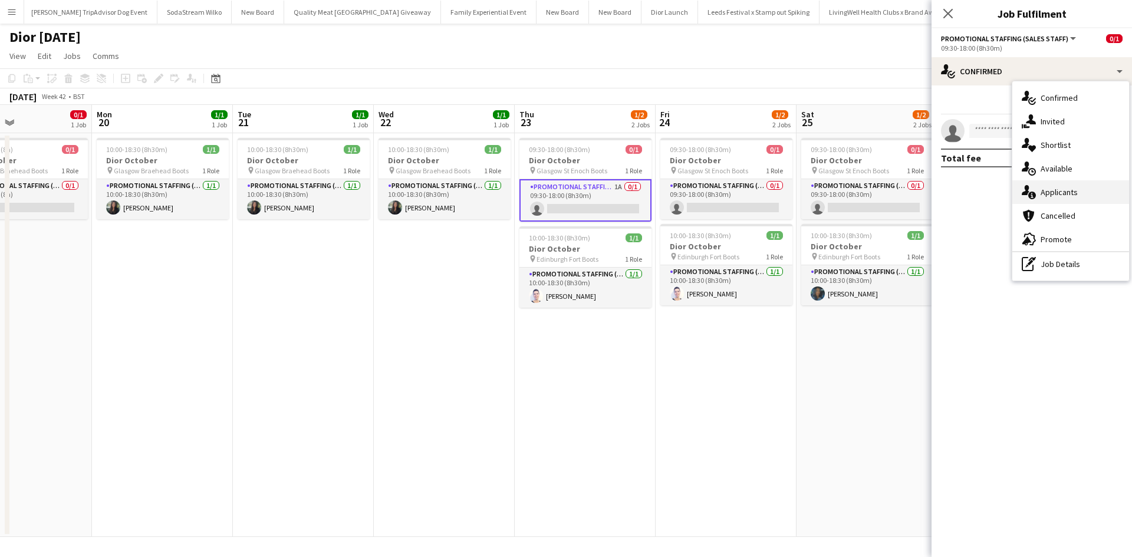
click at [1064, 194] on span "Applicants" at bounding box center [1059, 192] width 37 height 11
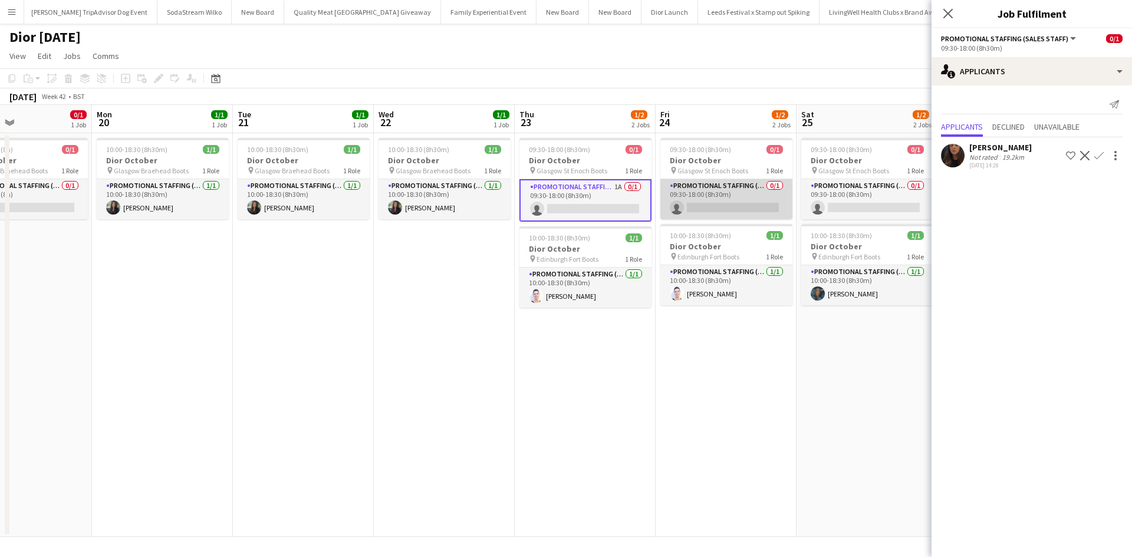
click at [735, 195] on app-card-role "Promotional Staffing (Sales Staff) 0/1 09:30-18:00 (8h30m) single-neutral-actio…" at bounding box center [726, 199] width 132 height 40
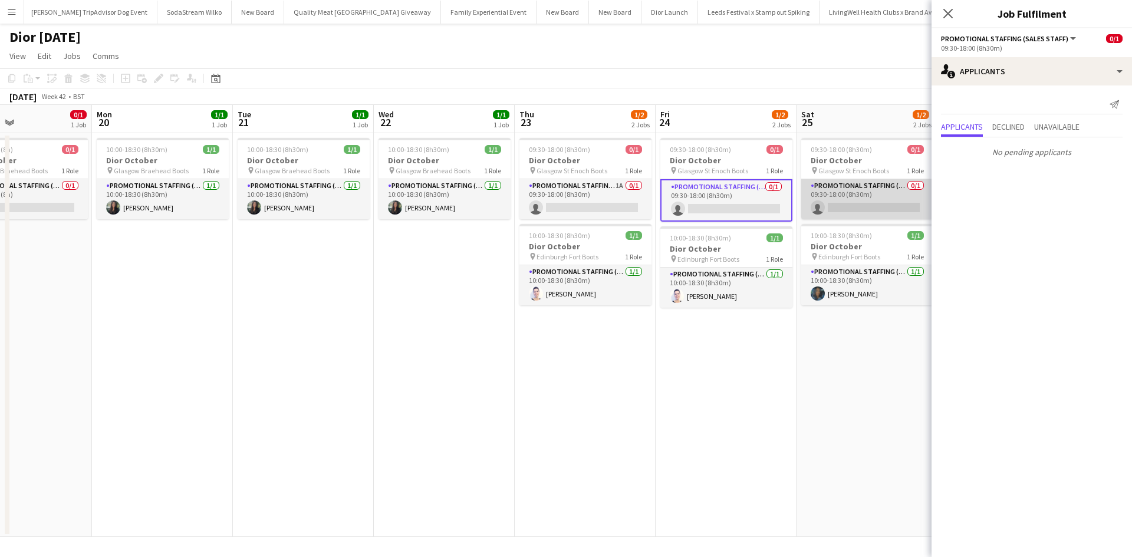
click at [882, 195] on app-card-role "Promotional Staffing (Sales Staff) 0/1 09:30-18:00 (8h30m) single-neutral-actio…" at bounding box center [867, 199] width 132 height 40
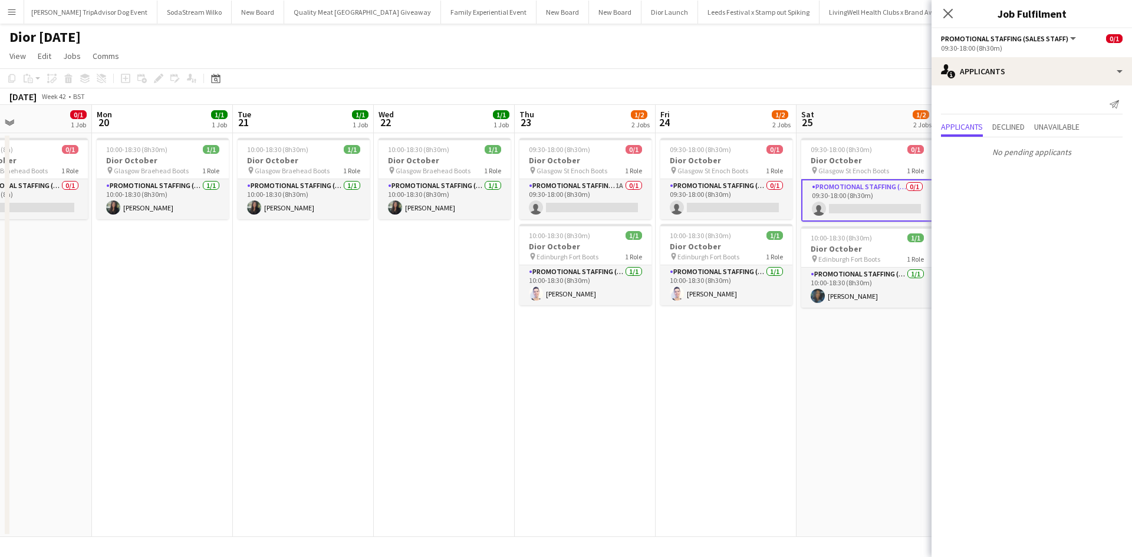
click at [726, 346] on app-date-cell "09:30-18:00 (8h30m) 0/1 Dior October pin Glasgow St Enoch Boots 1 Role Promotio…" at bounding box center [726, 335] width 141 height 404
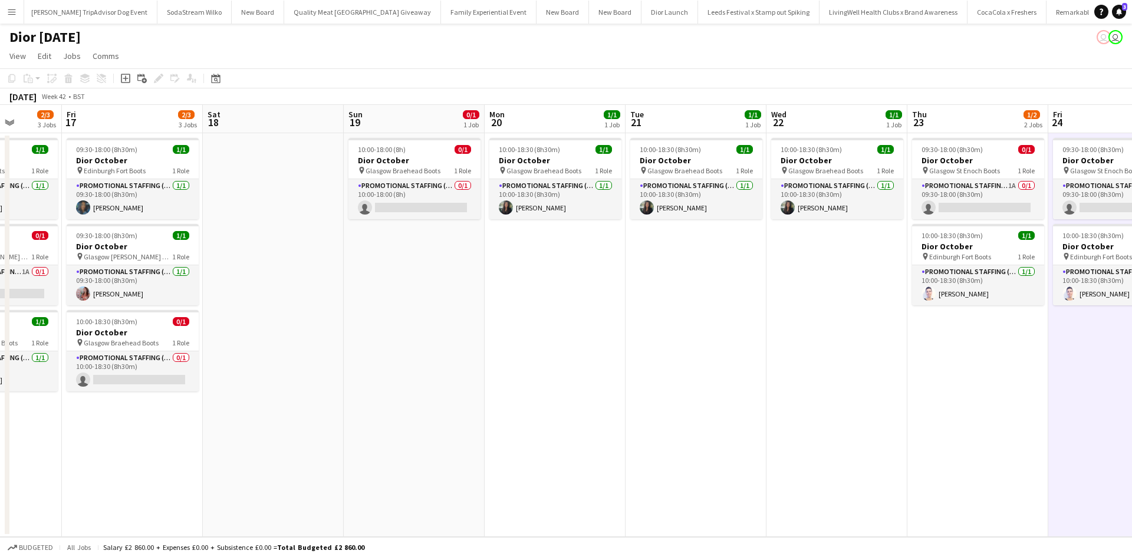
drag, startPoint x: 394, startPoint y: 374, endPoint x: 792, endPoint y: 344, distance: 399.7
click at [792, 344] on app-calendar-viewport "Tue 14 Wed 15 2/2 2 Jobs Thu 16 2/3 3 Jobs Fri 17 2/3 3 Jobs Sat 18 Sun 19 0/1 …" at bounding box center [566, 321] width 1132 height 432
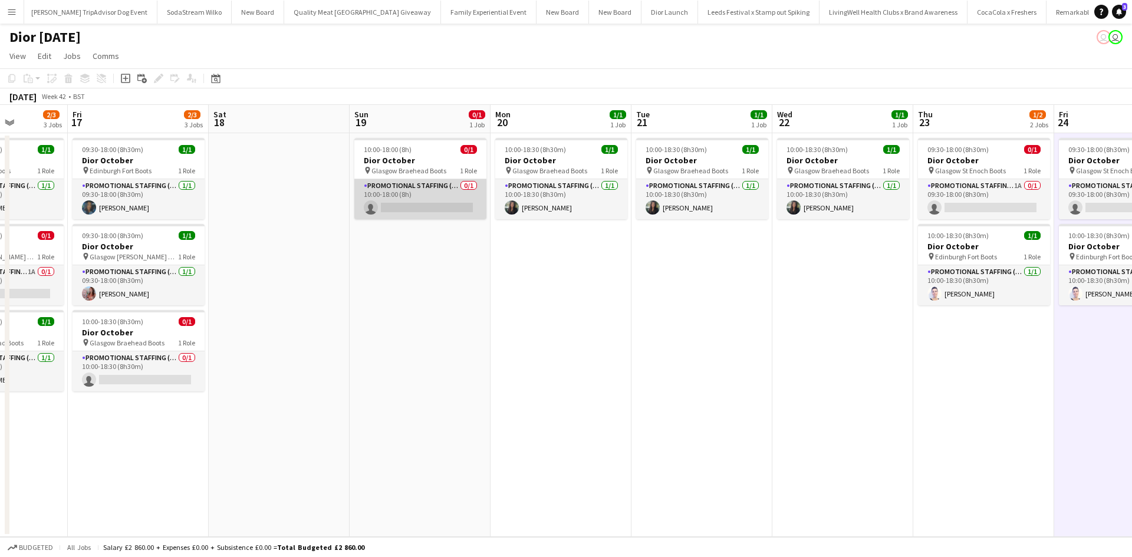
click at [428, 193] on app-card-role "Promotional Staffing (Sales Staff) 0/1 10:00-18:00 (8h) single-neutral-actions" at bounding box center [420, 199] width 132 height 40
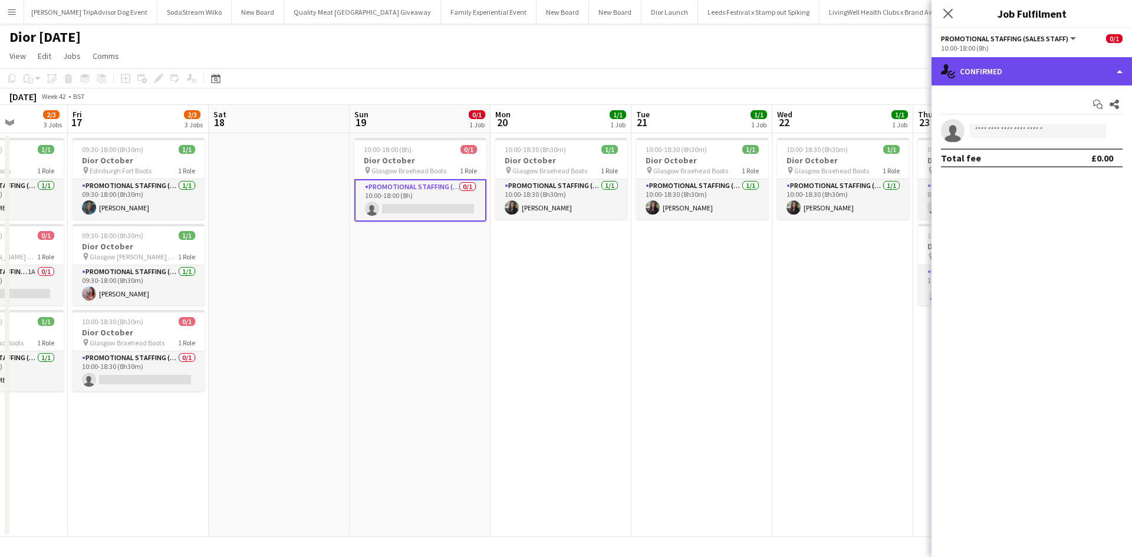
click at [1034, 68] on div "single-neutral-actions-check-2 Confirmed" at bounding box center [1032, 71] width 200 height 28
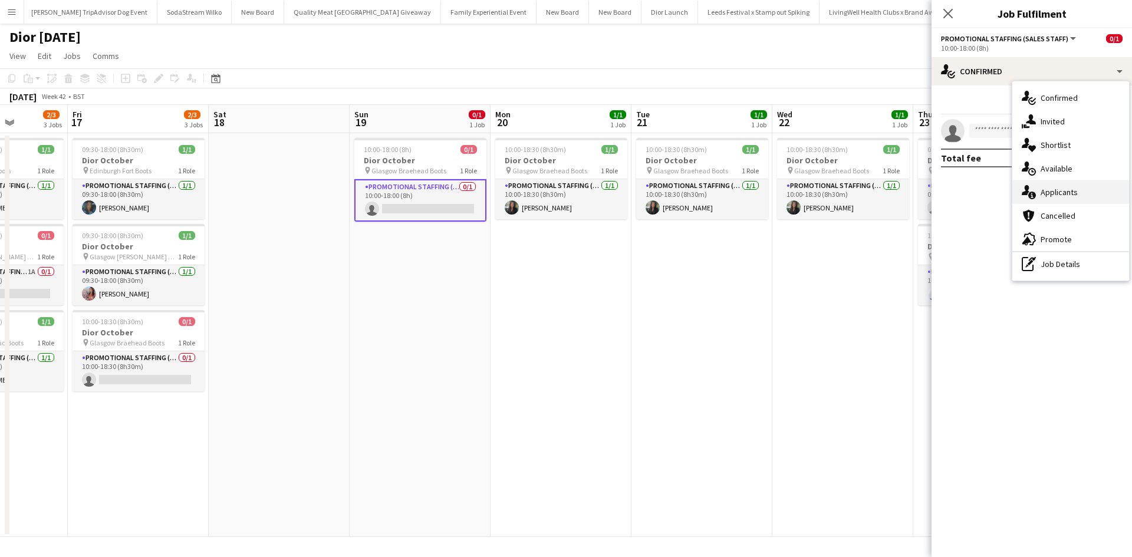
click at [1080, 191] on div "single-neutral-actions-information Applicants" at bounding box center [1070, 192] width 117 height 24
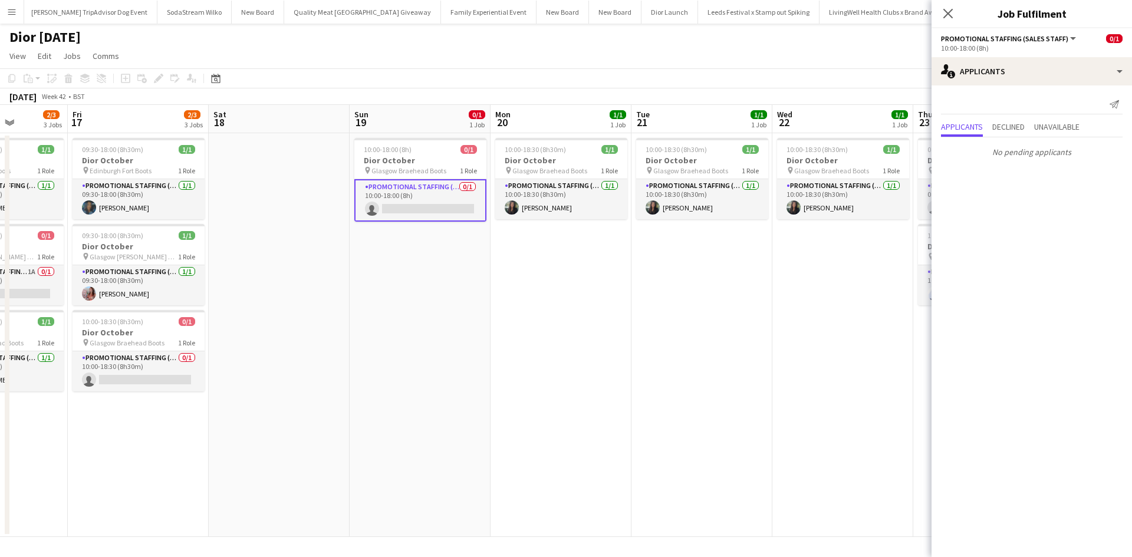
drag, startPoint x: 679, startPoint y: 374, endPoint x: 667, endPoint y: 379, distance: 12.2
click at [679, 374] on app-date-cell "10:00-18:30 (8h30m) 1/1 Dior October pin Glasgow Braehead Boots 1 Role Promotio…" at bounding box center [702, 335] width 141 height 404
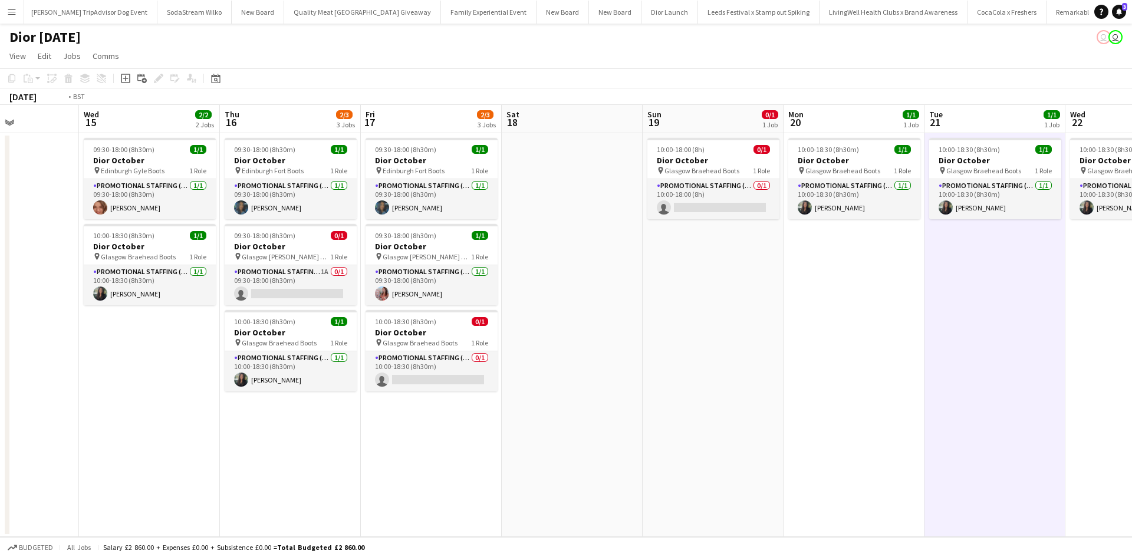
drag, startPoint x: 473, startPoint y: 408, endPoint x: 1007, endPoint y: 354, distance: 536.3
click at [1088, 337] on app-calendar-viewport "Sun 12 0/1 1 Job Mon 13 0/1 1 Job Tue 14 Wed 15 2/2 2 Jobs Thu 16 2/3 3 Jobs Fr…" at bounding box center [566, 321] width 1132 height 432
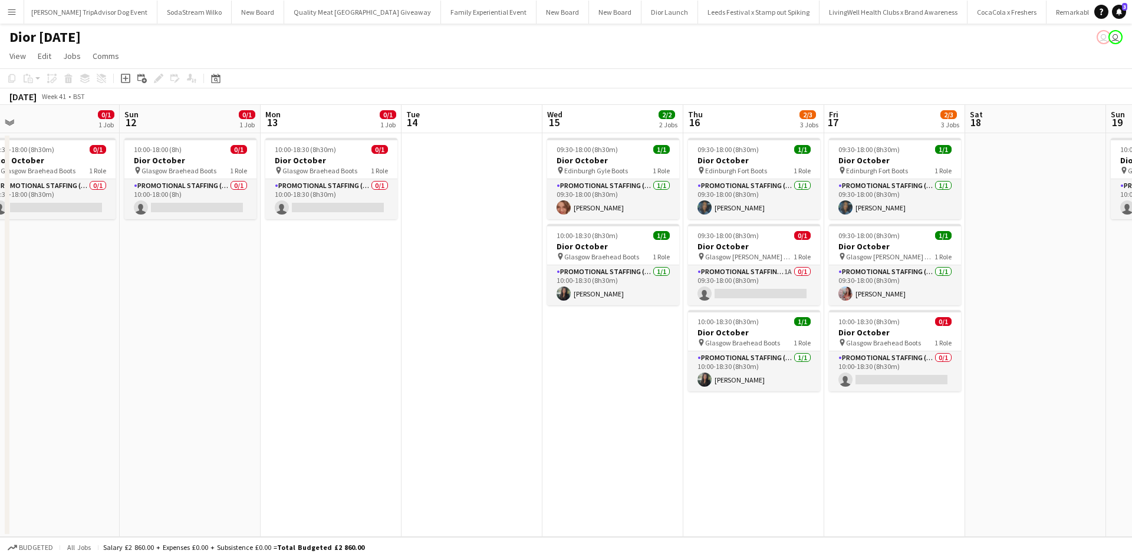
drag, startPoint x: 426, startPoint y: 410, endPoint x: 570, endPoint y: 389, distance: 145.5
click at [570, 389] on app-calendar-viewport "Thu 9 1/1 1 Job Fri 10 1/1 1 Job Sat 11 0/1 1 Job Sun 12 0/1 1 Job Mon 13 0/1 1…" at bounding box center [566, 321] width 1132 height 432
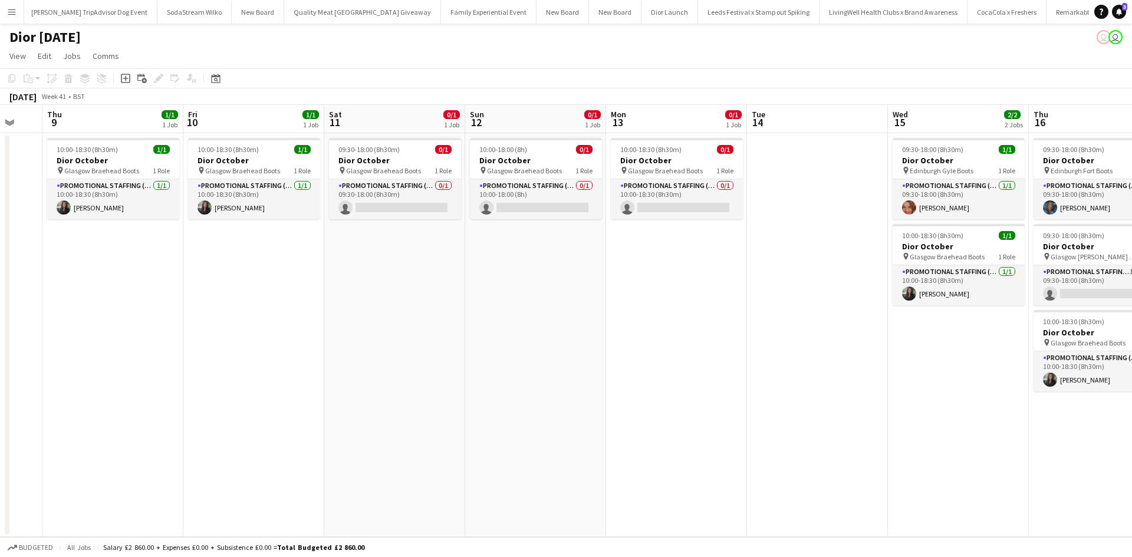
drag, startPoint x: 313, startPoint y: 396, endPoint x: 656, endPoint y: 350, distance: 346.2
click at [656, 350] on app-calendar-viewport "Tue 7 Wed 8 Thu 9 1/1 1 Job Fri 10 1/1 1 Job Sat 11 0/1 1 Job Sun 12 0/1 1 Job …" at bounding box center [566, 321] width 1132 height 432
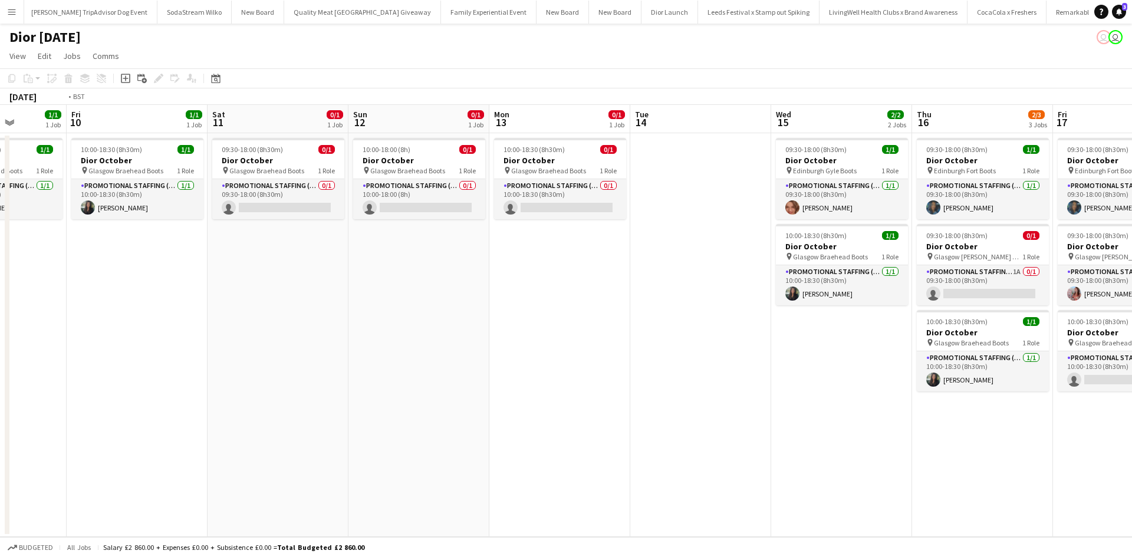
drag, startPoint x: 511, startPoint y: 373, endPoint x: 969, endPoint y: 324, distance: 460.8
click at [966, 324] on app-calendar-viewport "Tue 7 Wed 8 Thu 9 1/1 1 Job Fri 10 1/1 1 Job Sat 11 0/1 1 Job Sun 12 0/1 1 Job …" at bounding box center [566, 321] width 1132 height 432
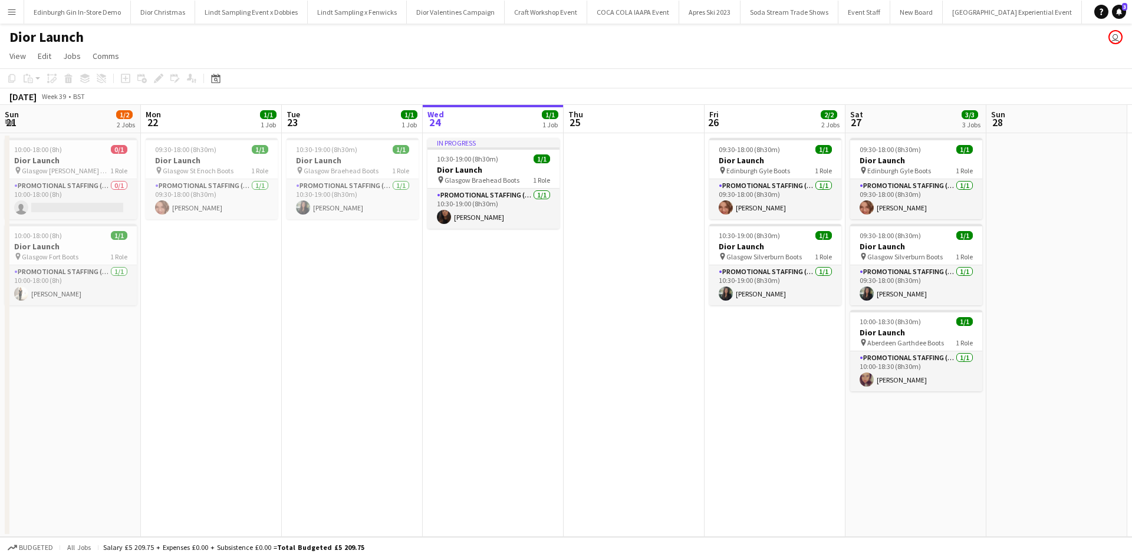
scroll to position [0, 282]
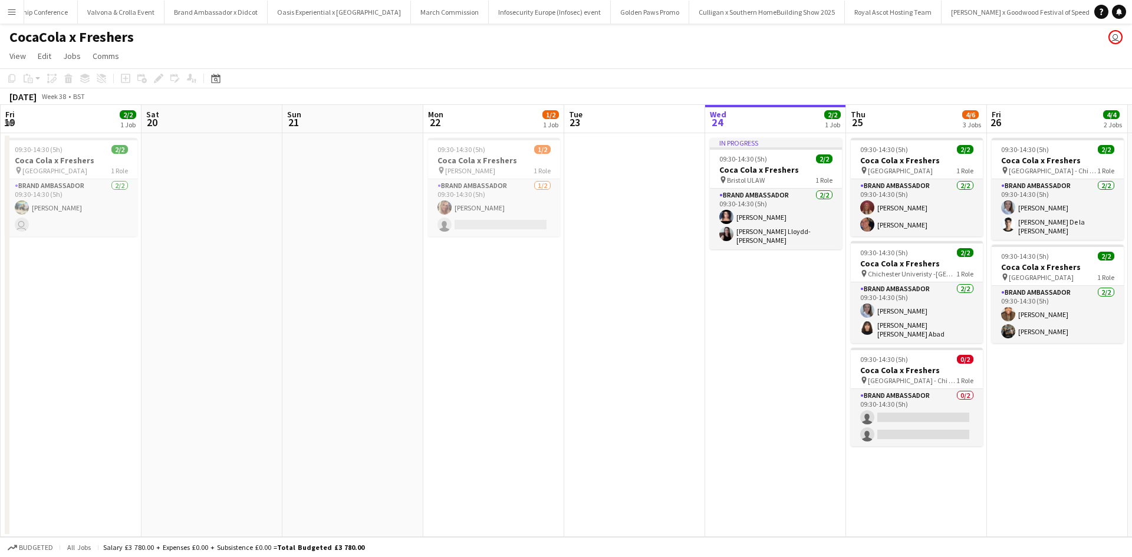
scroll to position [0, 301]
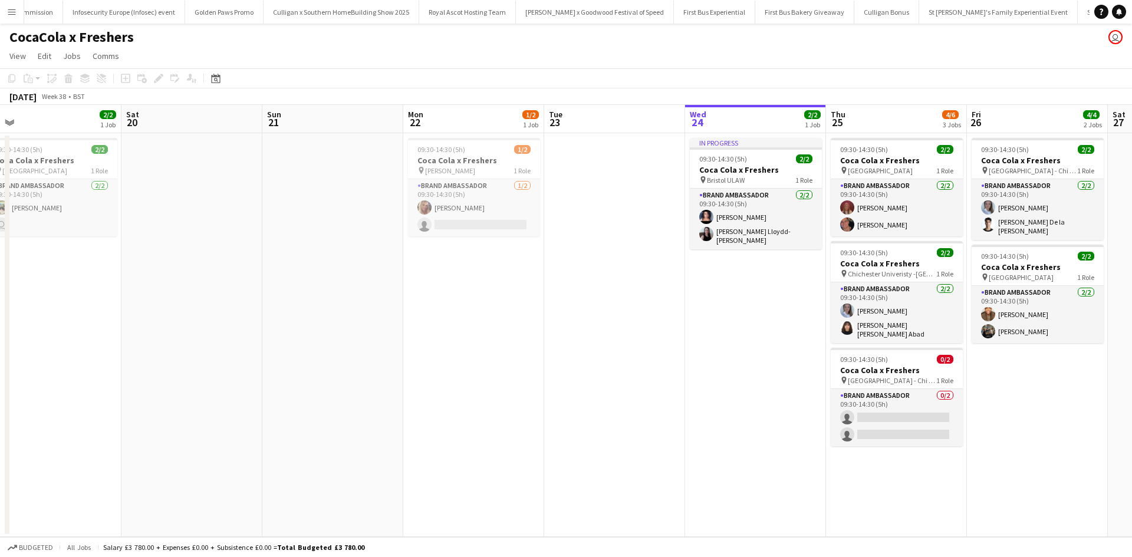
drag, startPoint x: 0, startPoint y: 0, endPoint x: 757, endPoint y: 399, distance: 855.6
click at [757, 399] on app-calendar-viewport "Wed 17 Thu 18 Fri 19 2/2 1 Job Sat 20 Sun 21 Mon 22 1/2 1 Job Tue 23 Wed 24 2/2…" at bounding box center [566, 321] width 1132 height 432
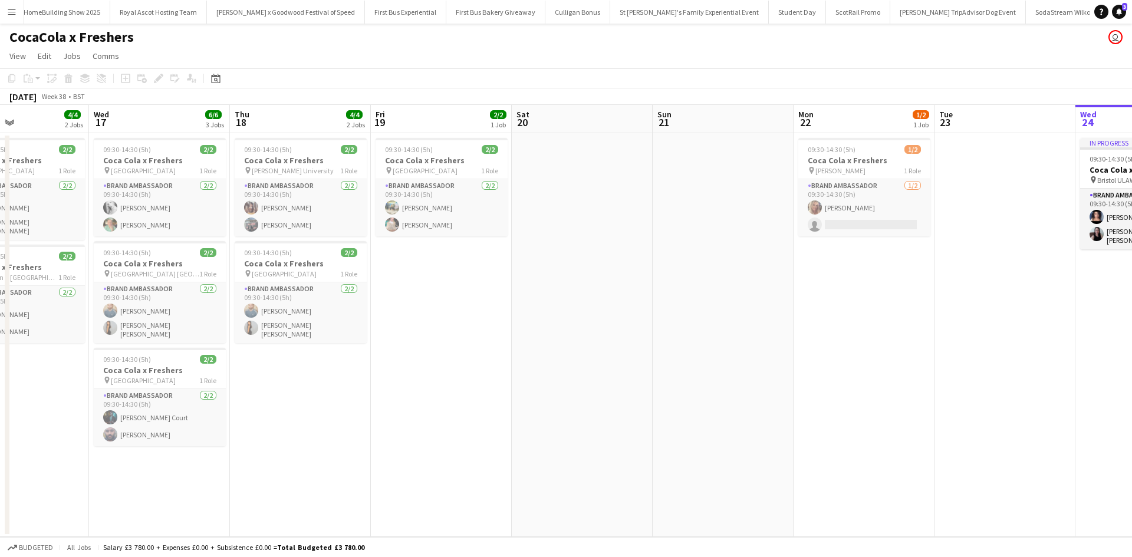
scroll to position [0, 269]
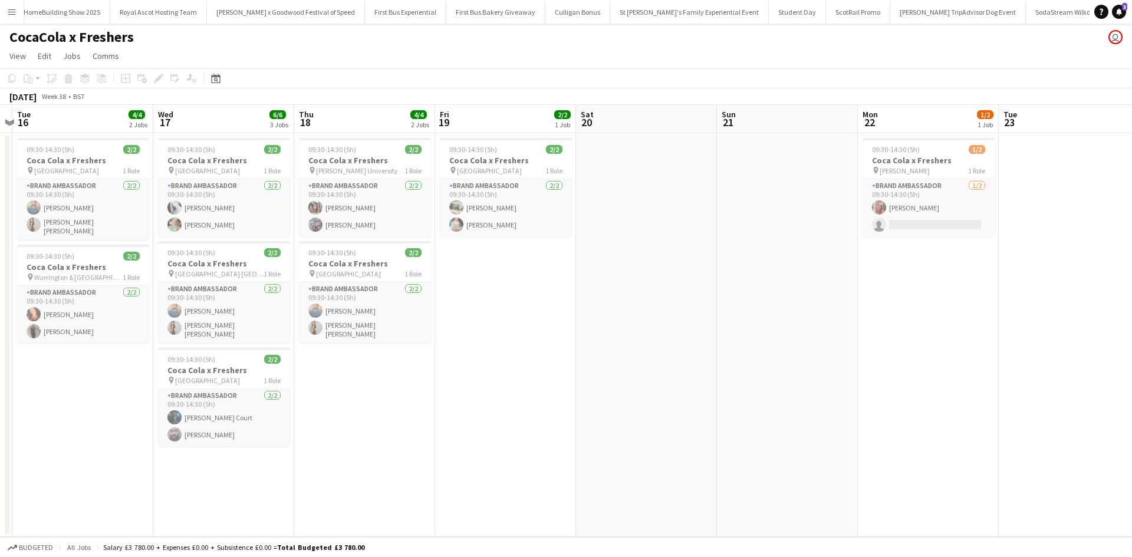
drag, startPoint x: 481, startPoint y: 420, endPoint x: 795, endPoint y: 382, distance: 316.6
click at [795, 382] on app-calendar-viewport "Sun 14 Mon 15 Tue 16 4/4 2 Jobs Wed 17 6/6 3 Jobs Thu 18 4/4 2 Jobs Fri 19 2/2 …" at bounding box center [566, 321] width 1132 height 432
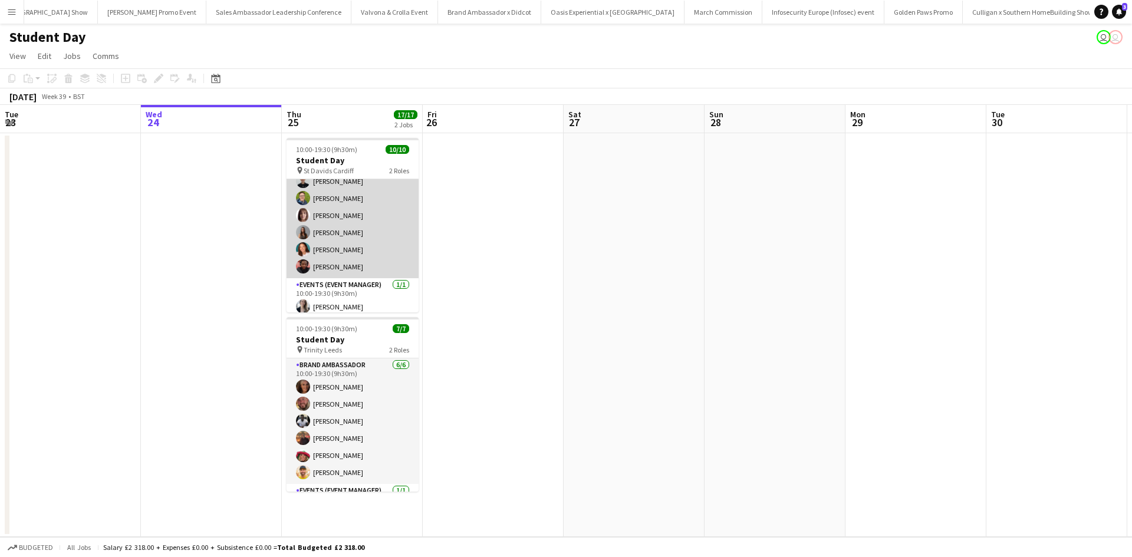
scroll to position [84, 0]
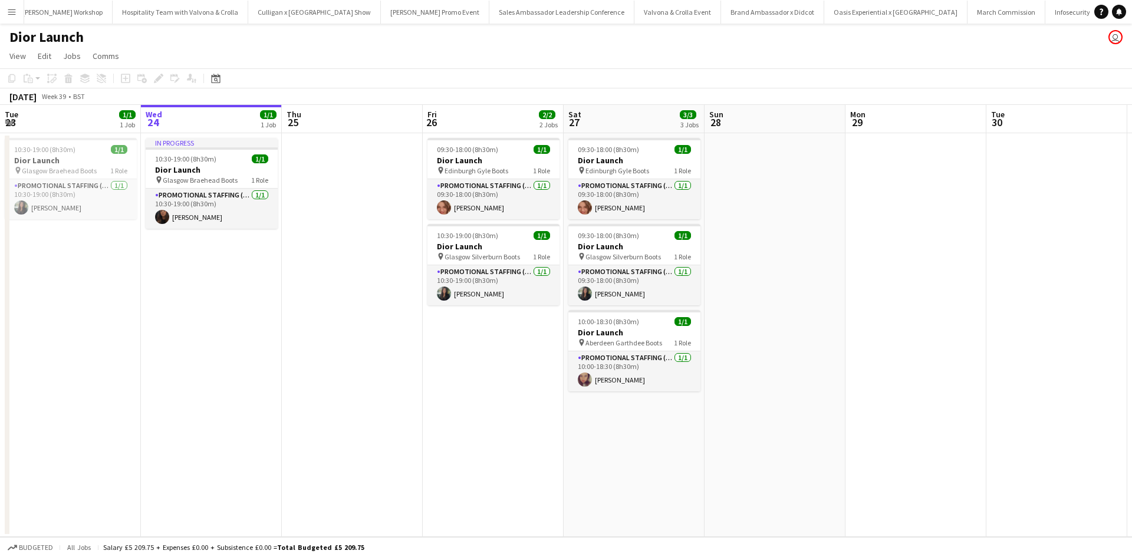
scroll to position [0, 10885]
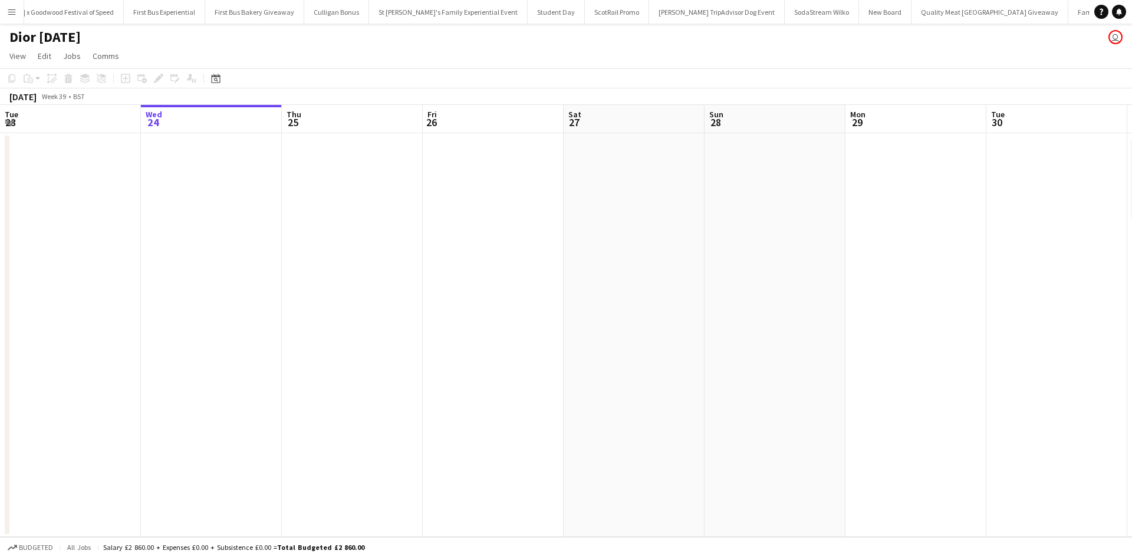
scroll to position [0, 331]
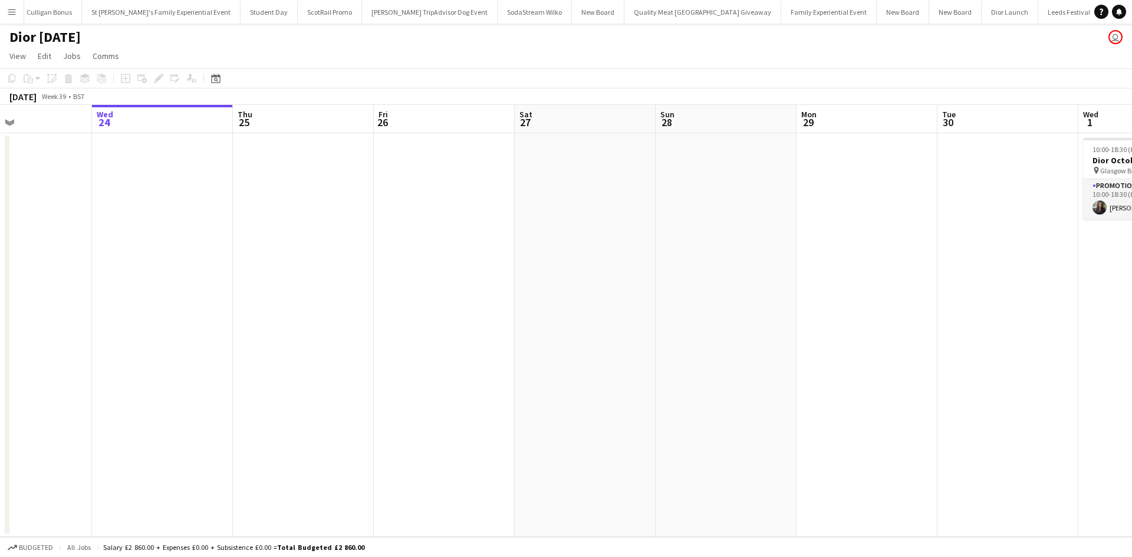
drag, startPoint x: 780, startPoint y: 444, endPoint x: 266, endPoint y: 387, distance: 517.3
click at [200, 388] on app-calendar-viewport "Sun 21 Mon 22 Tue 23 Wed 24 Thu 25 Fri 26 Sat 27 Sun 28 Mon 29 Tue 30 Wed 1 1/1…" at bounding box center [566, 321] width 1132 height 432
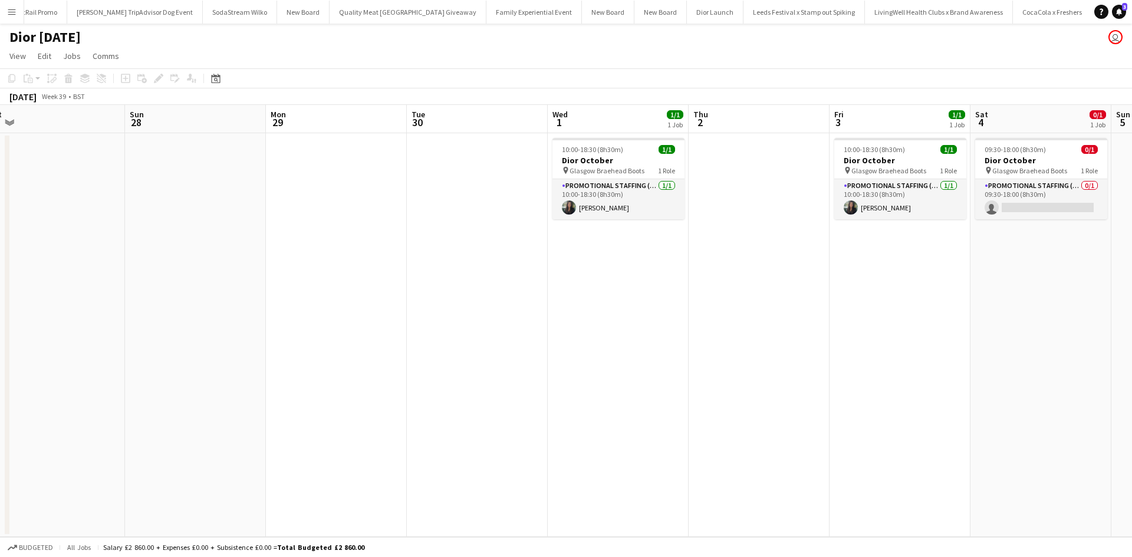
scroll to position [0, 12667]
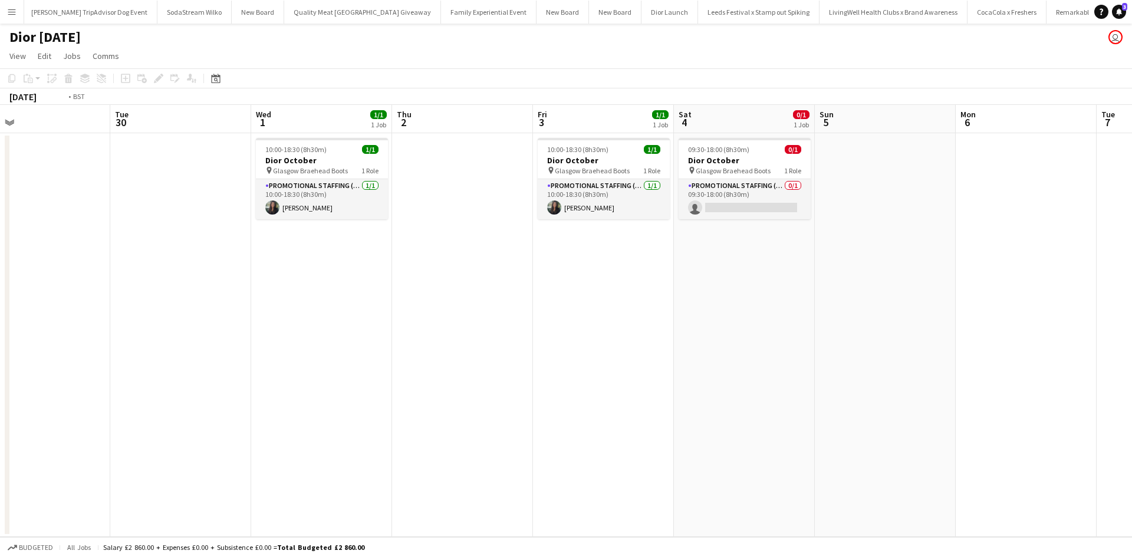
drag, startPoint x: 706, startPoint y: 438, endPoint x: 409, endPoint y: 407, distance: 298.8
click at [409, 407] on app-calendar-viewport "Thu 25 Fri 26 Sat 27 Sun 28 Mon 29 Tue 30 Wed 1 1/1 1 Job Thu 2 Fri 3 1/1 1 Job…" at bounding box center [566, 321] width 1132 height 432
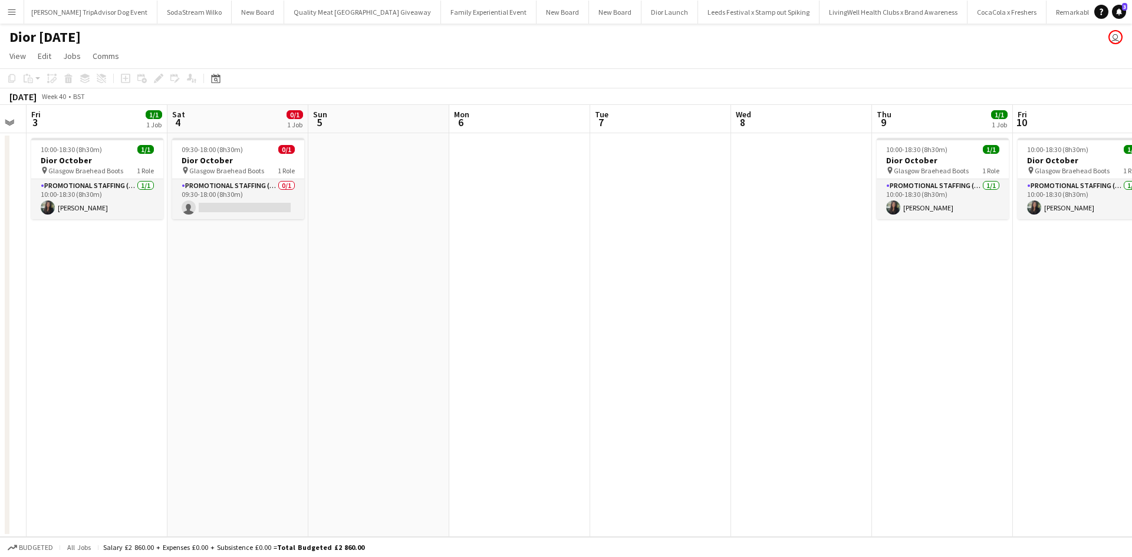
drag, startPoint x: 584, startPoint y: 429, endPoint x: 245, endPoint y: 372, distance: 343.2
click at [206, 373] on app-calendar-viewport "Mon 29 Tue 30 Wed 1 1/1 1 Job Thu 2 Fri 3 1/1 1 Job Sat 4 0/1 1 Job Sun 5 Mon 6…" at bounding box center [566, 321] width 1132 height 432
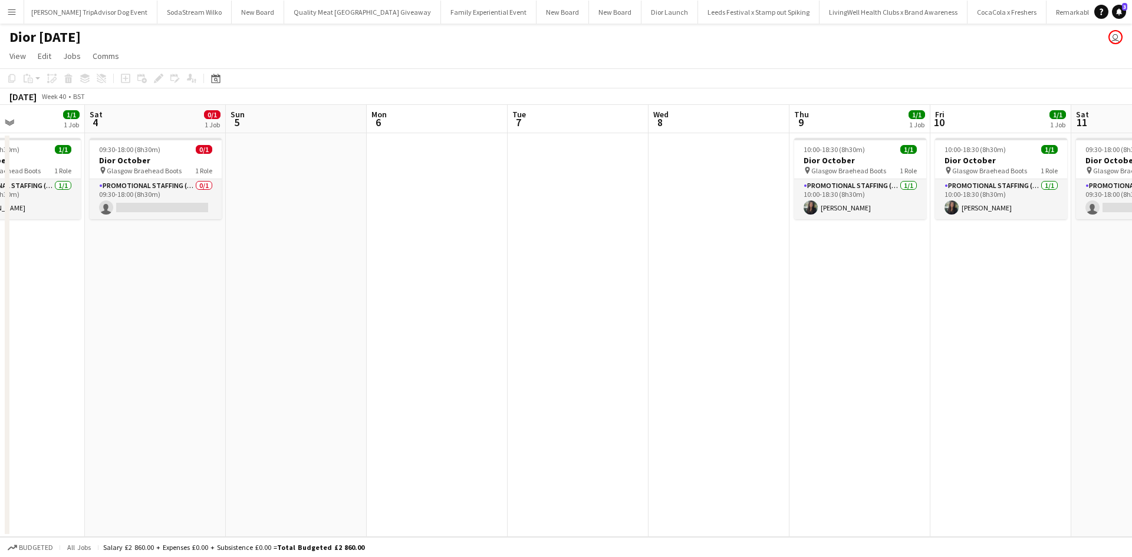
drag, startPoint x: 794, startPoint y: 439, endPoint x: 442, endPoint y: 397, distance: 354.4
click at [442, 397] on app-calendar-viewport "Mon 29 Tue 30 Wed 1 1/1 1 Job Thu 2 Fri 3 1/1 1 Job Sat 4 0/1 1 Job Sun 5 Mon 6…" at bounding box center [566, 321] width 1132 height 432
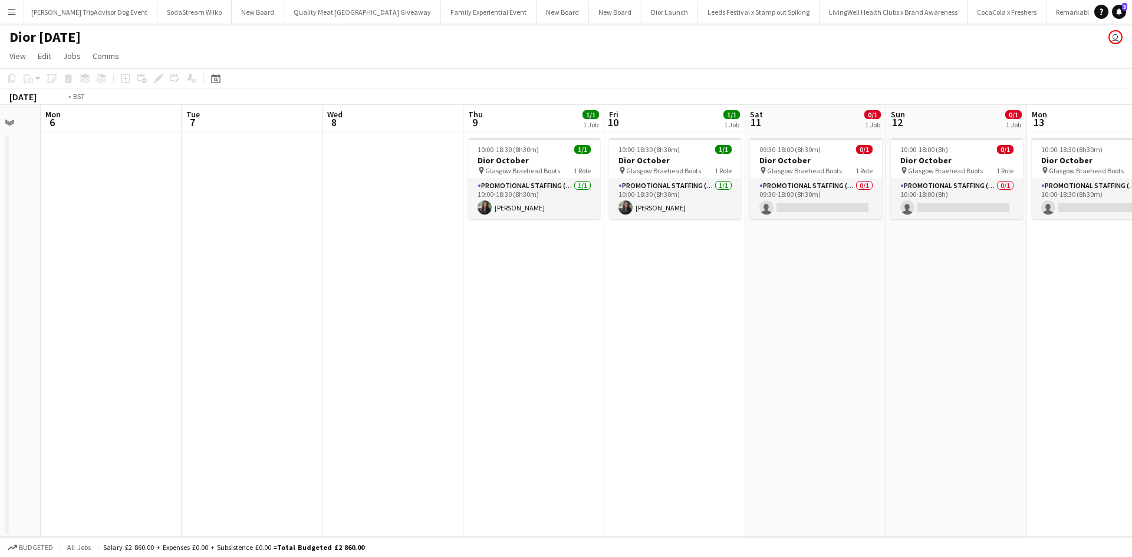
drag, startPoint x: 736, startPoint y: 413, endPoint x: 379, endPoint y: 381, distance: 358.8
click at [379, 381] on app-calendar-viewport "Fri 3 1/1 1 Job Sat 4 0/1 1 Job Sun 5 Mon 6 Tue 7 Wed 8 Thu 9 1/1 1 Job Fri 10 …" at bounding box center [566, 321] width 1132 height 432
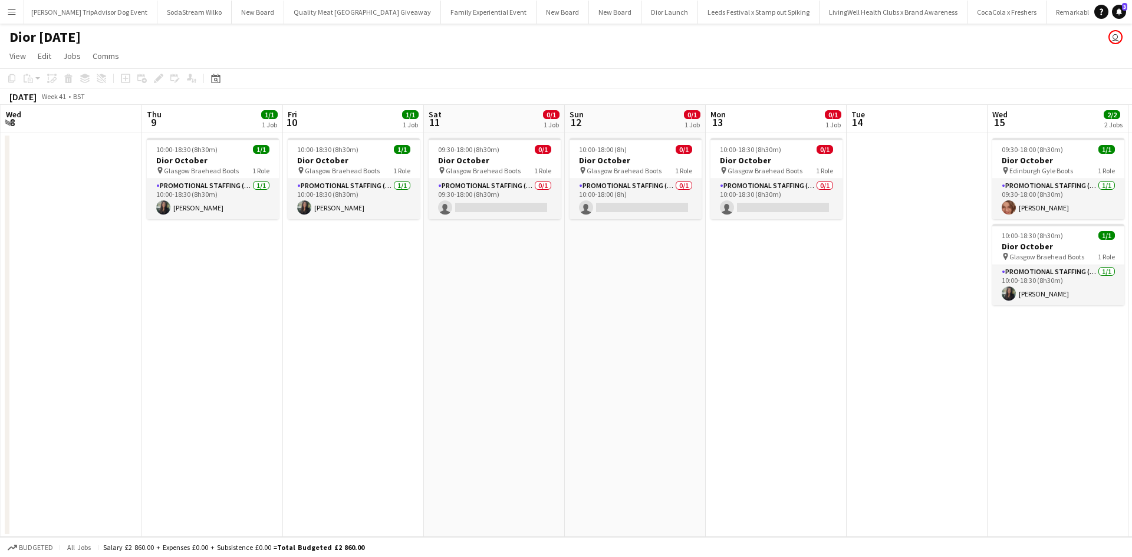
drag, startPoint x: 679, startPoint y: 416, endPoint x: 381, endPoint y: 379, distance: 300.1
click at [354, 377] on app-calendar-viewport "Sun 5 Mon 6 Tue 7 Wed 8 Thu 9 1/1 1 Job Fri 10 1/1 1 Job Sat 11 0/1 1 Job Sun 1…" at bounding box center [566, 321] width 1132 height 432
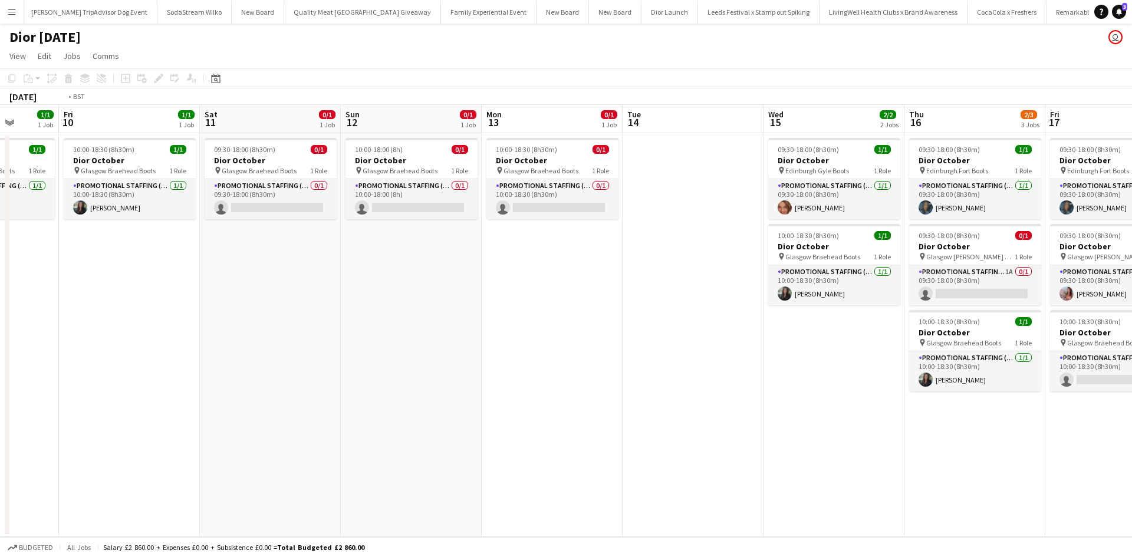
scroll to position [0, 463]
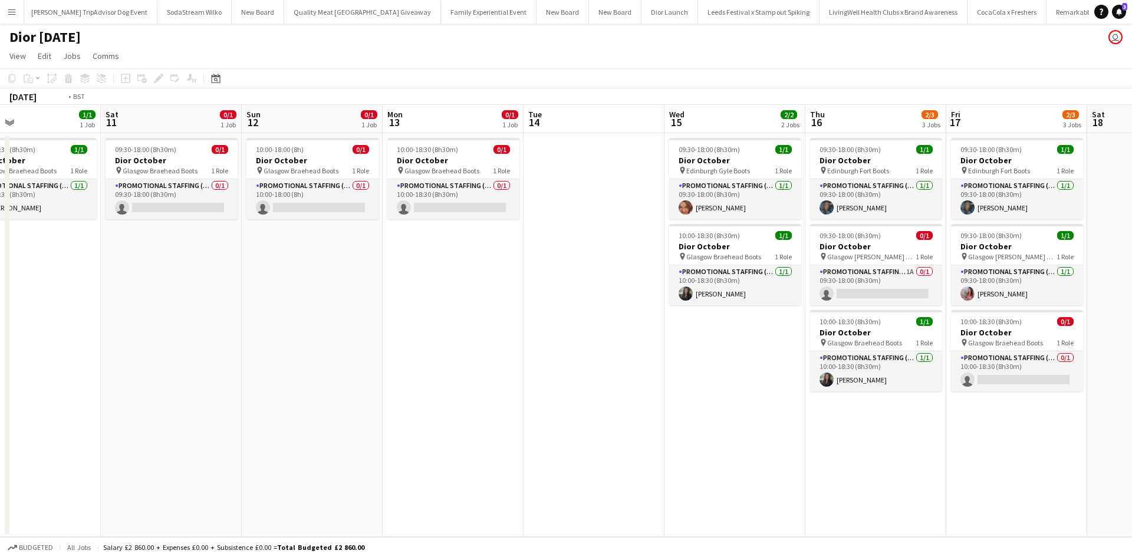
drag, startPoint x: 650, startPoint y: 412, endPoint x: 151, endPoint y: 360, distance: 501.6
click at [108, 356] on app-calendar-viewport "Tue 7 Wed 8 Thu 9 1/1 1 Job Fri 10 1/1 1 Job Sat 11 0/1 1 Job Sun 12 0/1 1 Job …" at bounding box center [566, 321] width 1132 height 432
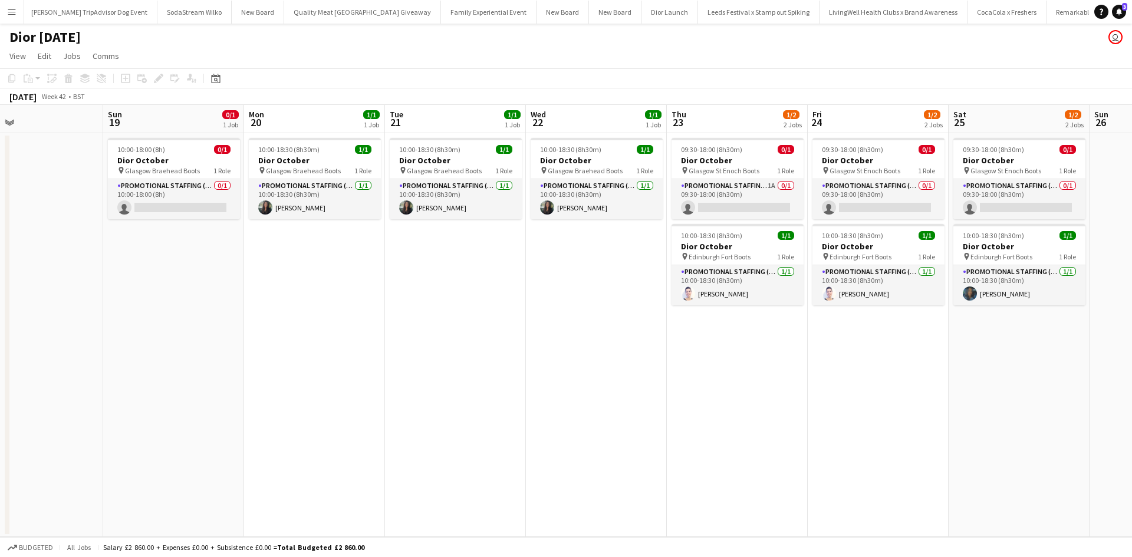
drag, startPoint x: 873, startPoint y: 384, endPoint x: 259, endPoint y: 351, distance: 615.3
click at [260, 352] on app-calendar-viewport "Wed 15 2/2 2 Jobs Thu 16 2/3 3 Jobs Fri 17 2/3 3 Jobs Sat 18 Sun 19 0/1 1 Job M…" at bounding box center [566, 321] width 1132 height 432
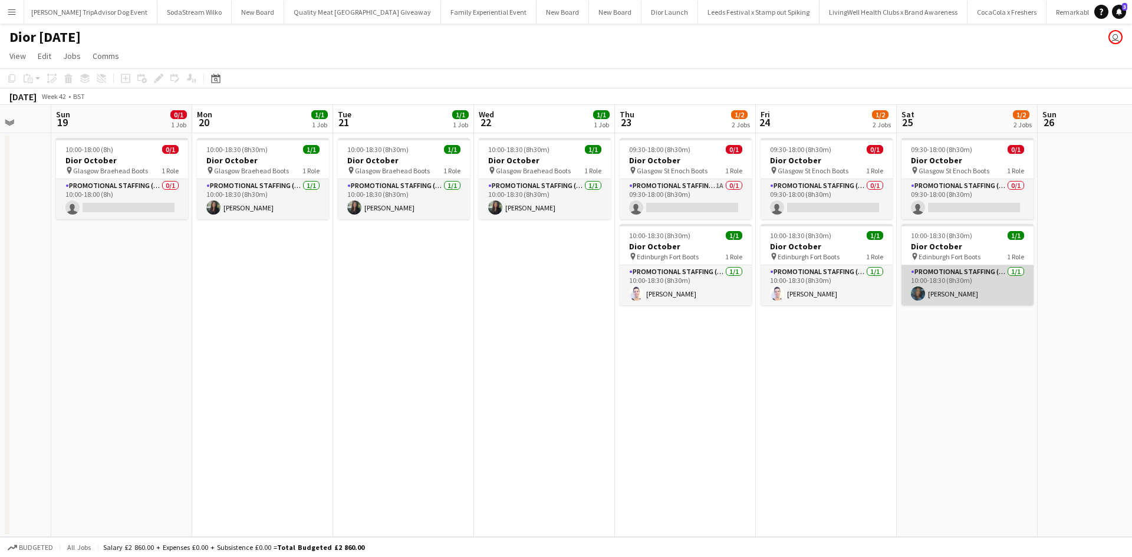
click at [937, 295] on app-card-role "Promotional Staffing (Sales Staff) 1/1 10:00-18:30 (8h30m) Mehreen Parvez" at bounding box center [968, 285] width 132 height 40
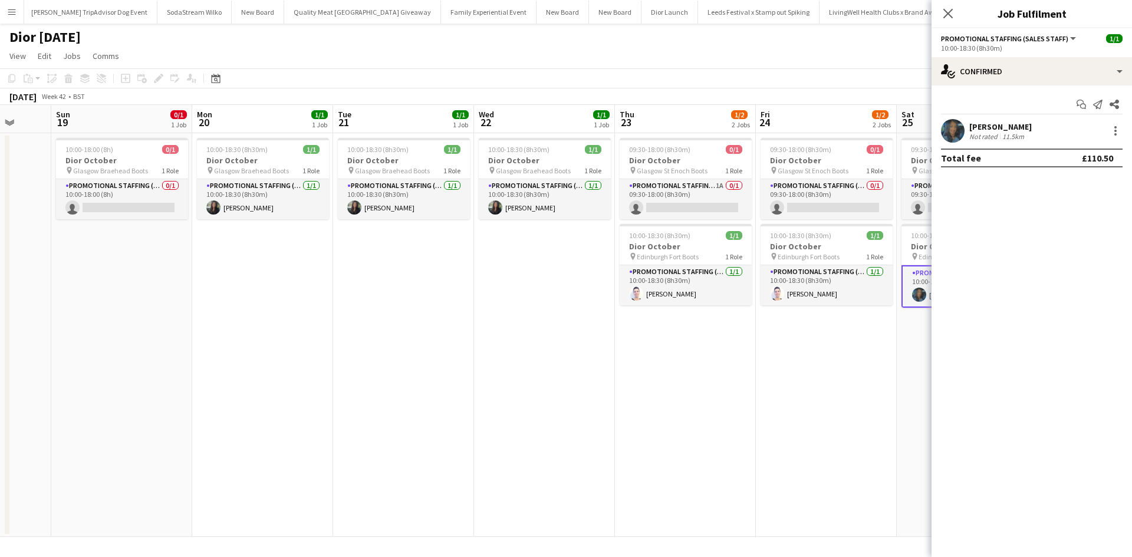
click at [1005, 127] on div "Mehreen Parvez" at bounding box center [1000, 126] width 63 height 11
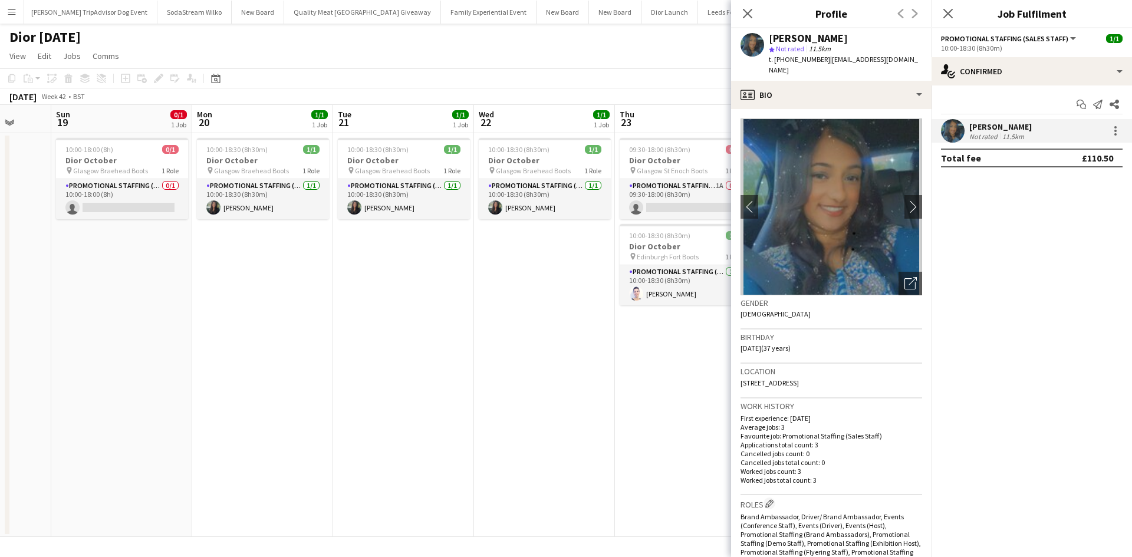
drag, startPoint x: 741, startPoint y: 369, endPoint x: 867, endPoint y: 370, distance: 126.2
click at [867, 370] on div "Location 56 Northfield Drive, Edinburgh, EH8 7RF" at bounding box center [832, 381] width 182 height 34
copy span "56 Northfield Drive, Edinburgh, EH8 7RF"
click at [905, 200] on app-icon "chevron-right" at bounding box center [914, 206] width 18 height 12
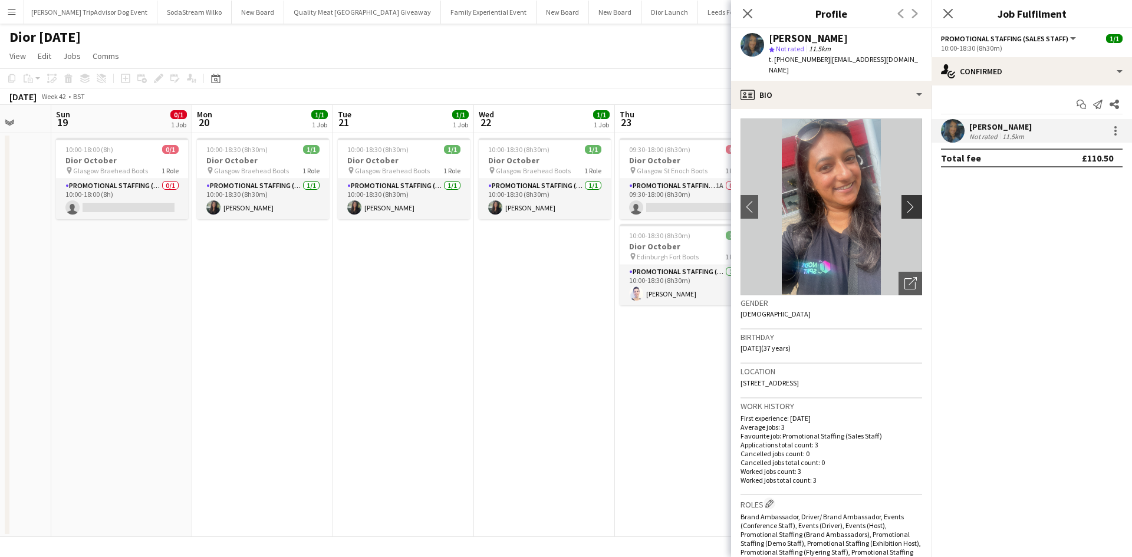
click at [905, 200] on app-icon "chevron-right" at bounding box center [914, 206] width 18 height 12
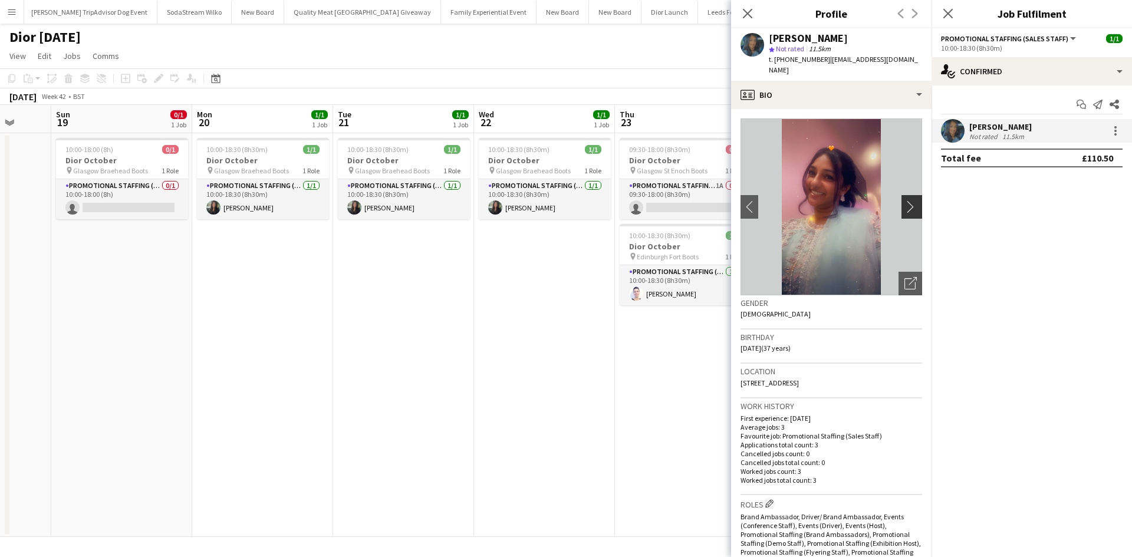
click at [905, 200] on app-icon "chevron-right" at bounding box center [914, 206] width 18 height 12
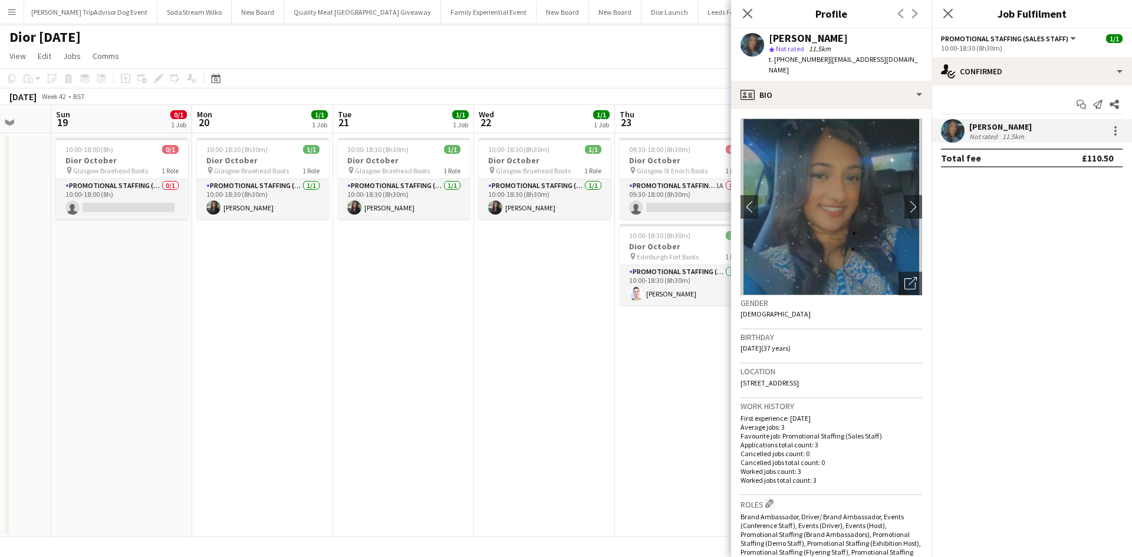
click at [542, 360] on app-date-cell "10:00-18:30 (8h30m) 1/1 Dior October pin Glasgow Braehead Boots 1 Role Promotio…" at bounding box center [544, 335] width 141 height 404
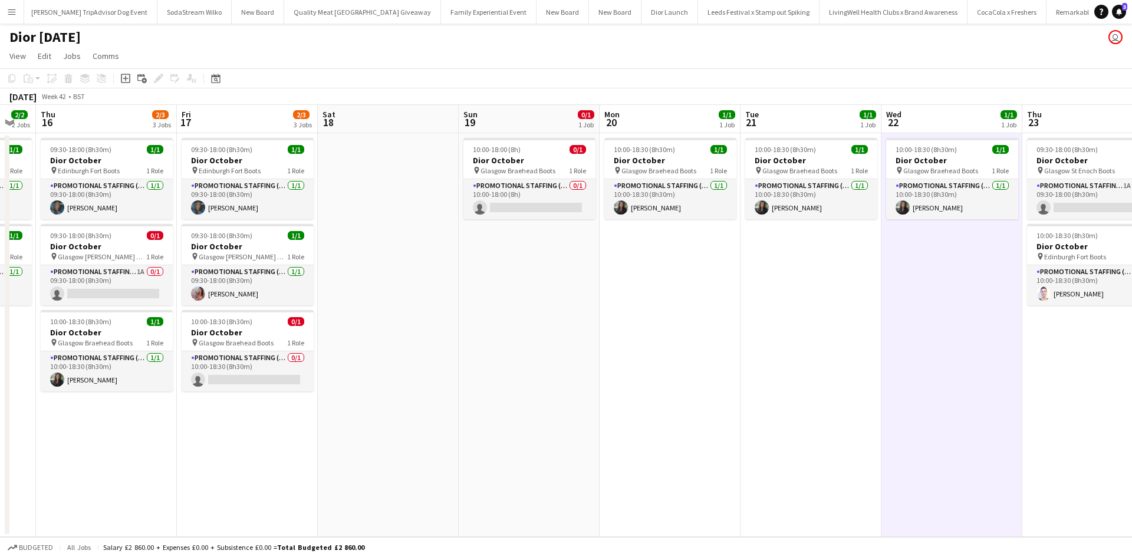
scroll to position [0, 239]
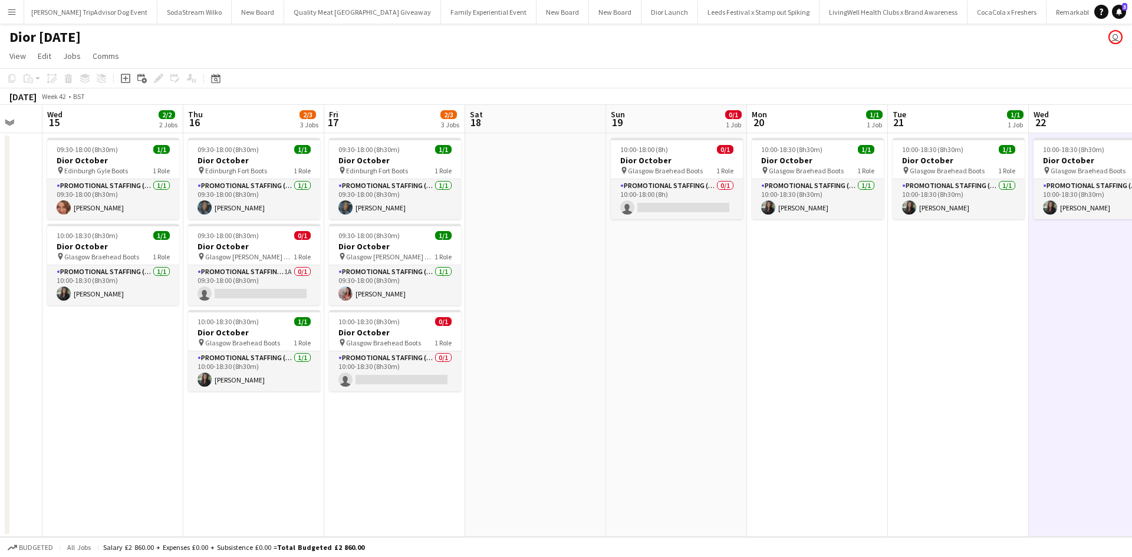
drag, startPoint x: 305, startPoint y: 375, endPoint x: 860, endPoint y: 348, distance: 555.5
click at [860, 348] on app-calendar-viewport "Mon 13 0/1 1 Job Tue 14 Wed 15 2/2 2 Jobs Thu 16 2/3 3 Jobs Fri 17 2/3 3 Jobs S…" at bounding box center [566, 321] width 1132 height 432
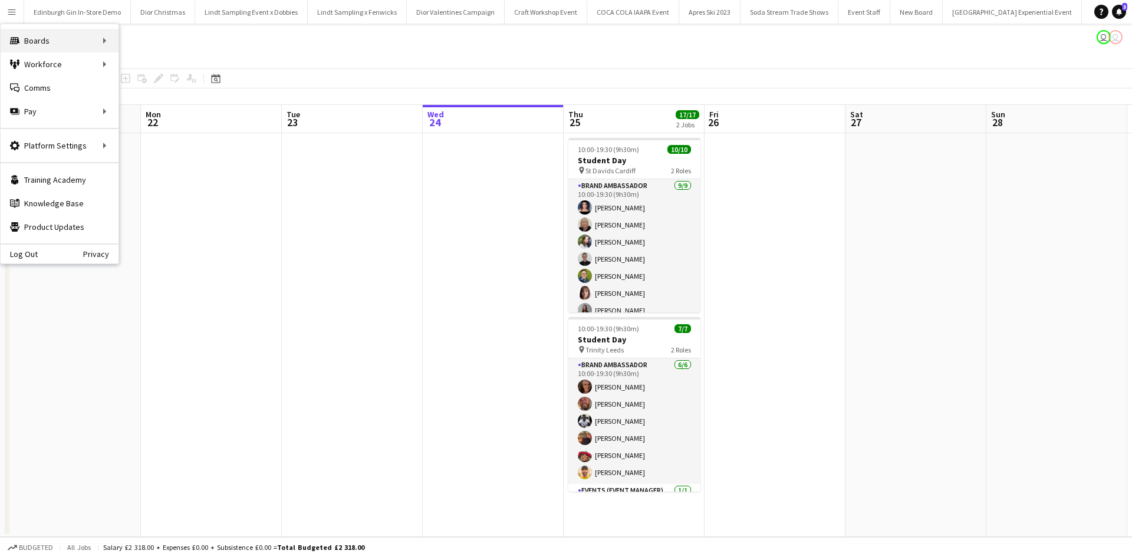
scroll to position [84, 0]
